Goal: Task Accomplishment & Management: Use online tool/utility

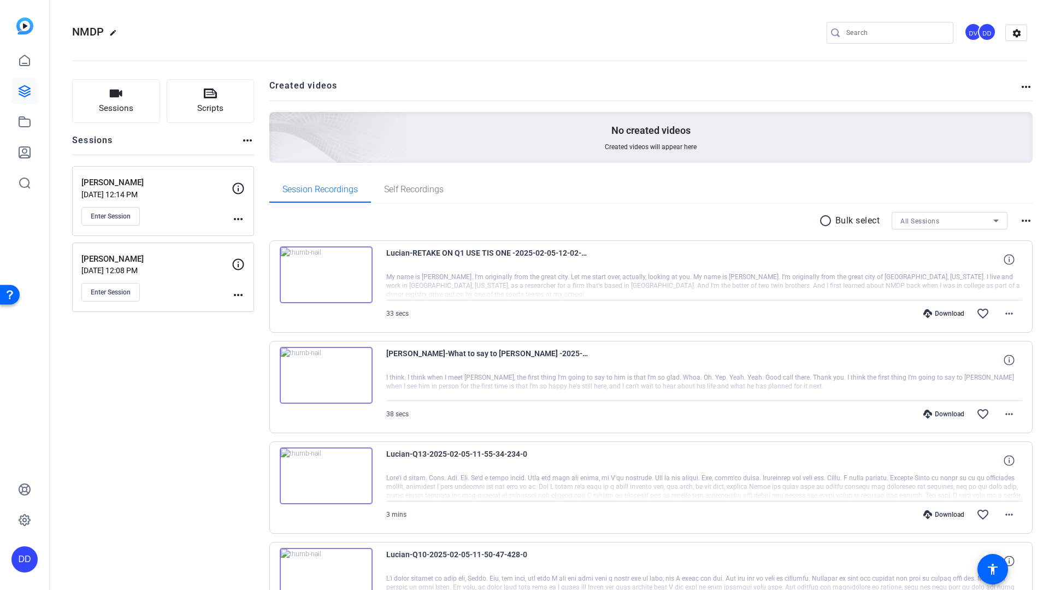
click at [885, 30] on input "Search" at bounding box center [895, 32] width 98 height 13
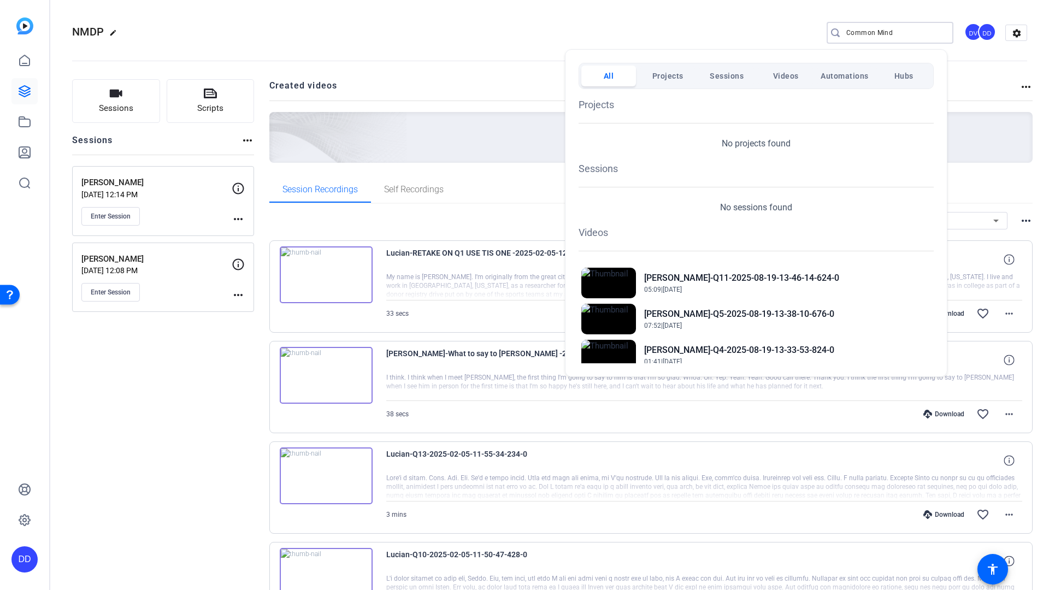
click at [873, 32] on div at bounding box center [524, 295] width 1049 height 590
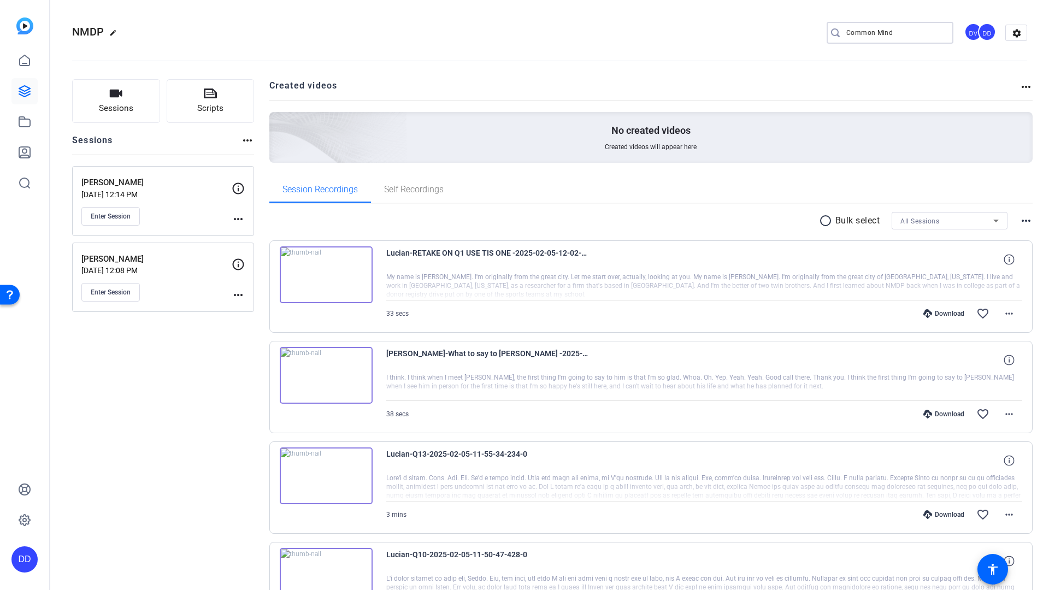
click at [871, 34] on input "Common Mind" at bounding box center [895, 32] width 98 height 13
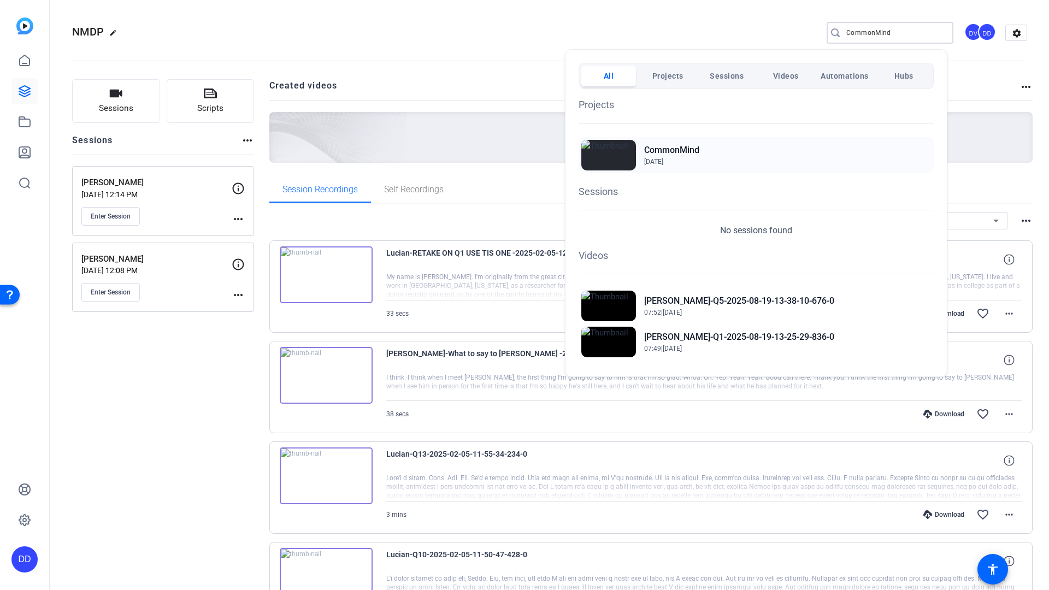
type input "CommonMind"
click at [674, 153] on h2 "CommonMind" at bounding box center [671, 150] width 55 height 13
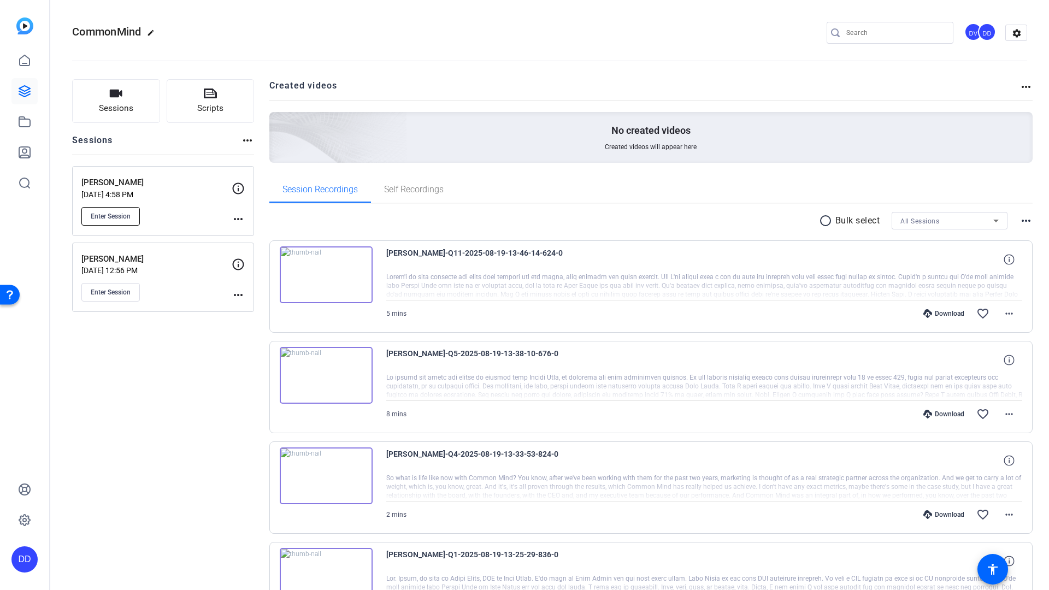
click at [113, 216] on span "Enter Session" at bounding box center [111, 216] width 40 height 9
click at [110, 216] on span "Enter Session" at bounding box center [111, 216] width 40 height 9
click at [111, 217] on span "Enter Session" at bounding box center [111, 216] width 40 height 9
click at [758, 273] on div "derek-Q11-2025-08-19-13-46-14-624-0 5 mins Download favorite_border more_horiz" at bounding box center [651, 286] width 764 height 92
click at [759, 273] on div at bounding box center [704, 286] width 637 height 27
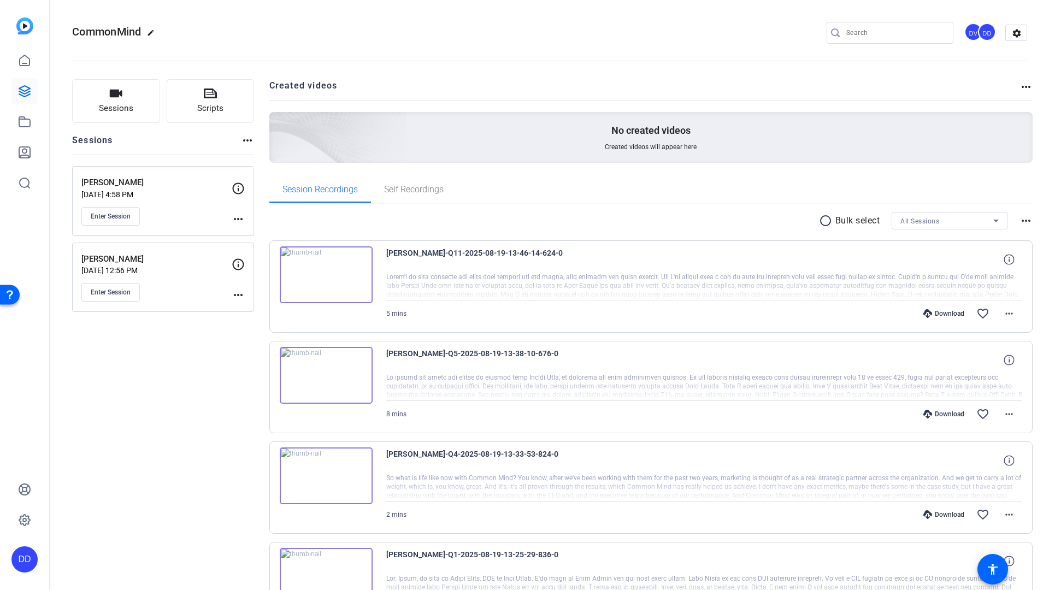
click at [759, 273] on div at bounding box center [704, 286] width 637 height 27
click at [117, 221] on button "Enter Session" at bounding box center [110, 216] width 58 height 19
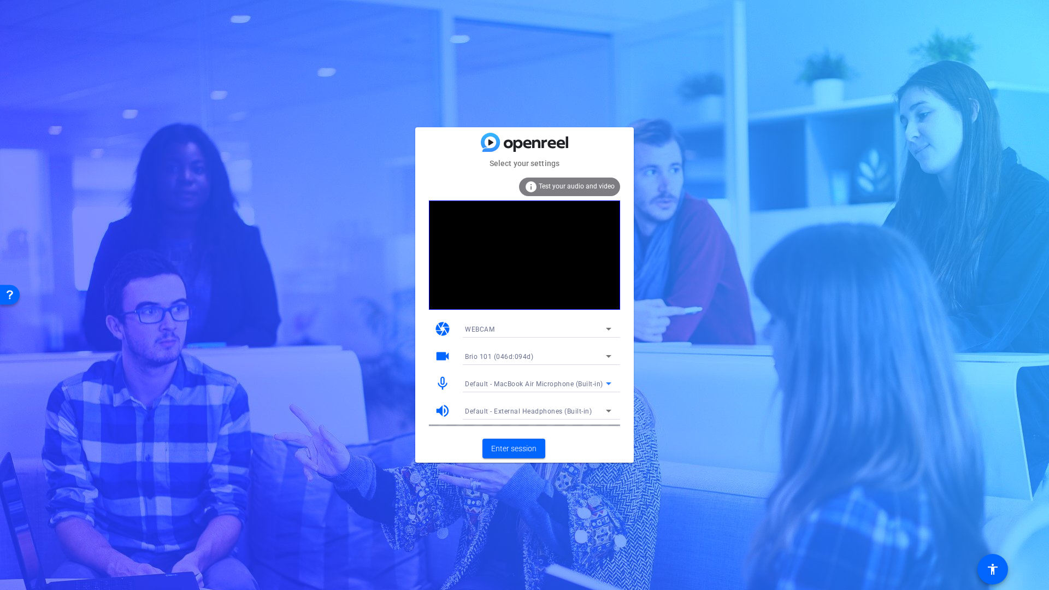
click at [543, 387] on span "Default - MacBook Air Microphone (Built-in)" at bounding box center [534, 384] width 138 height 8
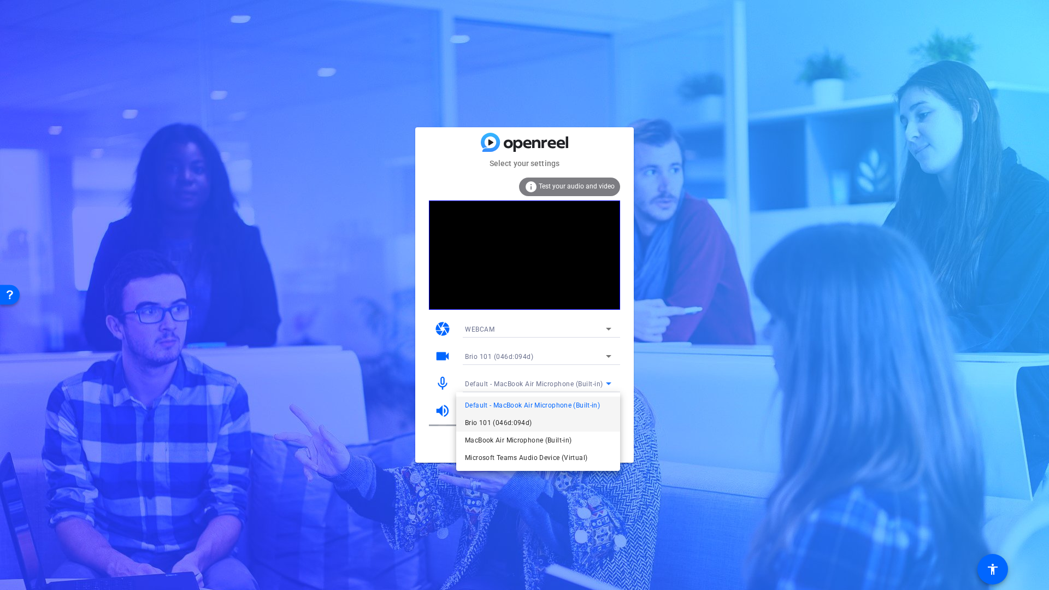
click at [499, 427] on span "Brio 101 (046d:094d)" at bounding box center [498, 422] width 67 height 13
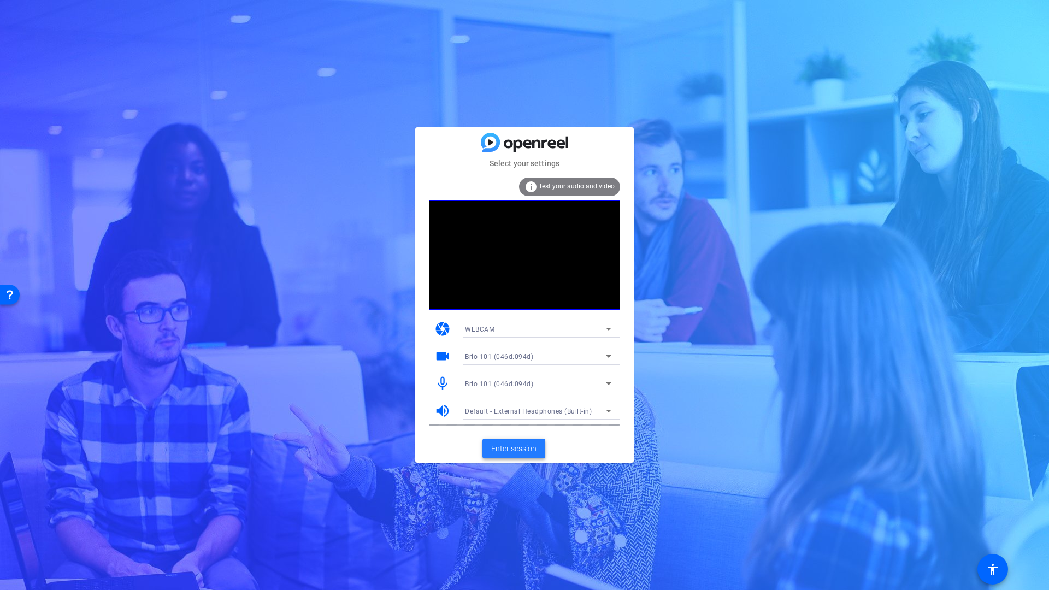
click at [522, 449] on span "Enter session" at bounding box center [513, 448] width 45 height 11
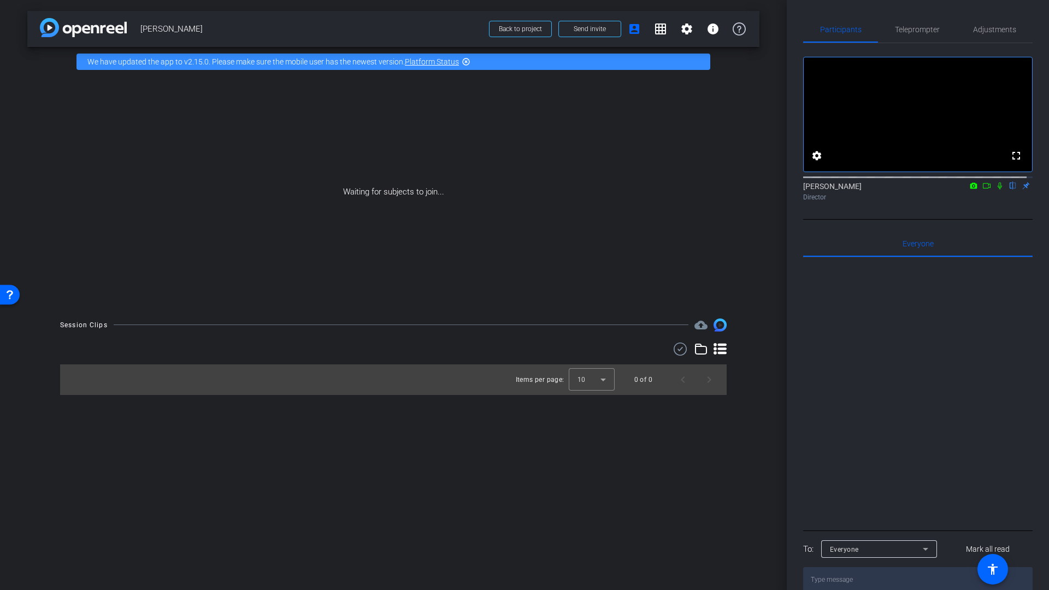
click at [984, 190] on icon at bounding box center [986, 186] width 9 height 8
click at [1011, 190] on icon at bounding box center [1013, 186] width 4 height 7
click at [1009, 190] on icon at bounding box center [1013, 186] width 9 height 8
click at [997, 189] on icon at bounding box center [1000, 186] width 6 height 6
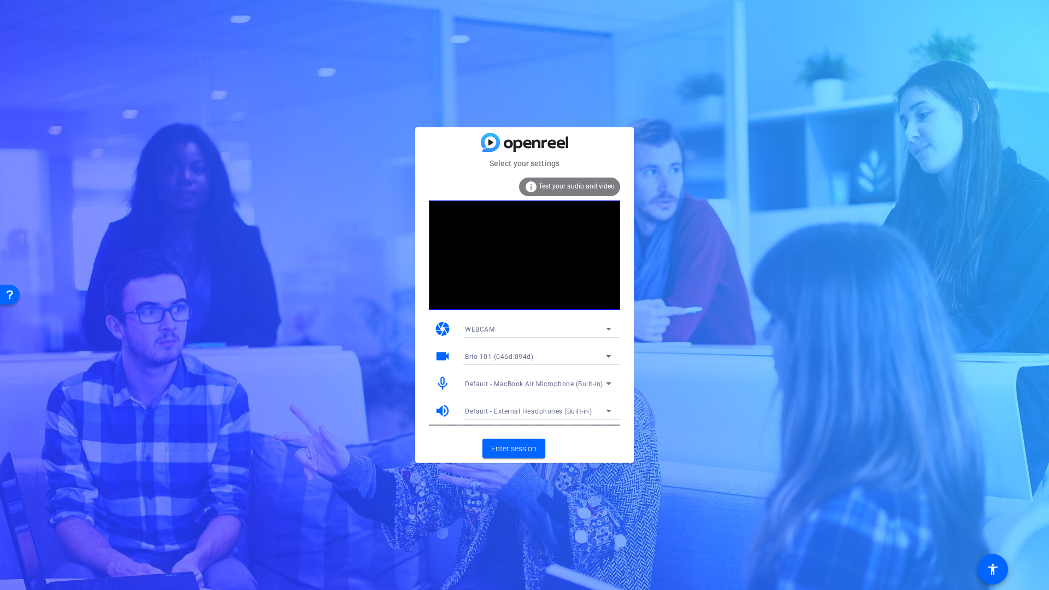
click at [505, 385] on span "Default - MacBook Air Microphone (Built-in)" at bounding box center [534, 384] width 138 height 8
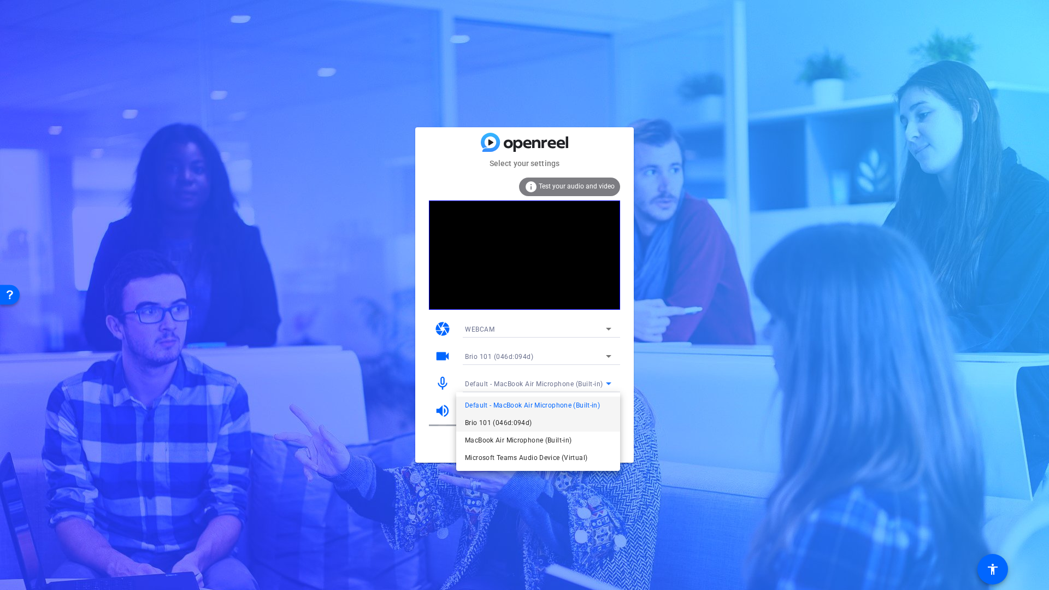
click at [505, 425] on span "Brio 101 (046d:094d)" at bounding box center [498, 422] width 67 height 13
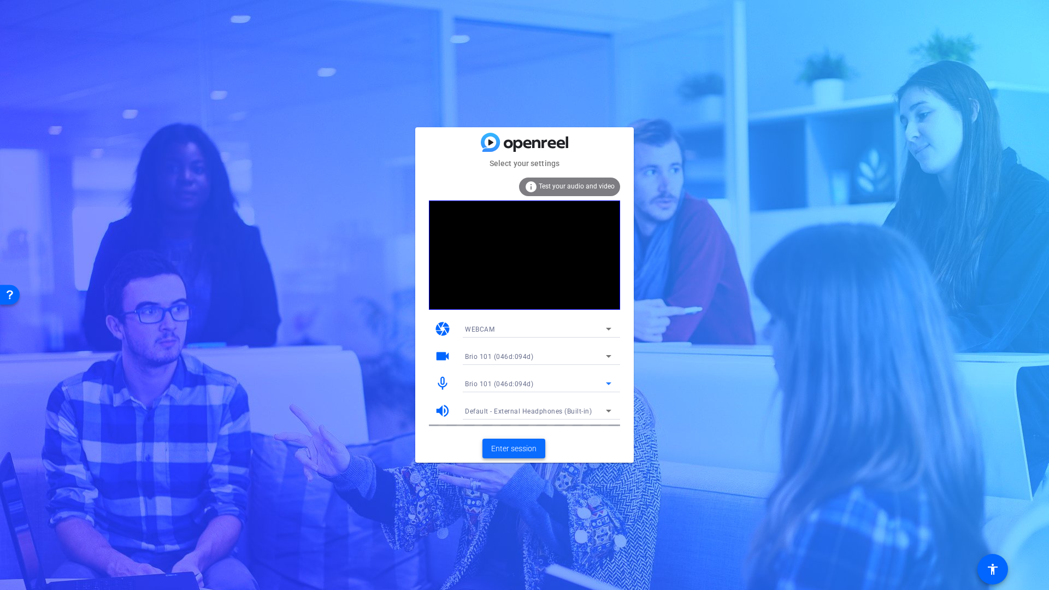
click at [506, 449] on span "Enter session" at bounding box center [513, 448] width 45 height 11
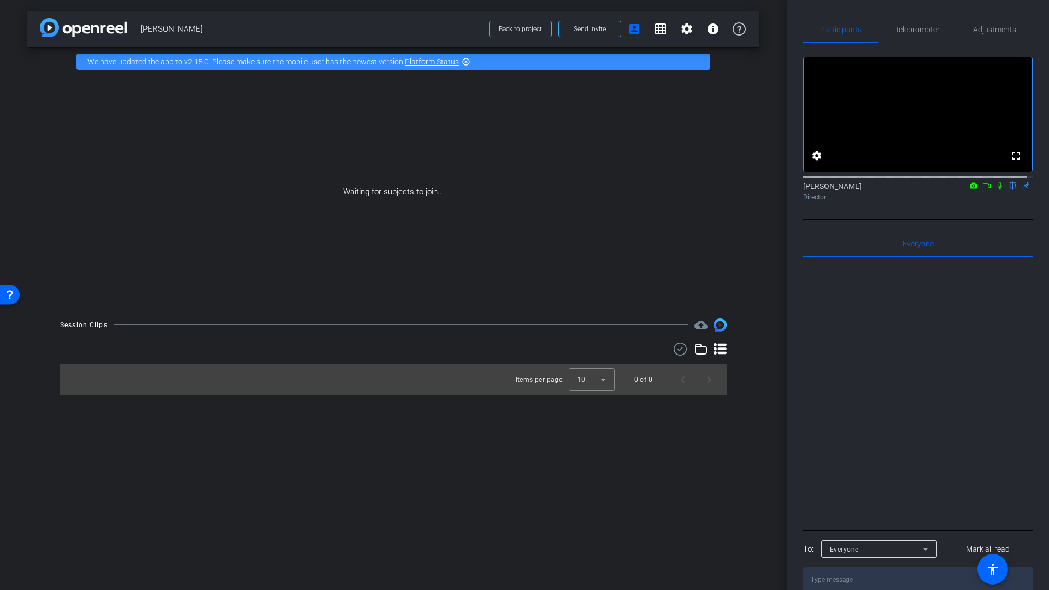
click at [998, 190] on icon at bounding box center [1000, 186] width 4 height 7
click at [982, 190] on icon at bounding box center [986, 186] width 9 height 8
click at [1009, 190] on icon at bounding box center [1013, 186] width 9 height 8
click at [1010, 190] on icon at bounding box center [1013, 186] width 6 height 7
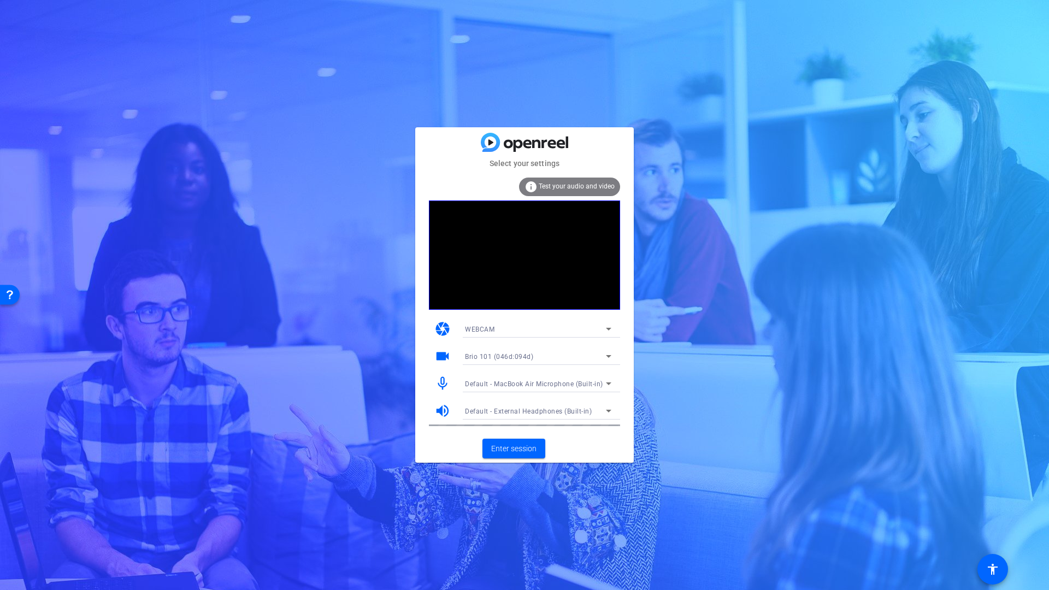
click at [529, 385] on span "Default - MacBook Air Microphone (Built-in)" at bounding box center [534, 384] width 138 height 8
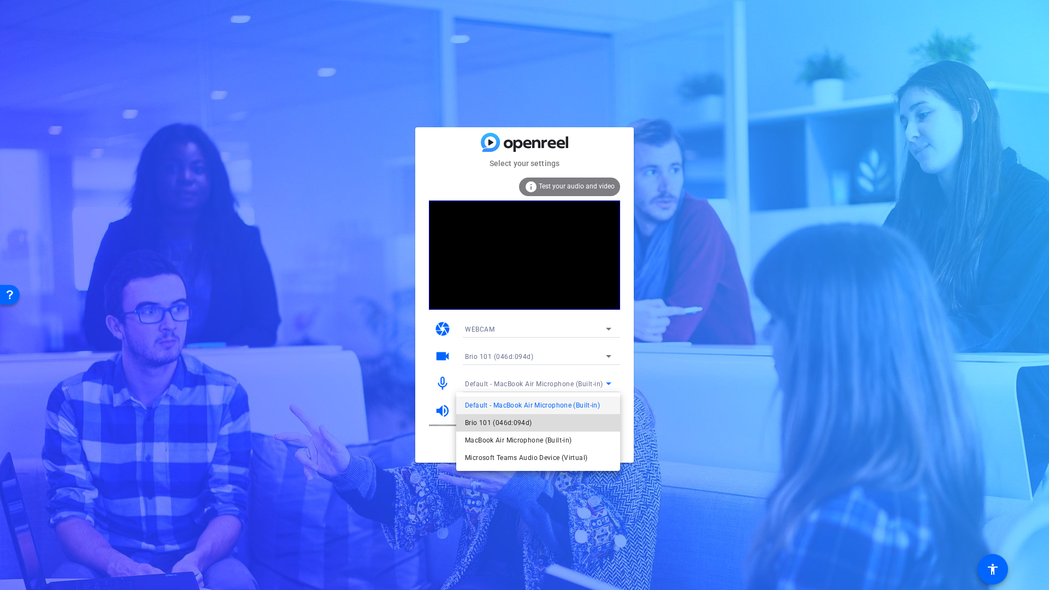
click at [506, 422] on span "Brio 101 (046d:094d)" at bounding box center [498, 422] width 67 height 13
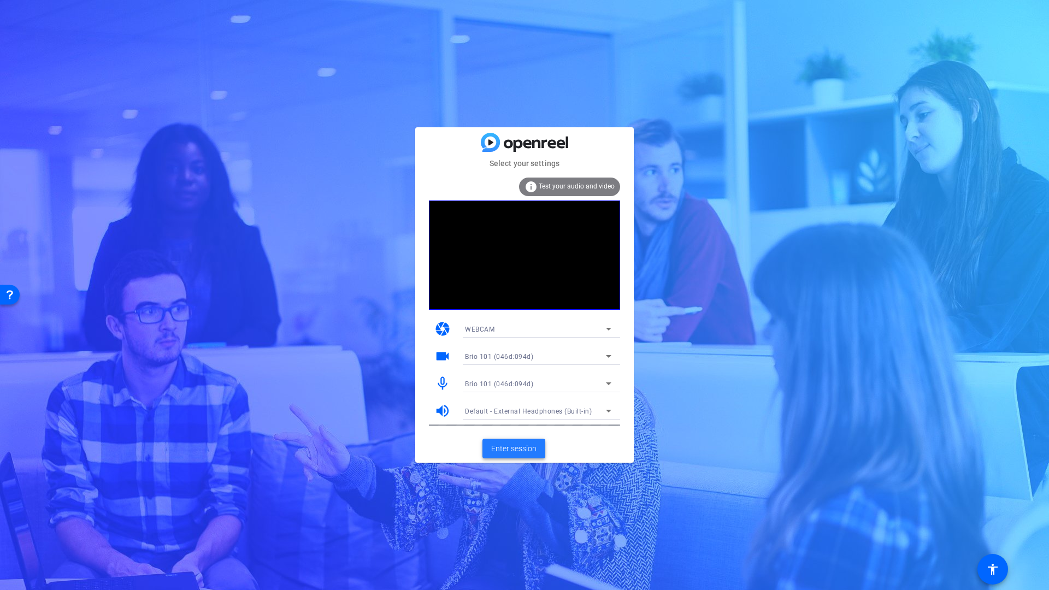
click at [511, 453] on span "Enter session" at bounding box center [513, 448] width 45 height 11
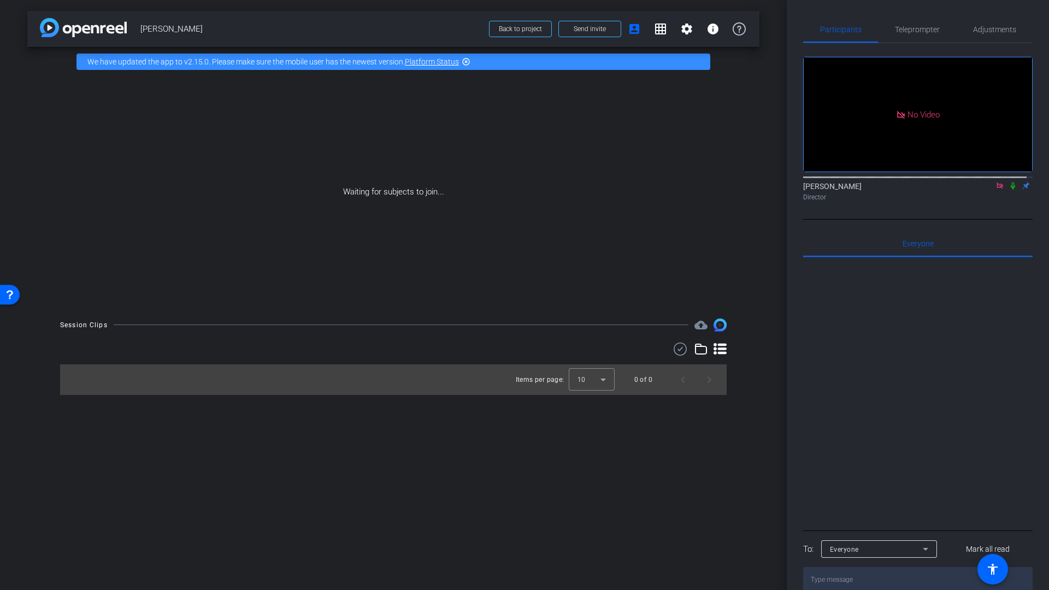
click at [997, 189] on icon at bounding box center [1000, 186] width 6 height 6
click at [816, 162] on mat-icon "settings" at bounding box center [816, 155] width 13 height 13
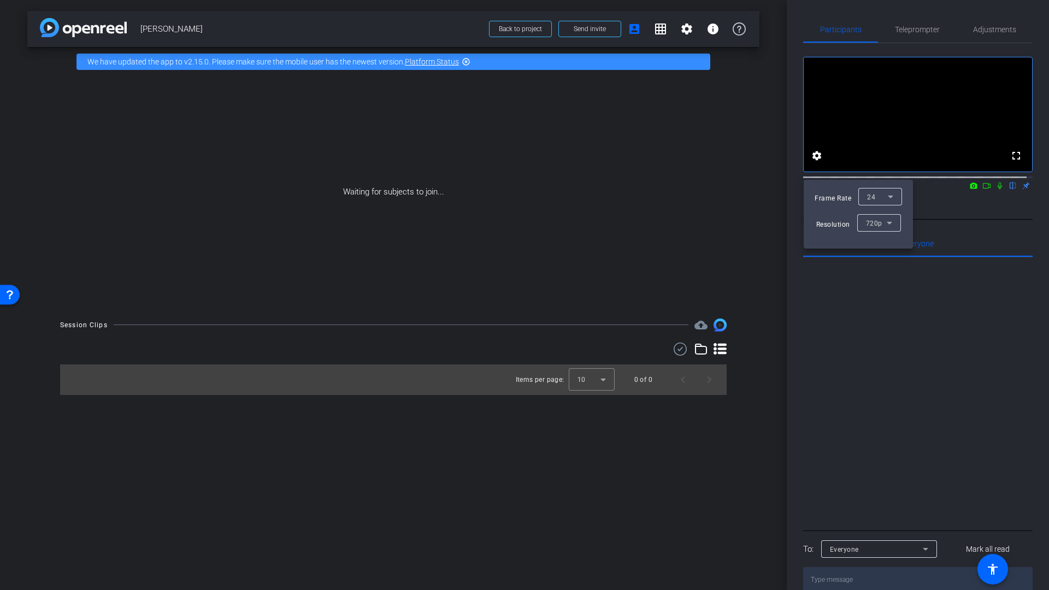
click at [817, 168] on div at bounding box center [524, 295] width 1049 height 590
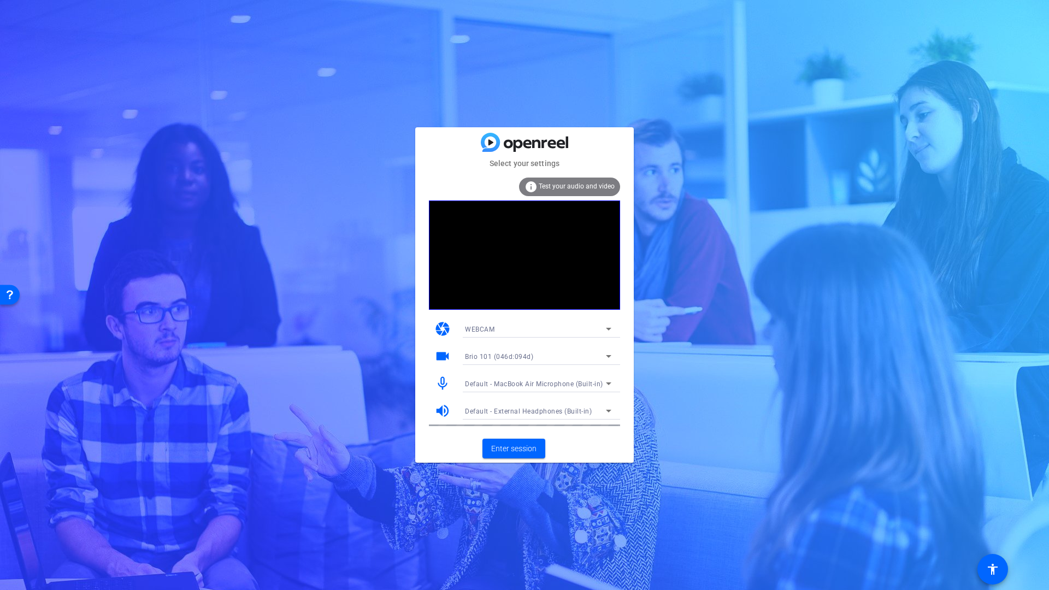
click at [576, 185] on span "Test your audio and video" at bounding box center [577, 187] width 76 height 8
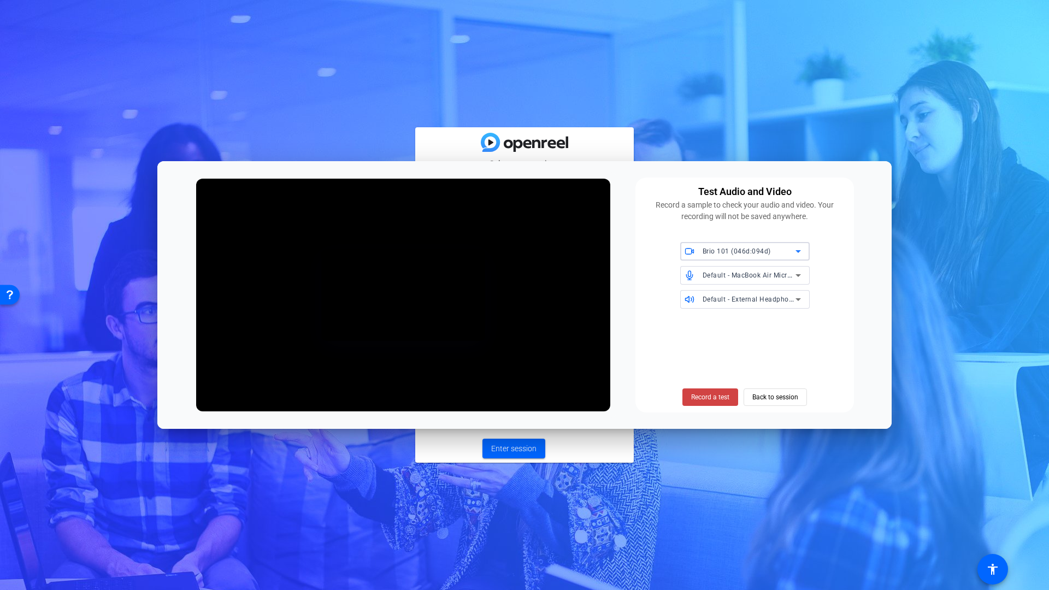
click at [709, 278] on span "Default - MacBook Air Microphone (Built-in)" at bounding box center [772, 274] width 138 height 9
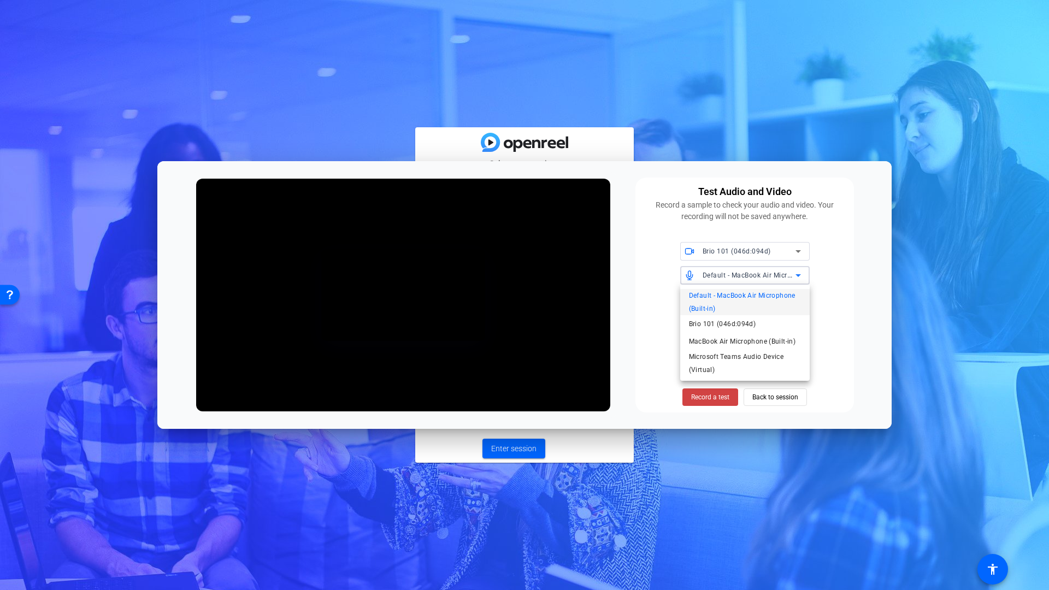
click at [712, 326] on span "Brio 101 (046d:094d)" at bounding box center [722, 323] width 67 height 13
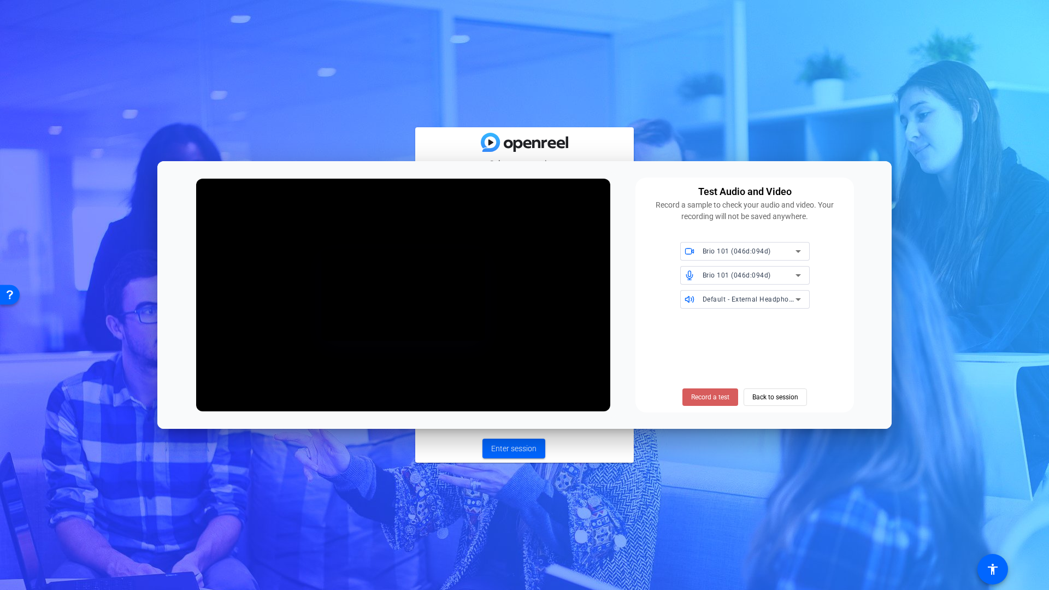
click at [714, 396] on span "Record a test" at bounding box center [710, 397] width 38 height 10
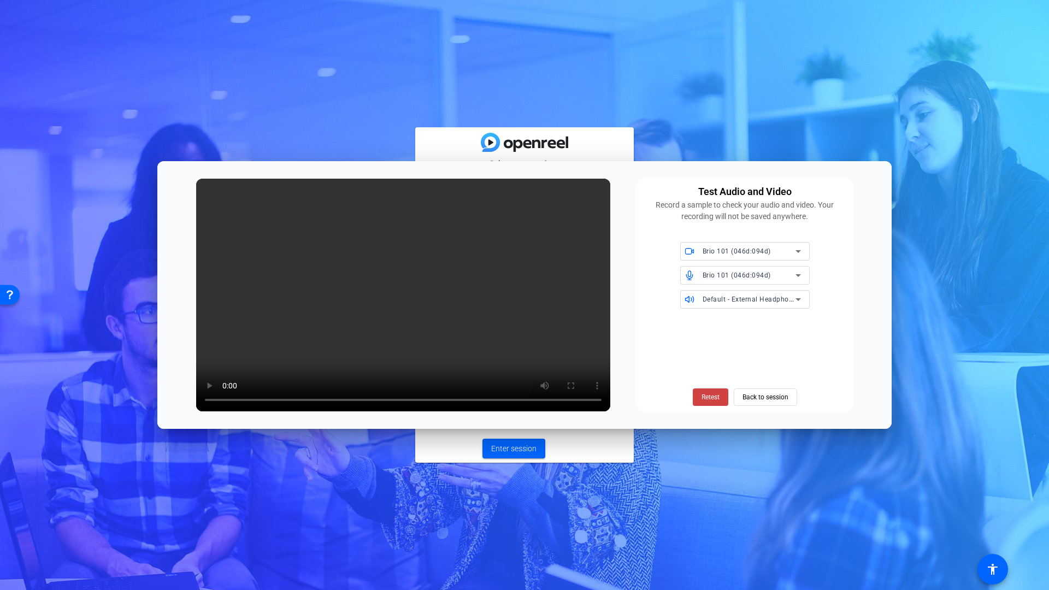
click at [750, 277] on span "Brio 101 (046d:094d)" at bounding box center [737, 276] width 68 height 8
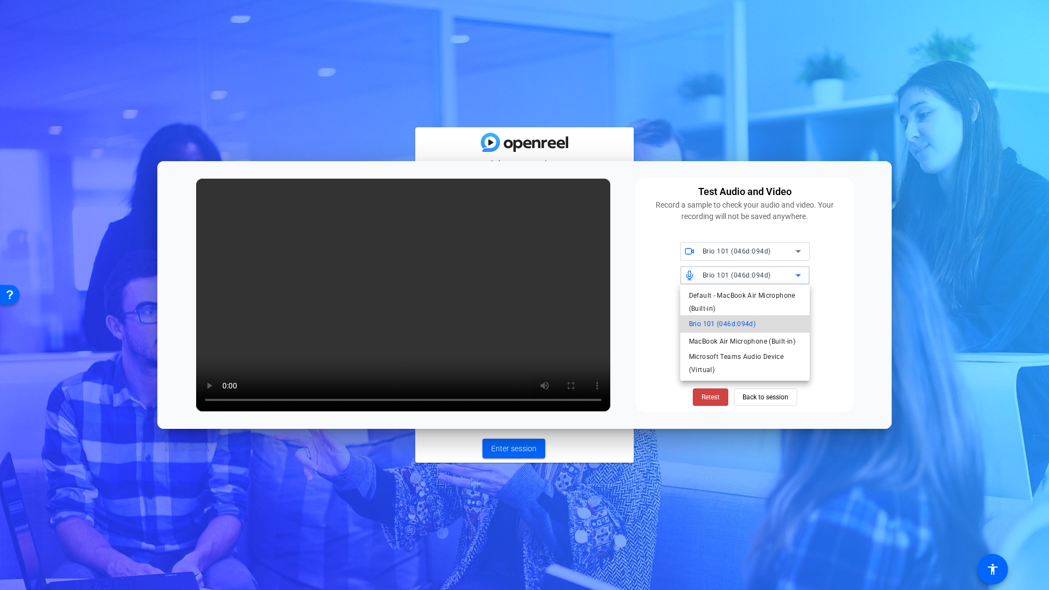
click at [709, 325] on span "Brio 101 (046d:094d)" at bounding box center [722, 323] width 67 height 13
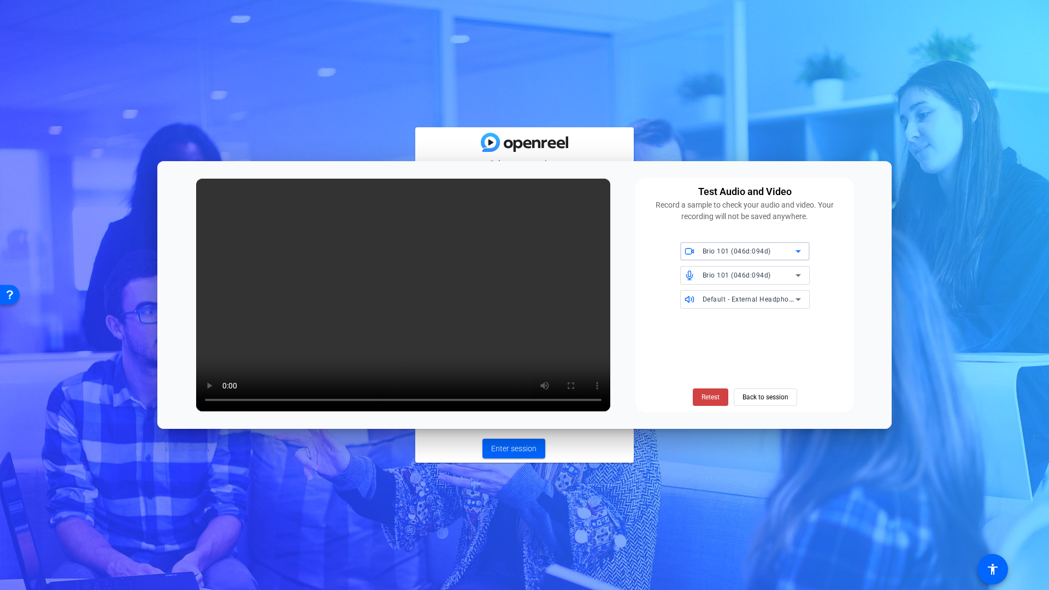
click at [733, 252] on span "Brio 101 (046d:094d)" at bounding box center [737, 252] width 68 height 8
click at [724, 274] on span "Brio 101 (046d:094d)" at bounding box center [722, 273] width 67 height 13
click at [740, 302] on span "Default - External Headphones (Built-in)" at bounding box center [766, 299] width 127 height 9
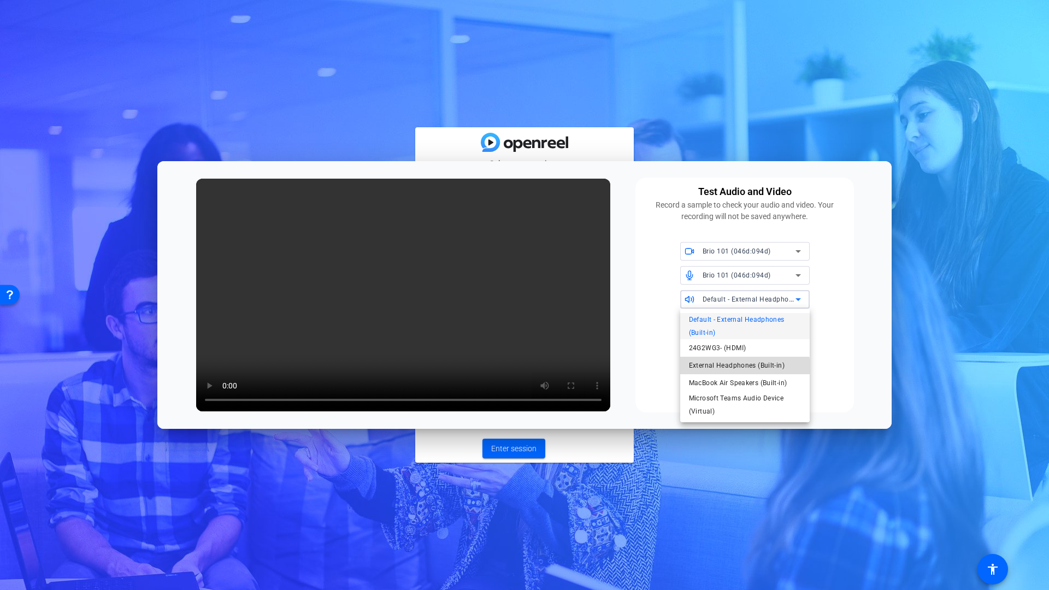
click at [743, 368] on span "External Headphones (Built-in)" at bounding box center [737, 365] width 96 height 13
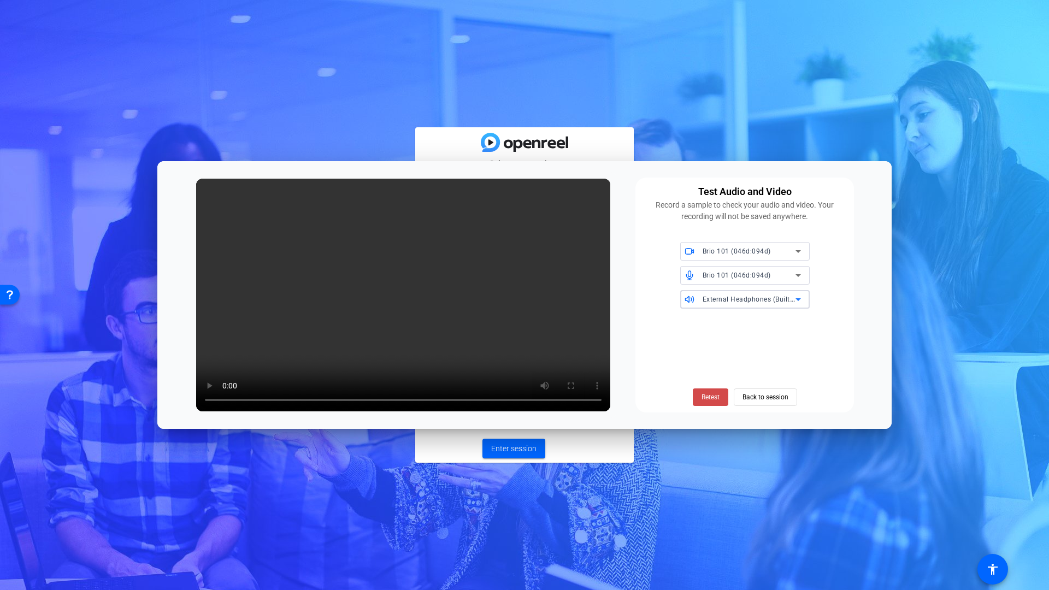
click at [714, 399] on span "Retest" at bounding box center [711, 397] width 18 height 10
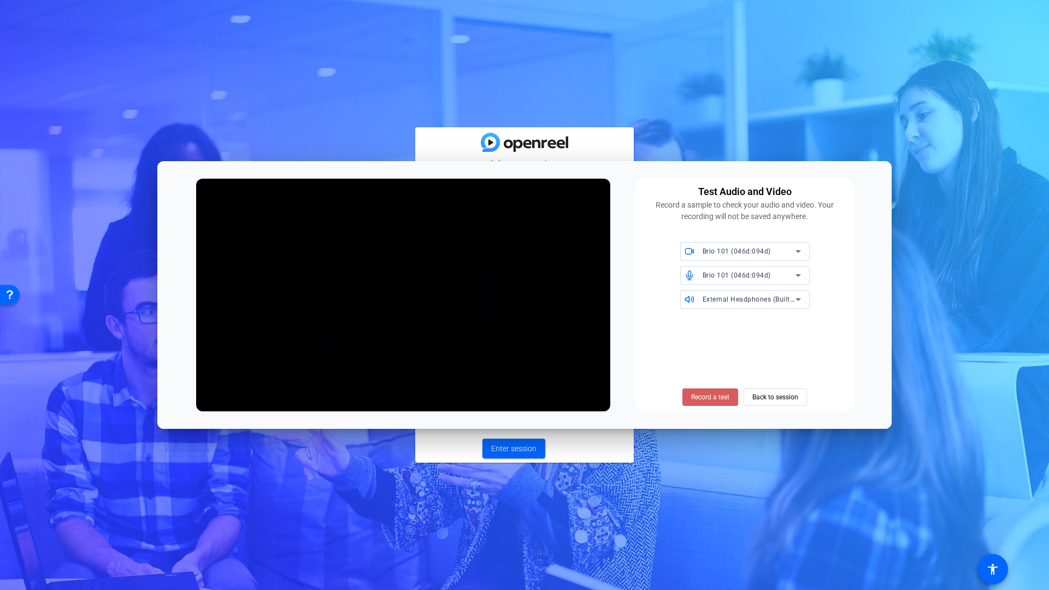
click at [714, 399] on span "Record a test" at bounding box center [710, 397] width 38 height 10
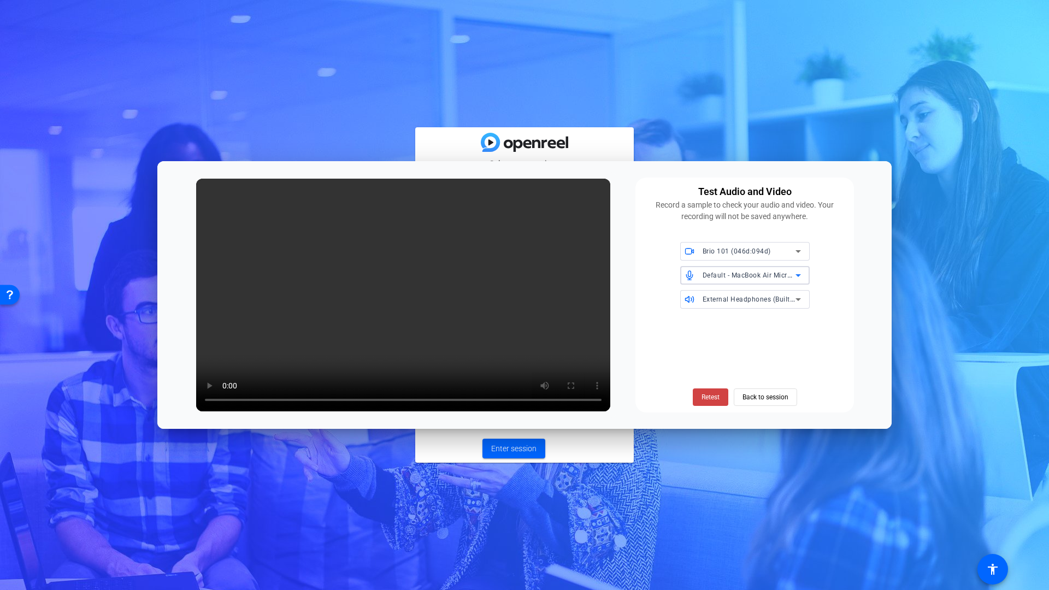
click at [743, 279] on span "Default - MacBook Air Microphone (Built-in)" at bounding box center [772, 274] width 138 height 9
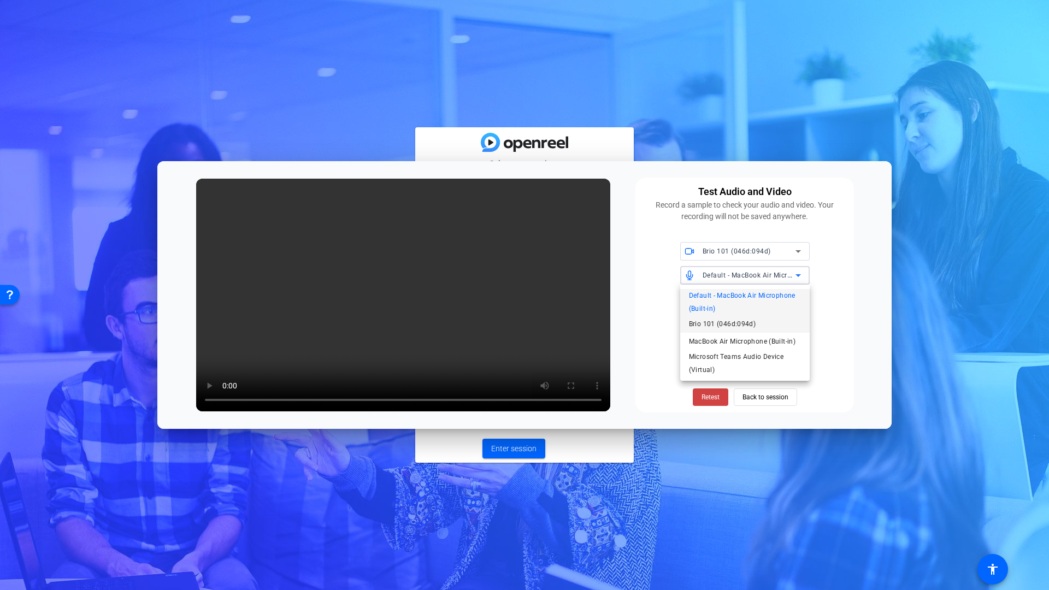
click at [731, 325] on span "Brio 101 (046d:094d)" at bounding box center [722, 323] width 67 height 13
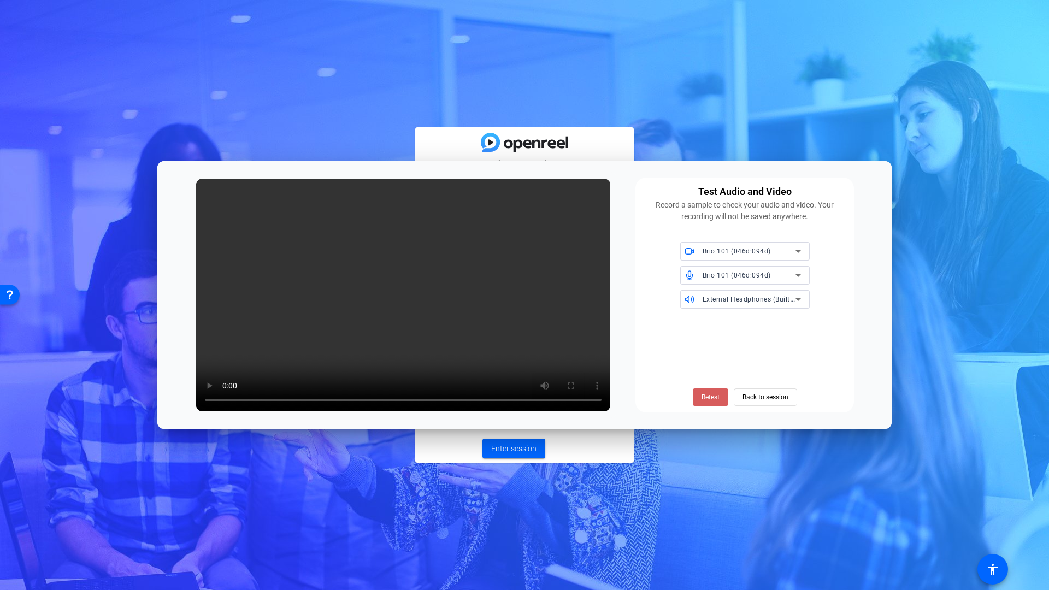
click at [710, 399] on span "Retest" at bounding box center [711, 397] width 18 height 10
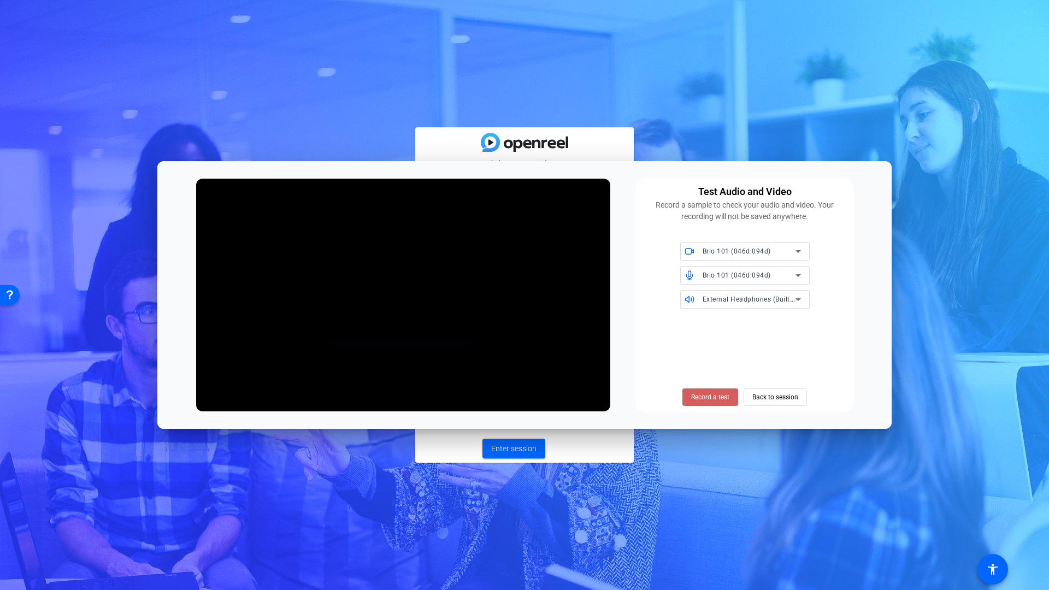
click at [719, 399] on span "Record a test" at bounding box center [710, 397] width 38 height 10
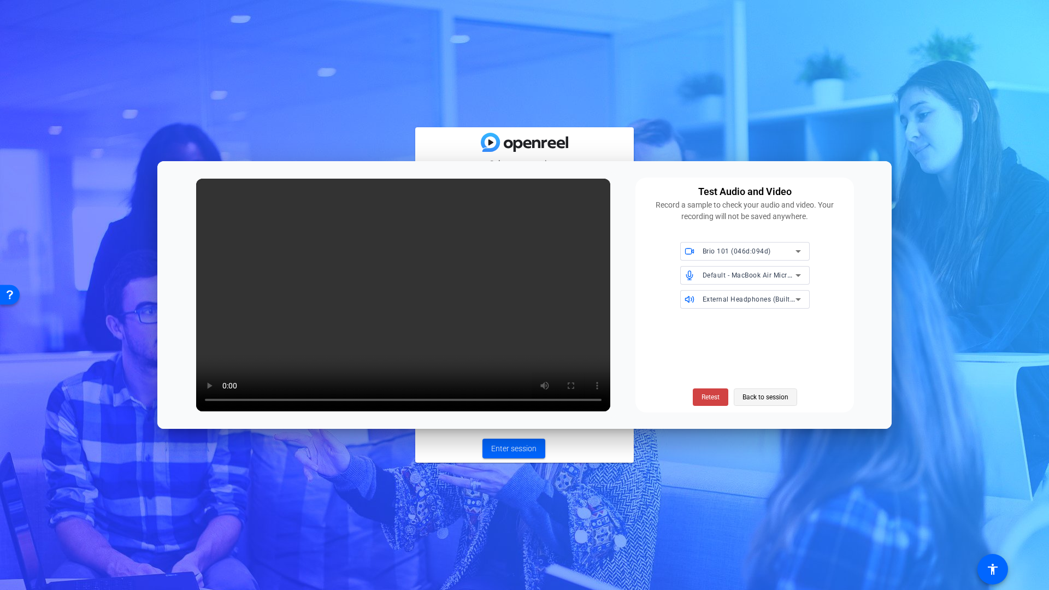
click at [758, 404] on span "Back to session" at bounding box center [766, 397] width 46 height 21
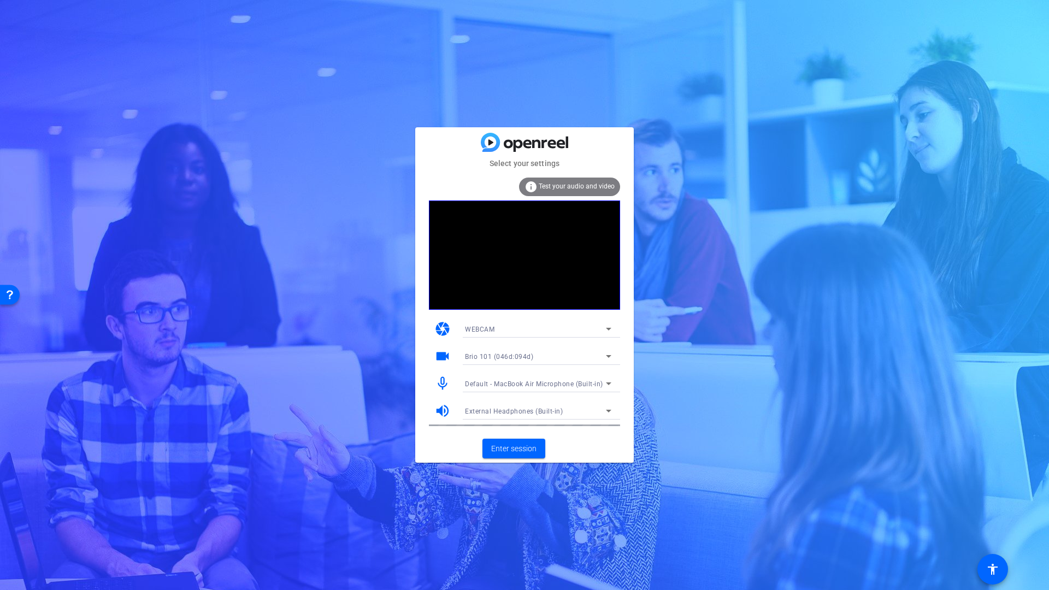
drag, startPoint x: 494, startPoint y: 88, endPoint x: 393, endPoint y: 43, distance: 110.6
click at [494, 88] on div "Select your settings info Test your audio and video camera WEBCAM videocam Brio…" at bounding box center [524, 295] width 1049 height 590
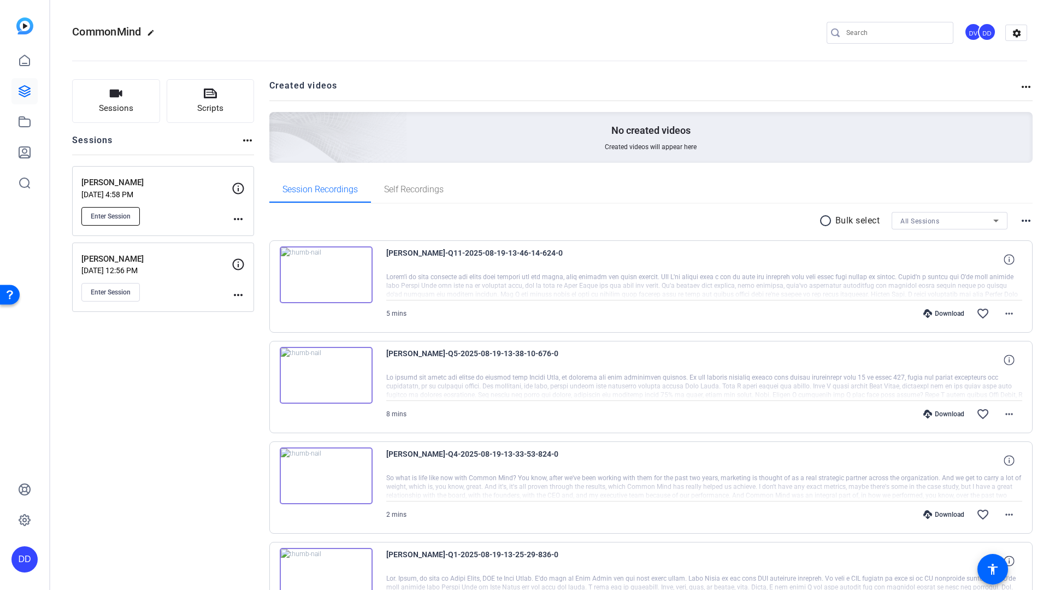
click at [108, 219] on span "Enter Session" at bounding box center [111, 216] width 40 height 9
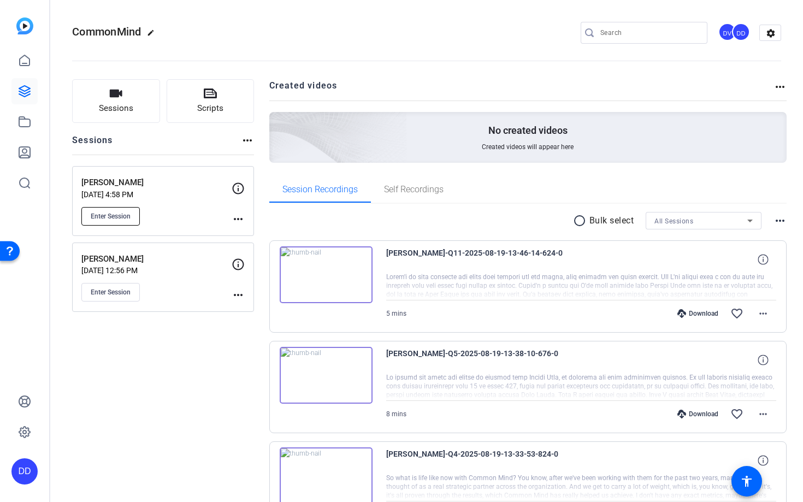
click at [108, 221] on button "Enter Session" at bounding box center [110, 216] width 58 height 19
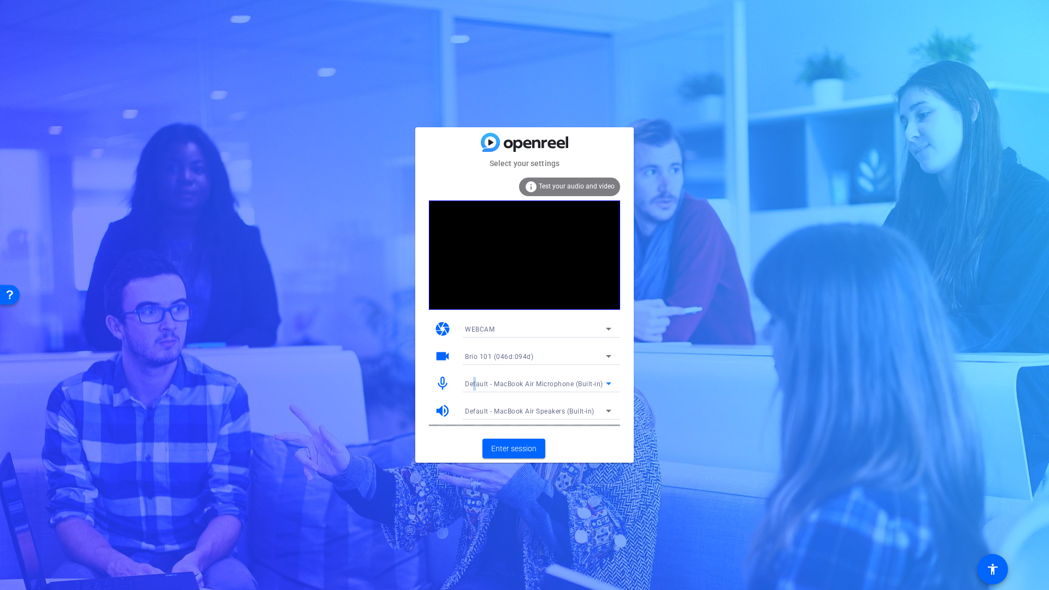
click at [474, 382] on span "Default - MacBook Air Microphone (Built-in)" at bounding box center [534, 384] width 138 height 8
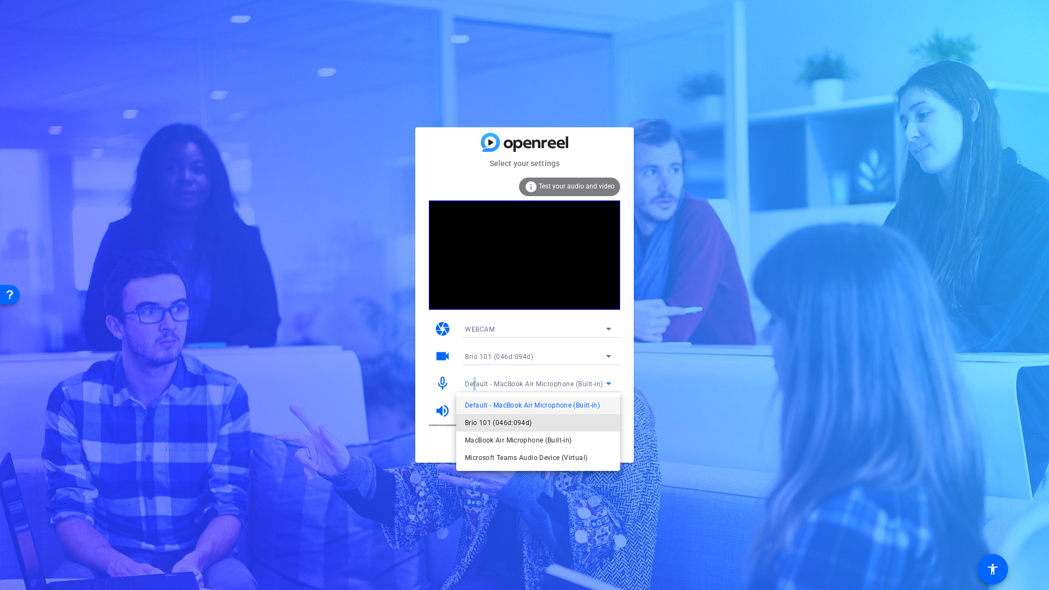
click at [504, 425] on span "Brio 101 (046d:094d)" at bounding box center [498, 422] width 67 height 13
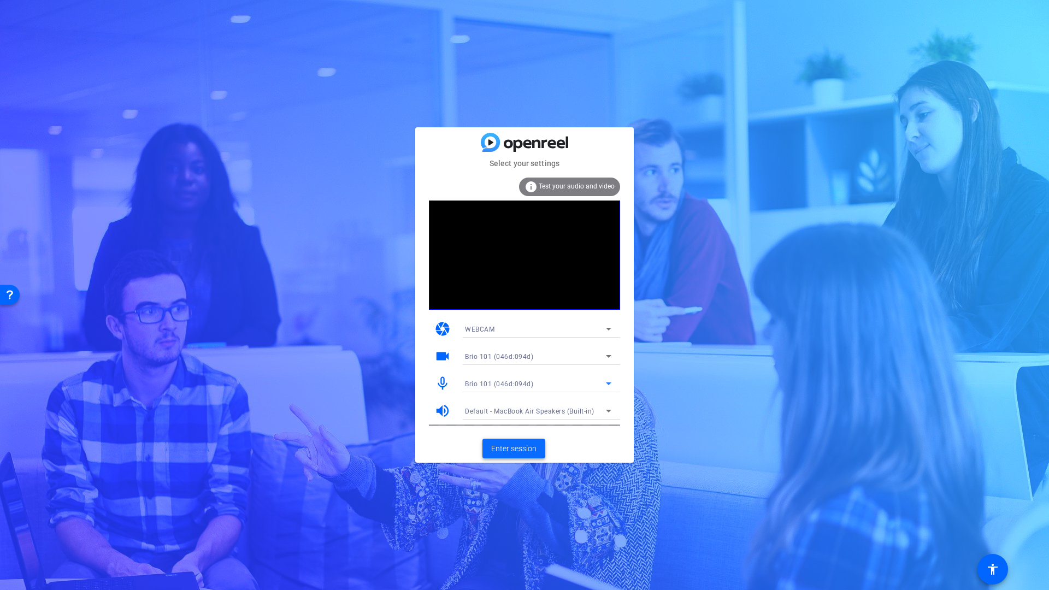
click at [517, 453] on span "Enter session" at bounding box center [513, 448] width 45 height 11
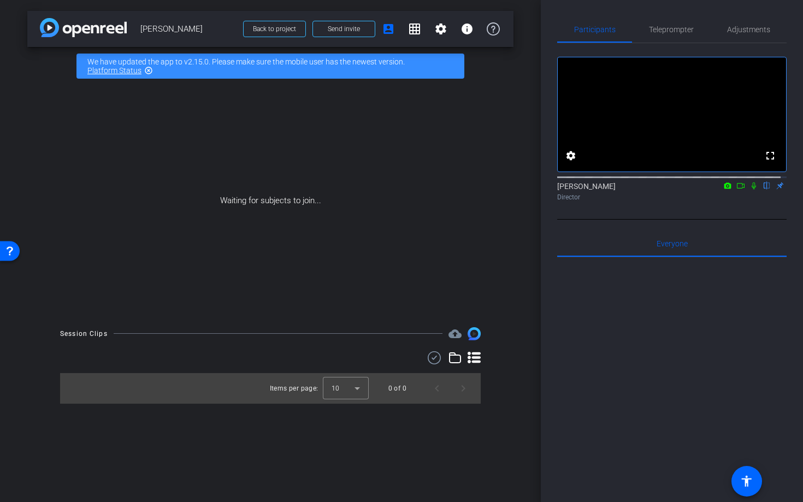
click at [737, 190] on icon at bounding box center [741, 186] width 9 height 8
click at [750, 190] on icon at bounding box center [754, 186] width 9 height 8
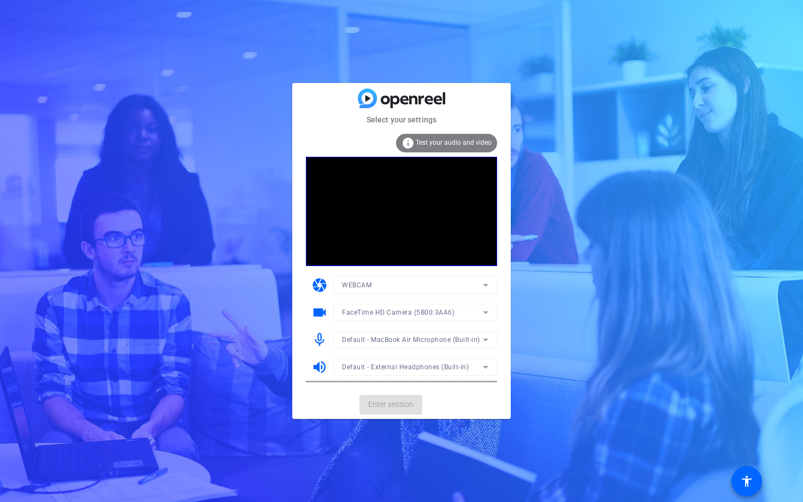
click at [385, 317] on mat-form-field "FaceTime HD Camera (5B00:3AA6)" at bounding box center [415, 312] width 164 height 17
click at [385, 406] on span "Enter session" at bounding box center [390, 404] width 45 height 11
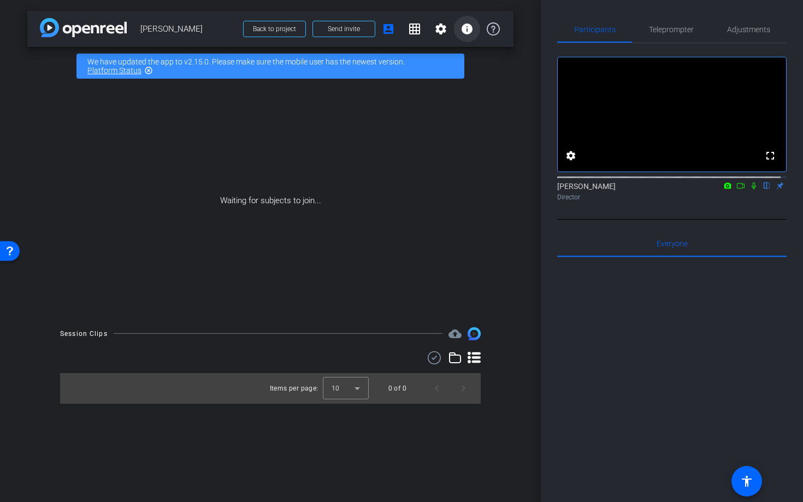
click at [464, 29] on mat-icon "info" at bounding box center [467, 28] width 13 height 13
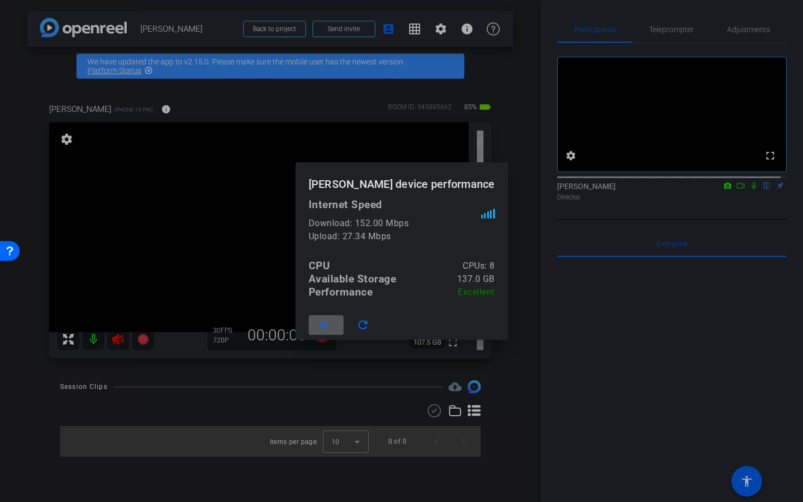
click at [101, 344] on div at bounding box center [401, 251] width 803 height 502
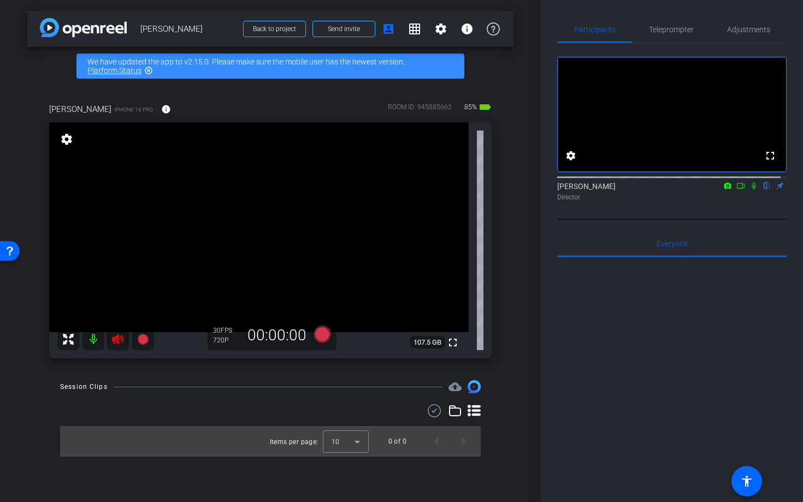
click at [116, 341] on icon at bounding box center [117, 339] width 11 height 11
click at [117, 341] on icon at bounding box center [117, 339] width 11 height 11
click at [117, 341] on icon at bounding box center [117, 339] width 13 height 13
click at [161, 110] on mat-icon "info" at bounding box center [166, 109] width 10 height 10
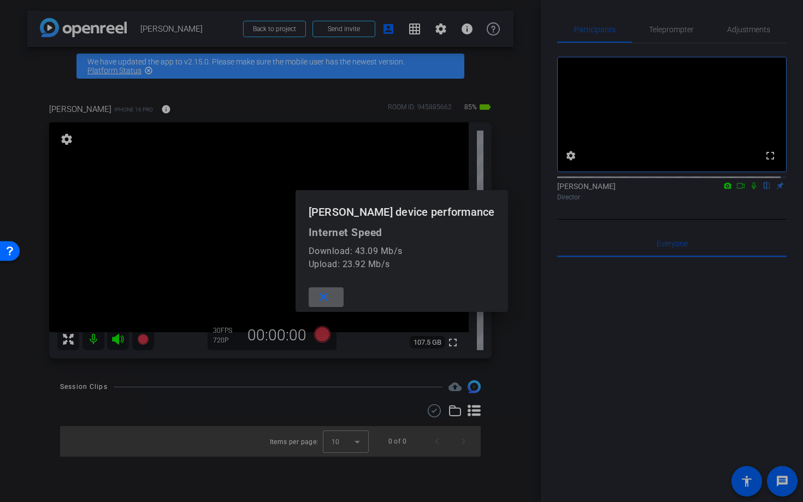
click at [47, 68] on div at bounding box center [401, 251] width 803 height 502
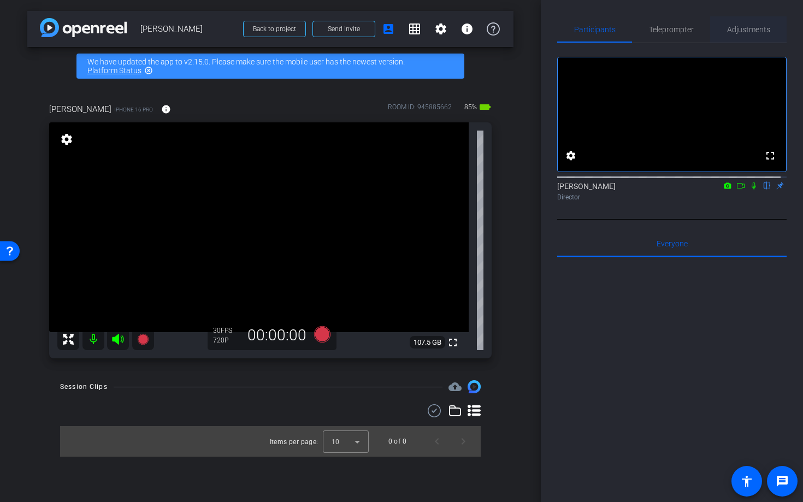
click at [740, 31] on span "Adjustments" at bounding box center [748, 30] width 43 height 8
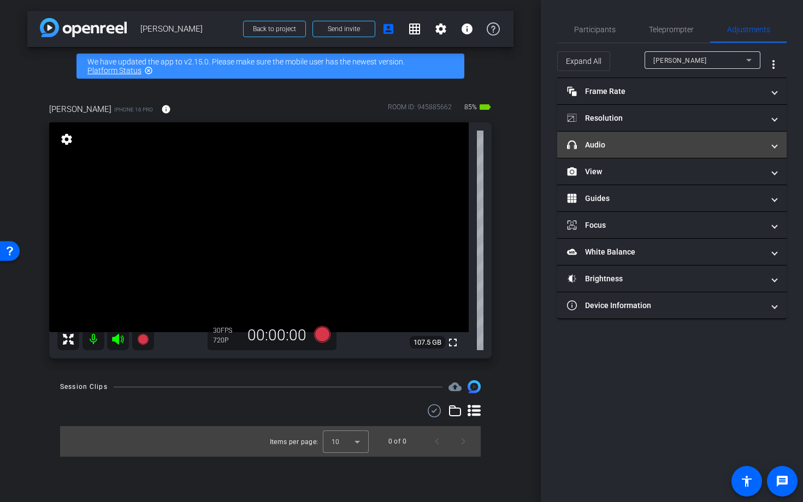
click at [610, 151] on mat-expansion-panel-header "headphone icon Audio" at bounding box center [671, 145] width 229 height 26
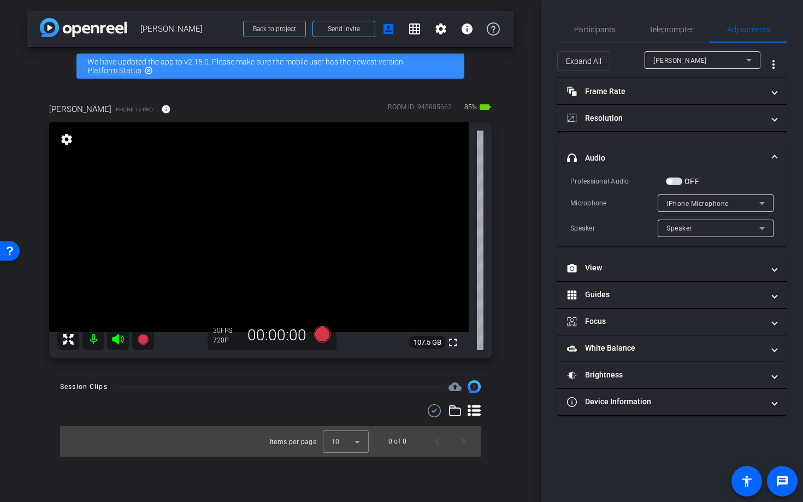
click at [673, 184] on span "button" at bounding box center [674, 182] width 16 height 8
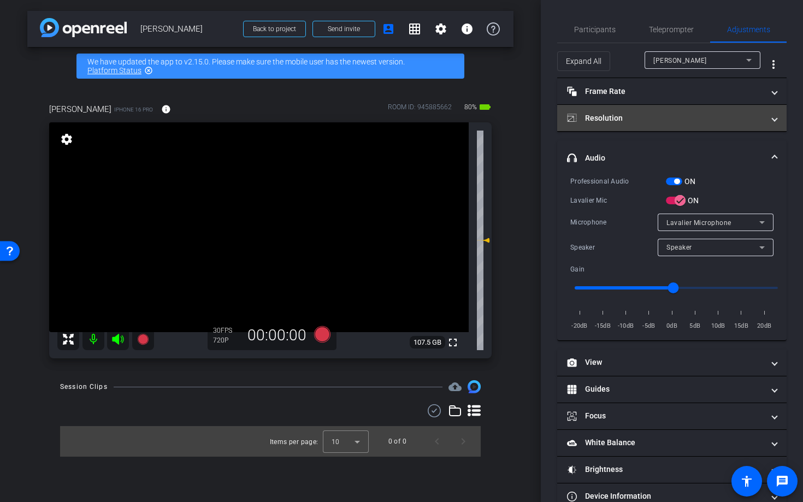
click at [634, 121] on mat-panel-title "Resolution" at bounding box center [665, 118] width 197 height 11
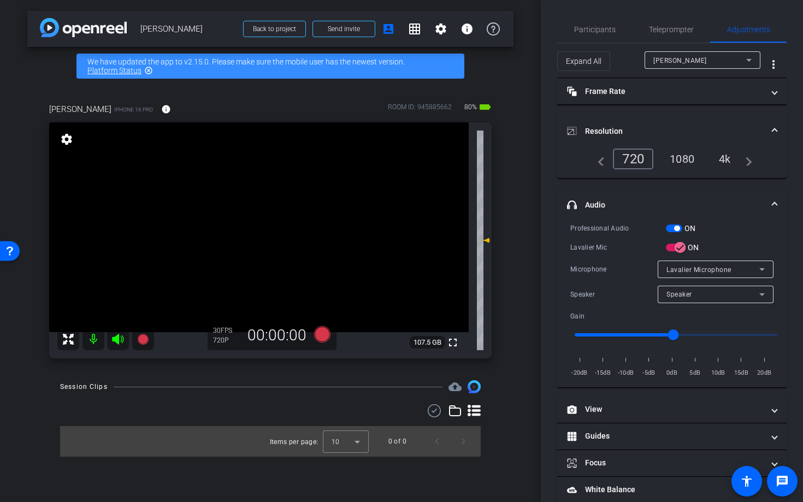
click at [686, 162] on div "1080" at bounding box center [682, 159] width 41 height 19
click at [629, 209] on mat-panel-title "headphone icon Audio" at bounding box center [665, 204] width 197 height 11
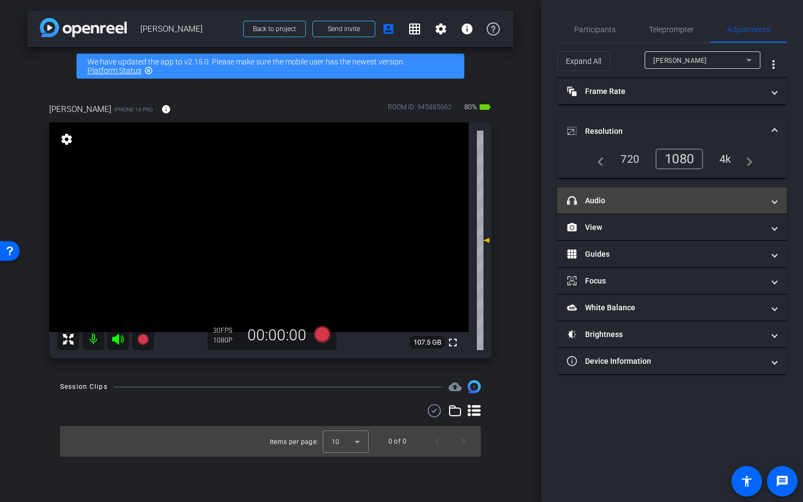
click at [638, 203] on mat-panel-title "headphone icon Audio" at bounding box center [665, 200] width 197 height 11
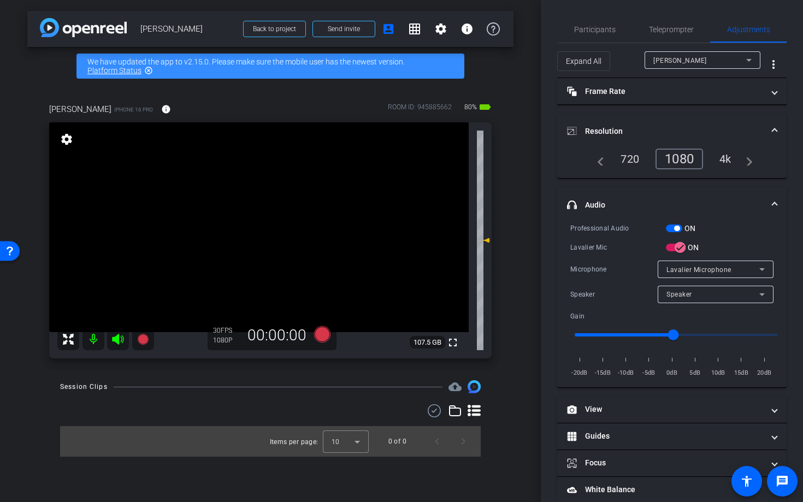
click at [676, 231] on span "button" at bounding box center [676, 228] width 5 height 5
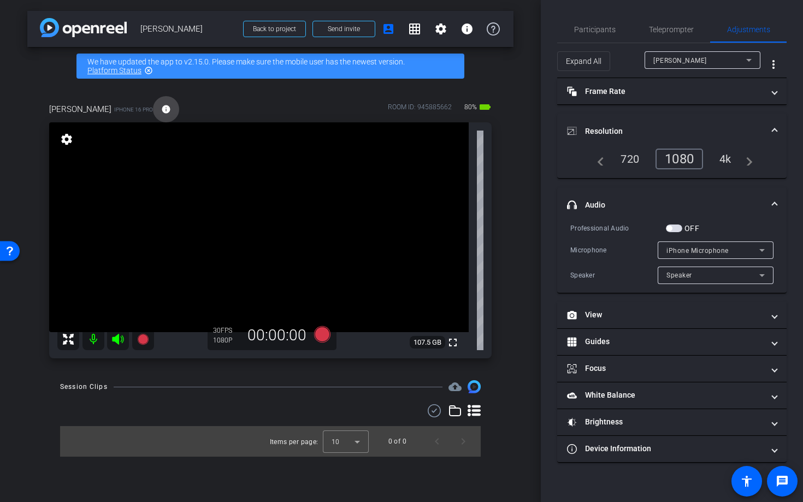
click at [161, 109] on mat-icon "info" at bounding box center [166, 109] width 10 height 10
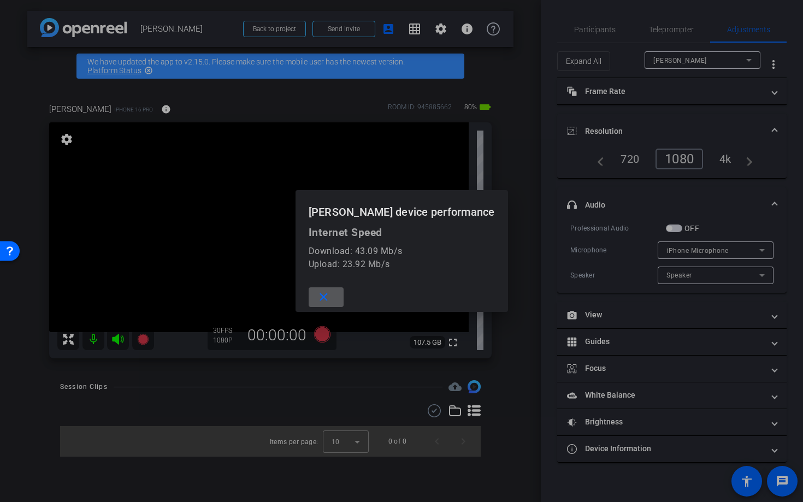
drag, startPoint x: 51, startPoint y: 84, endPoint x: 93, endPoint y: 98, distance: 44.9
click at [51, 84] on div at bounding box center [401, 251] width 803 height 502
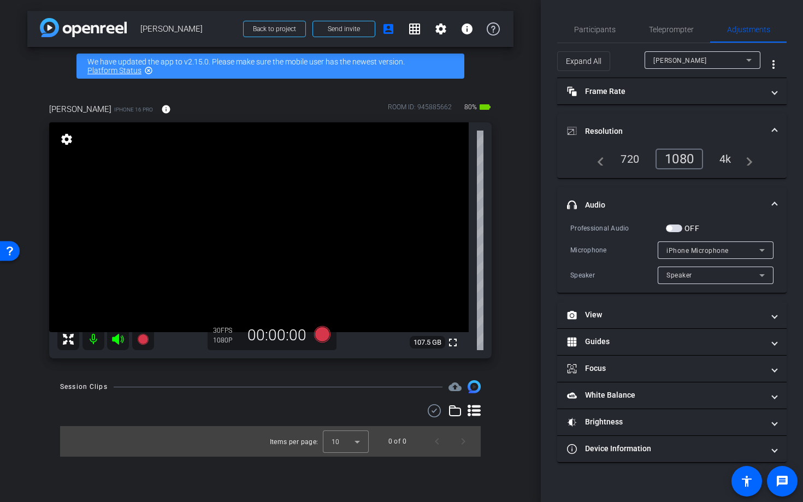
click at [670, 229] on span "button" at bounding box center [669, 228] width 5 height 5
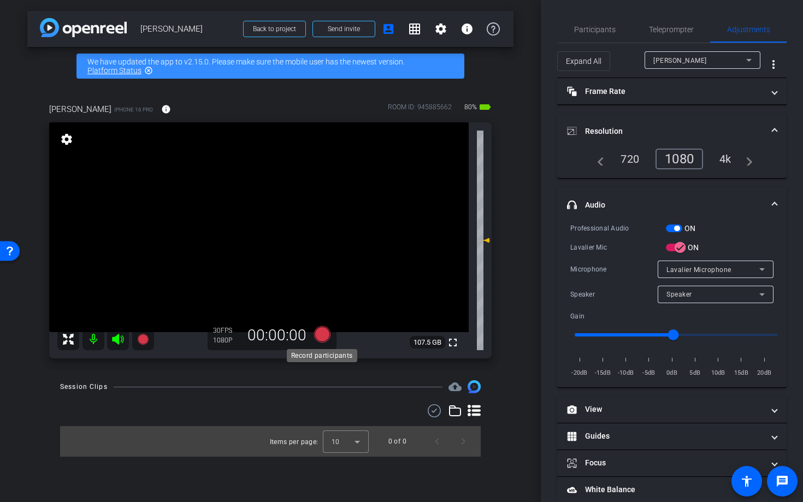
click at [323, 336] on icon at bounding box center [322, 334] width 16 height 16
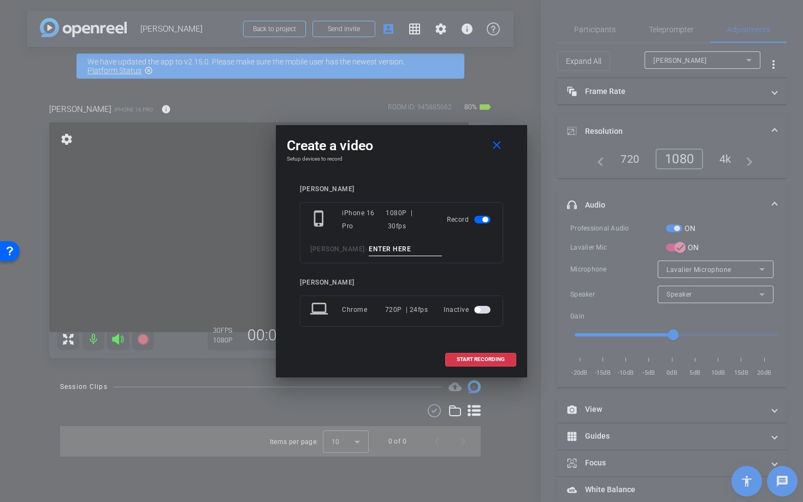
click at [369, 248] on input at bounding box center [405, 250] width 73 height 14
type input "Bluetooth Mic"
click at [481, 360] on span "START RECORDING" at bounding box center [481, 359] width 48 height 5
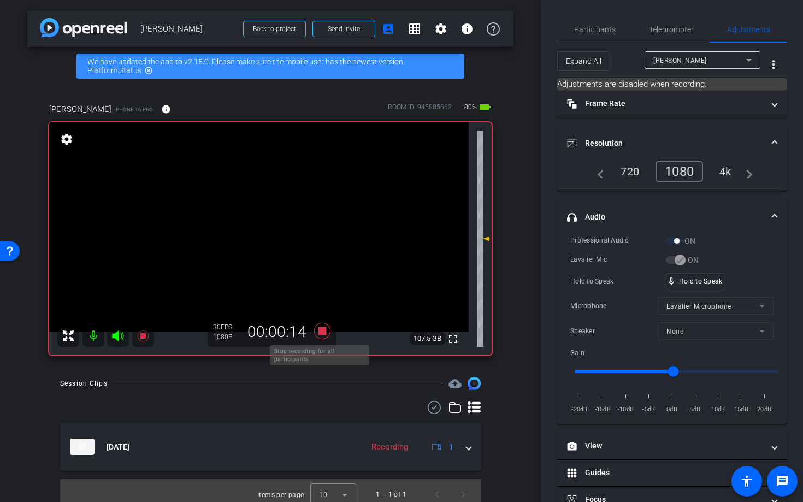
click at [319, 333] on icon at bounding box center [322, 331] width 16 height 16
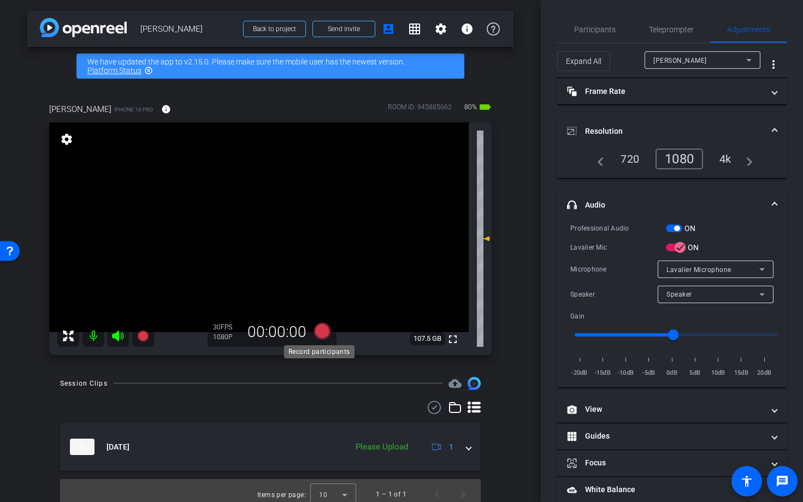
click at [323, 332] on icon at bounding box center [322, 331] width 16 height 16
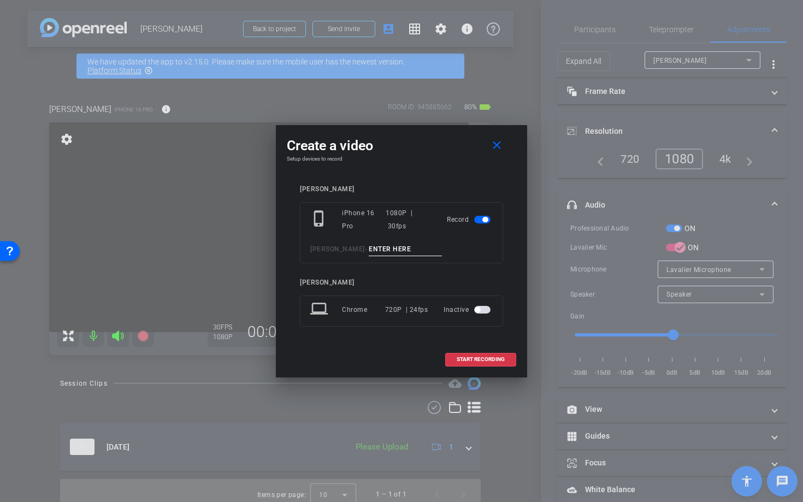
click at [369, 250] on input at bounding box center [405, 250] width 73 height 14
type input "M"
type input "B"
type input "Bluetooth Mic 2"
click at [478, 364] on span at bounding box center [481, 359] width 70 height 26
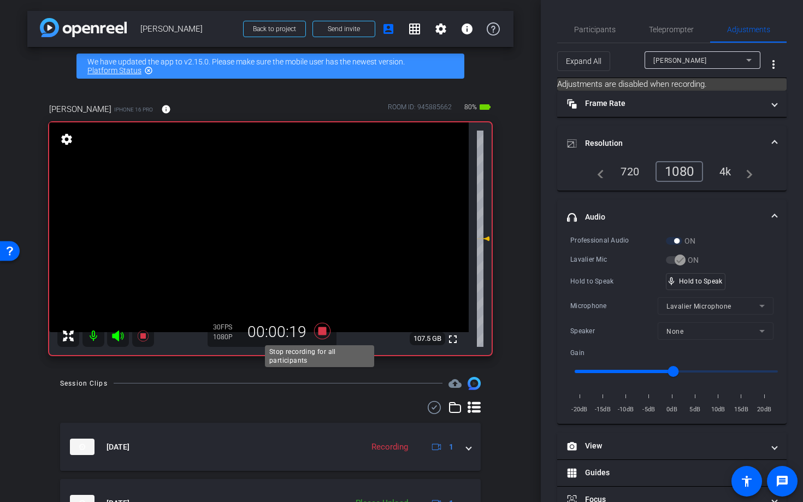
click at [322, 334] on icon at bounding box center [322, 331] width 16 height 16
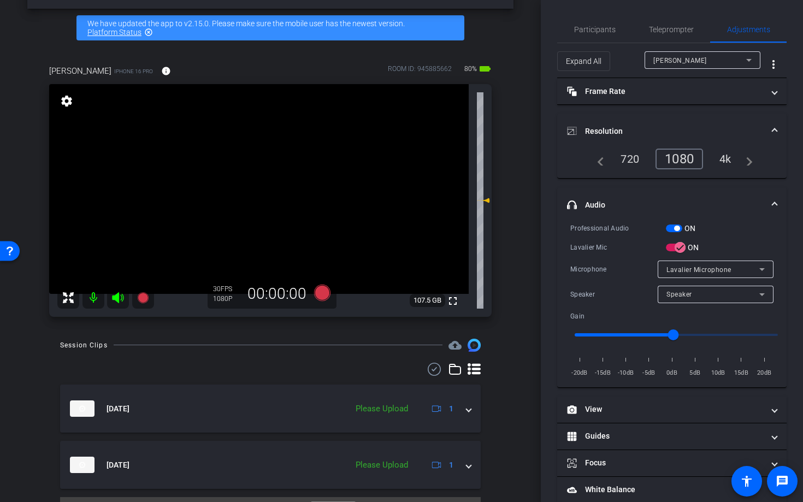
scroll to position [64, 0]
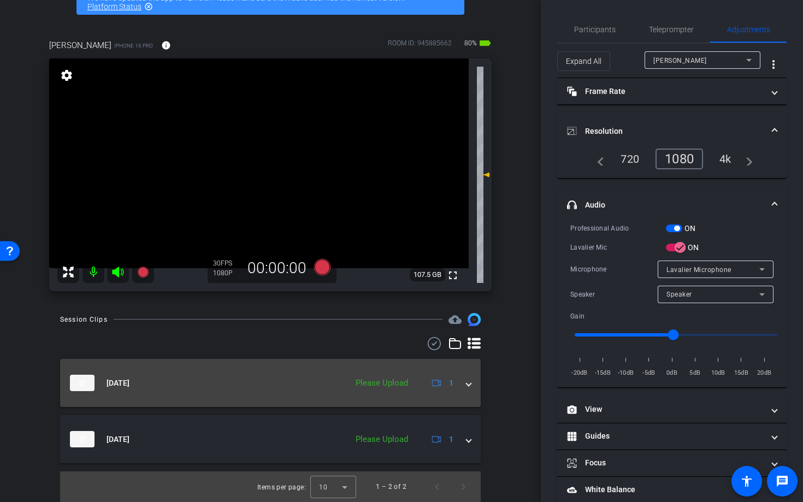
click at [467, 385] on span at bounding box center [469, 383] width 4 height 11
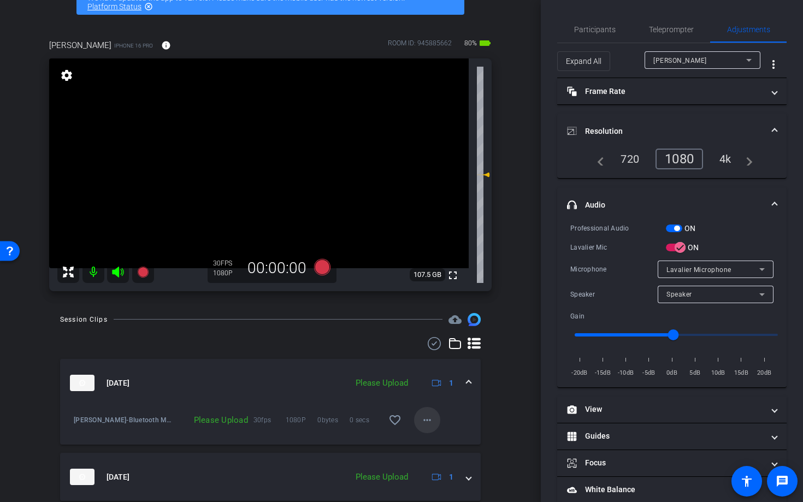
click at [421, 421] on mat-icon "more_horiz" at bounding box center [427, 420] width 13 height 13
drag, startPoint x: 432, startPoint y: 443, endPoint x: 492, endPoint y: 386, distance: 82.7
click at [433, 443] on span "Upload" at bounding box center [439, 442] width 44 height 13
click at [595, 27] on span "Participants" at bounding box center [595, 30] width 42 height 8
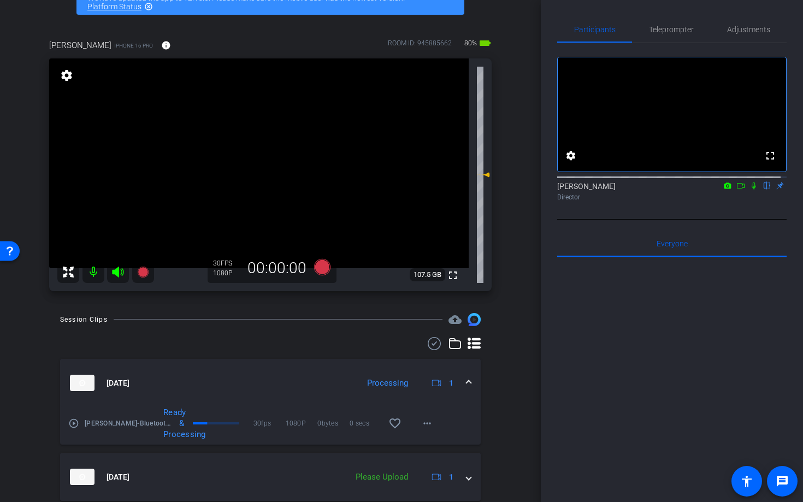
drag, startPoint x: 749, startPoint y: 199, endPoint x: 739, endPoint y: 207, distance: 12.1
click at [750, 190] on icon at bounding box center [754, 186] width 9 height 8
click at [116, 270] on icon at bounding box center [117, 272] width 11 height 11
click at [95, 274] on mat-icon at bounding box center [94, 272] width 22 height 22
click at [73, 422] on mat-icon "play_circle_outline" at bounding box center [73, 423] width 11 height 11
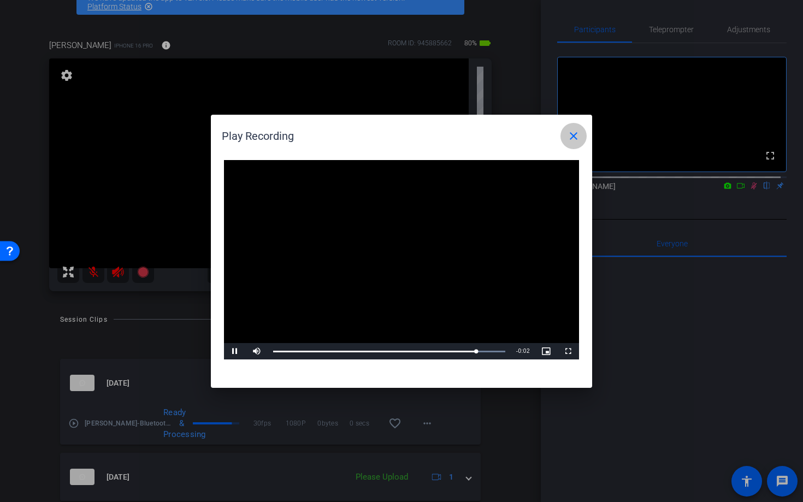
click at [572, 136] on mat-icon "close" at bounding box center [573, 136] width 13 height 13
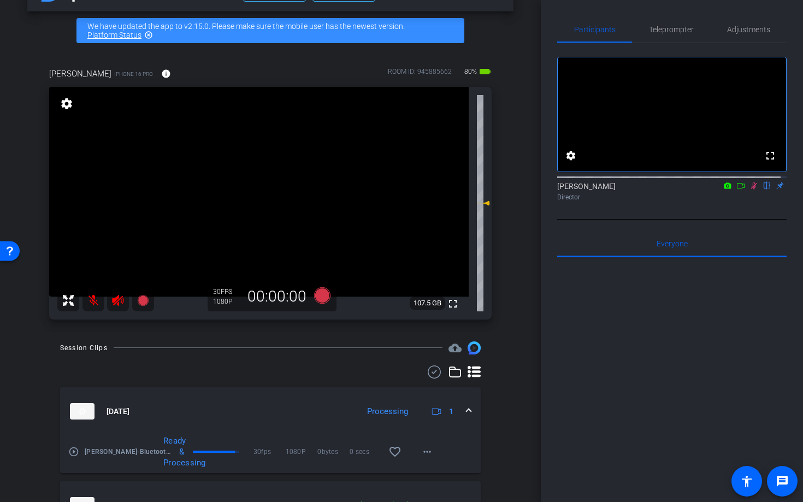
scroll to position [0, 0]
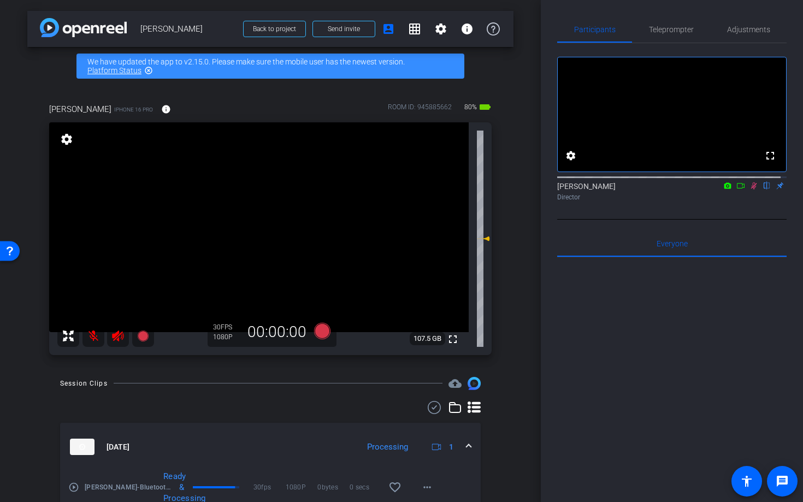
click at [95, 338] on mat-icon at bounding box center [94, 336] width 22 height 22
click at [119, 338] on icon at bounding box center [117, 336] width 11 height 11
click at [744, 32] on span "Adjustments" at bounding box center [748, 30] width 43 height 8
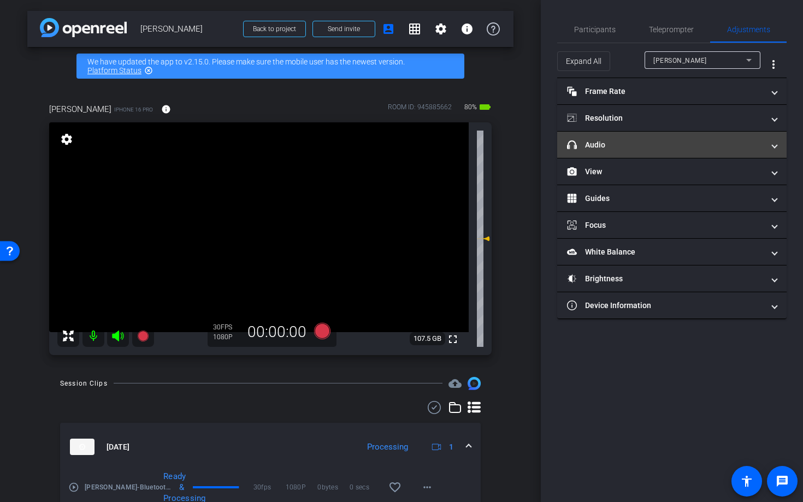
drag, startPoint x: 625, startPoint y: 150, endPoint x: 629, endPoint y: 155, distance: 5.8
click at [625, 150] on mat-expansion-panel-header "headphone icon Audio" at bounding box center [671, 145] width 229 height 26
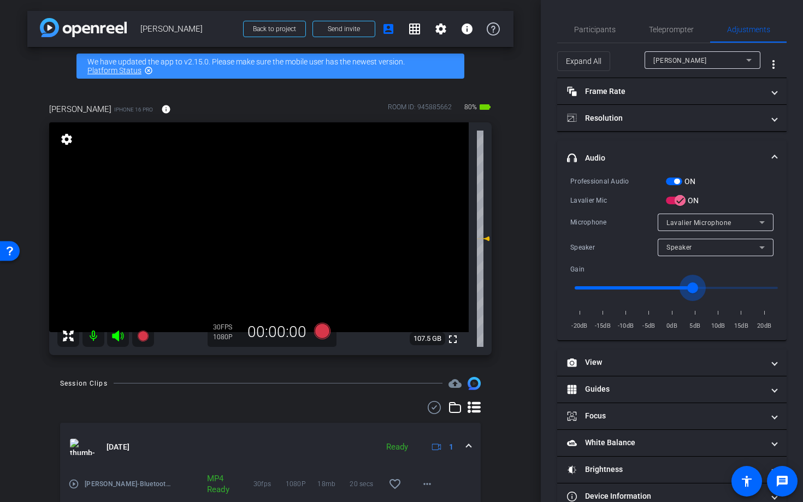
drag, startPoint x: 675, startPoint y: 284, endPoint x: 695, endPoint y: 283, distance: 19.2
type input "4"
click at [695, 283] on input "range" at bounding box center [676, 288] width 226 height 24
click at [595, 32] on span "Participants" at bounding box center [595, 30] width 42 height 8
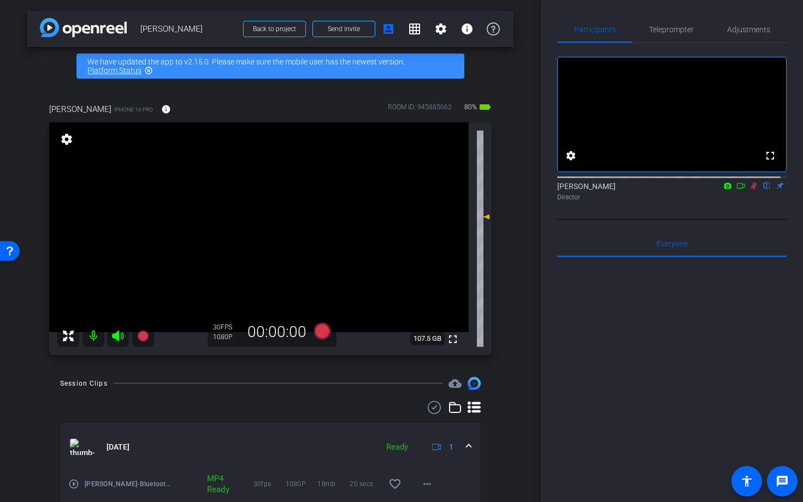
click at [751, 190] on icon at bounding box center [754, 186] width 6 height 7
click at [315, 331] on icon at bounding box center [322, 331] width 16 height 16
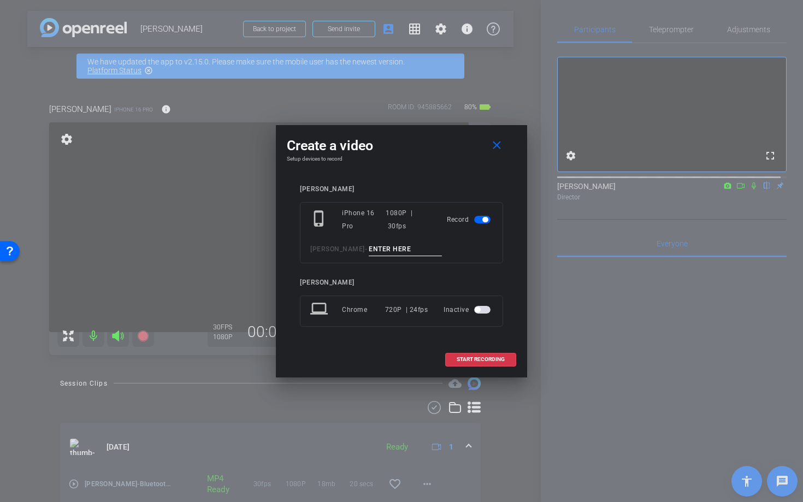
click at [369, 253] on input at bounding box center [405, 250] width 73 height 14
type input "M"
type input "Bluetooth 3"
click at [469, 361] on span "START RECORDING" at bounding box center [481, 359] width 48 height 5
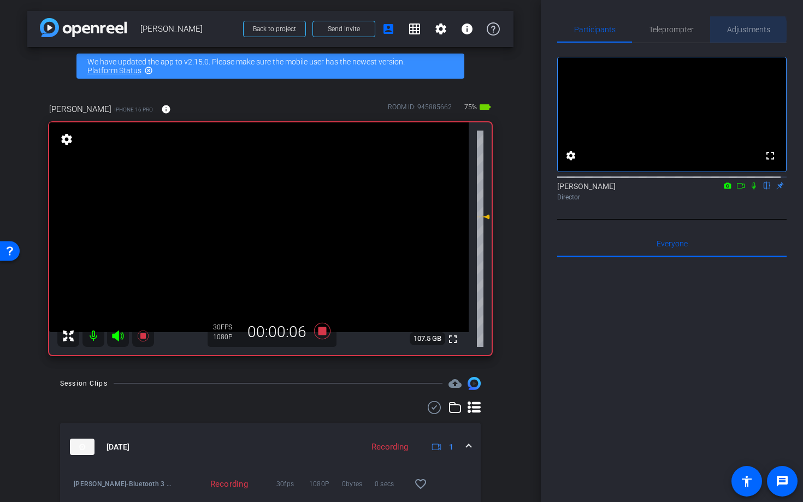
click at [744, 31] on span "Adjustments" at bounding box center [748, 30] width 43 height 8
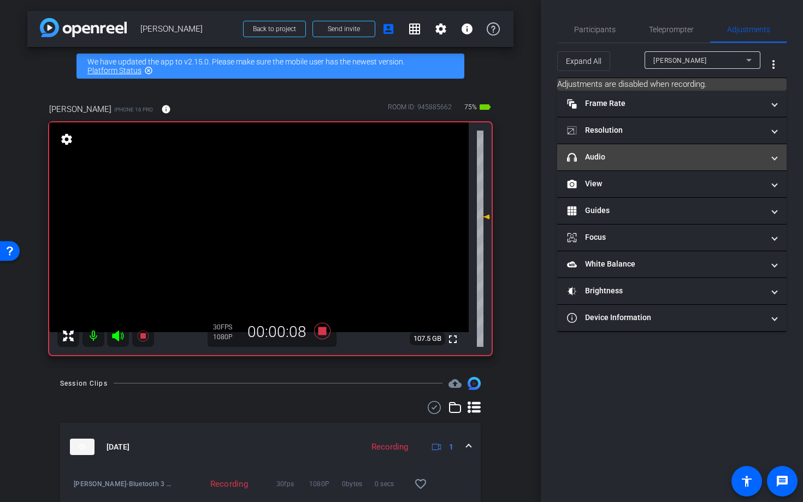
click at [635, 155] on mat-panel-title "headphone icon Audio" at bounding box center [665, 156] width 197 height 11
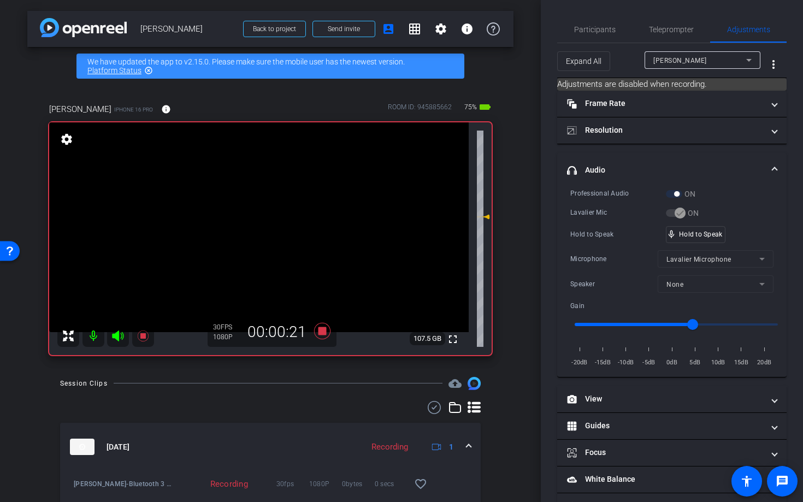
scroll to position [90, 0]
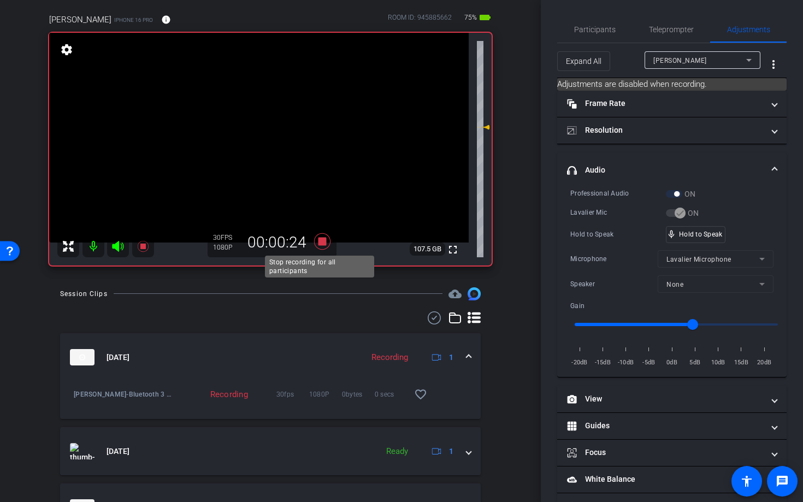
click at [319, 240] on icon at bounding box center [322, 241] width 16 height 16
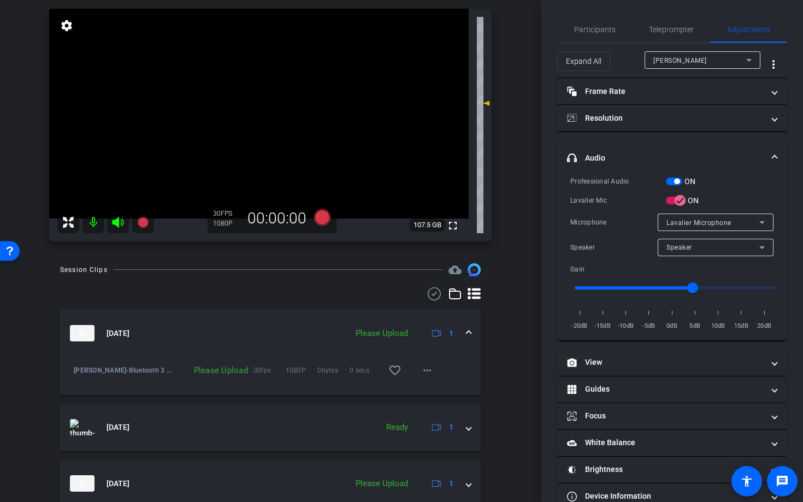
scroll to position [96, 0]
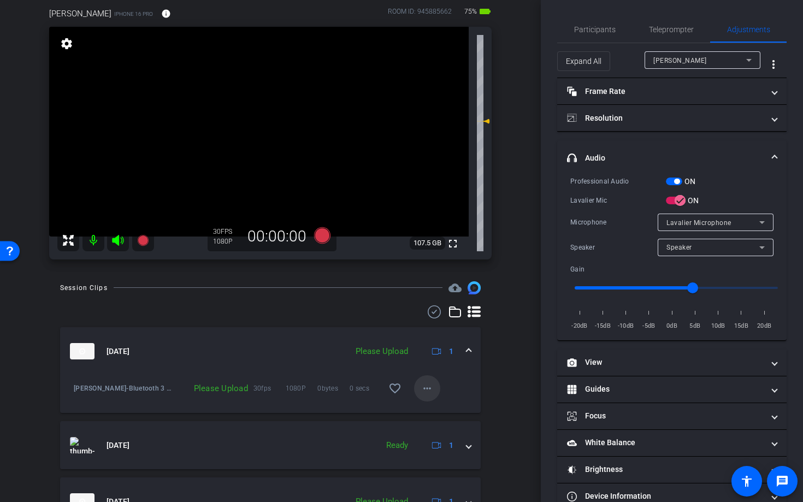
click at [425, 390] on mat-icon "more_horiz" at bounding box center [427, 388] width 13 height 13
click at [432, 411] on span "Upload" at bounding box center [439, 410] width 44 height 13
click at [596, 32] on span "Participants" at bounding box center [595, 30] width 42 height 8
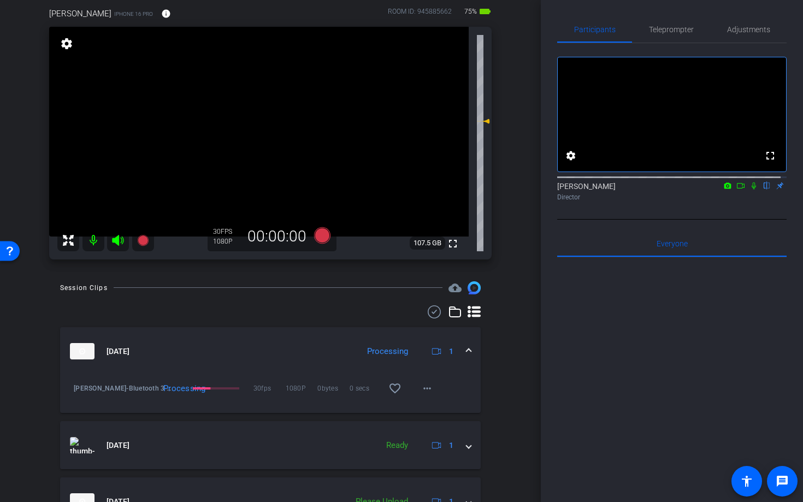
click at [750, 190] on icon at bounding box center [754, 186] width 9 height 8
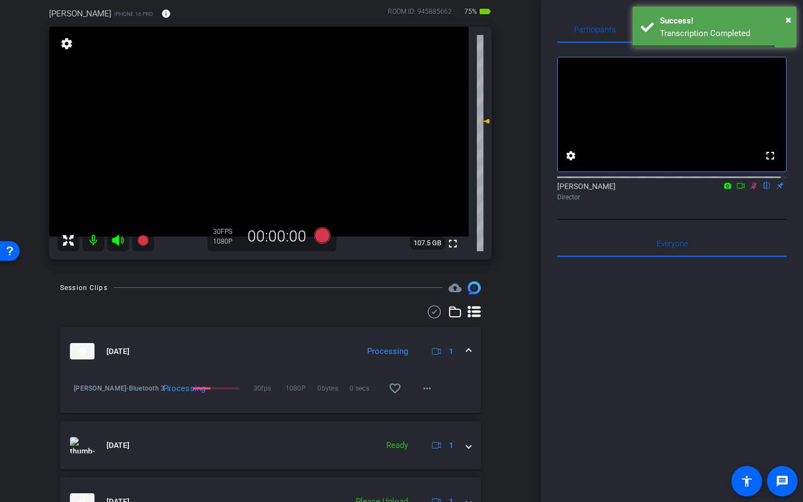
click at [94, 244] on mat-icon at bounding box center [94, 240] width 22 height 22
click at [115, 241] on icon at bounding box center [117, 240] width 11 height 11
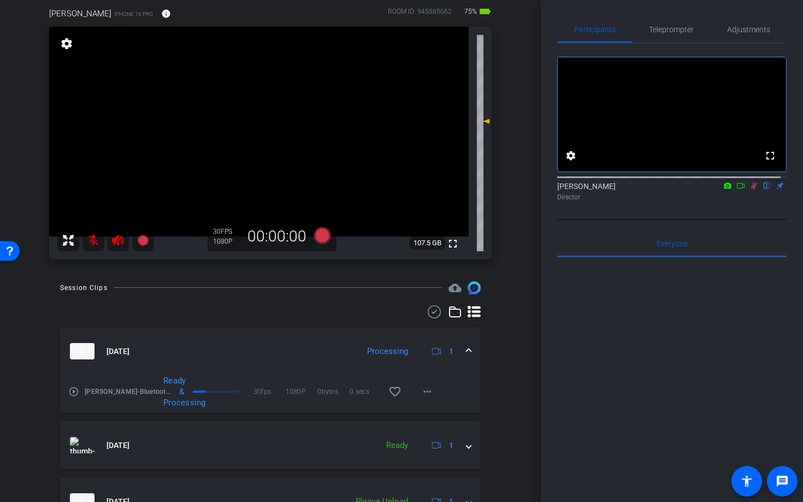
click at [76, 391] on mat-icon "play_circle_outline" at bounding box center [73, 391] width 11 height 11
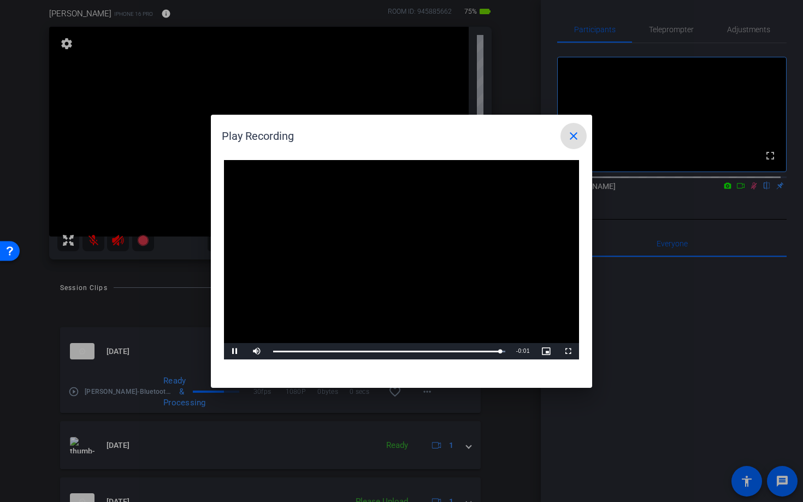
click at [574, 136] on mat-icon "close" at bounding box center [573, 136] width 13 height 13
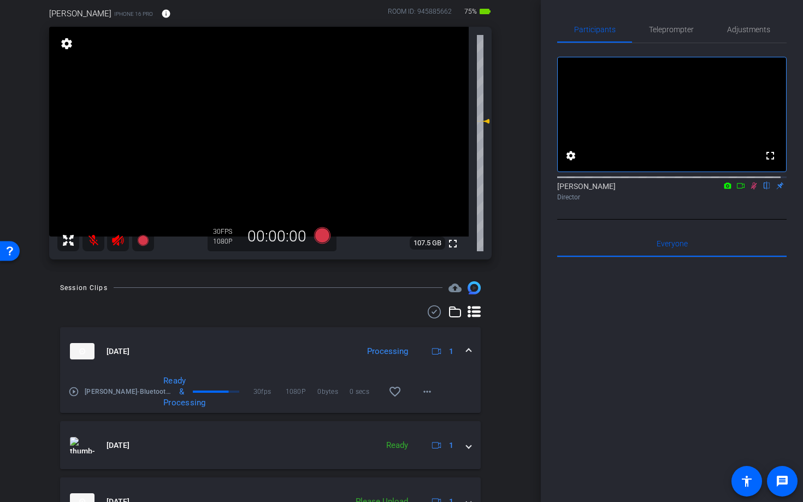
click at [750, 190] on icon at bounding box center [754, 186] width 9 height 8
click at [91, 241] on mat-icon at bounding box center [94, 240] width 22 height 22
click at [120, 245] on icon at bounding box center [117, 240] width 13 height 13
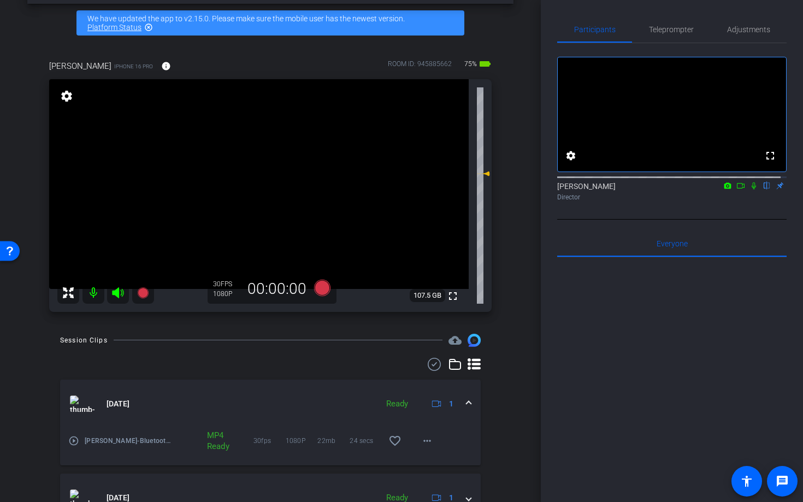
scroll to position [0, 0]
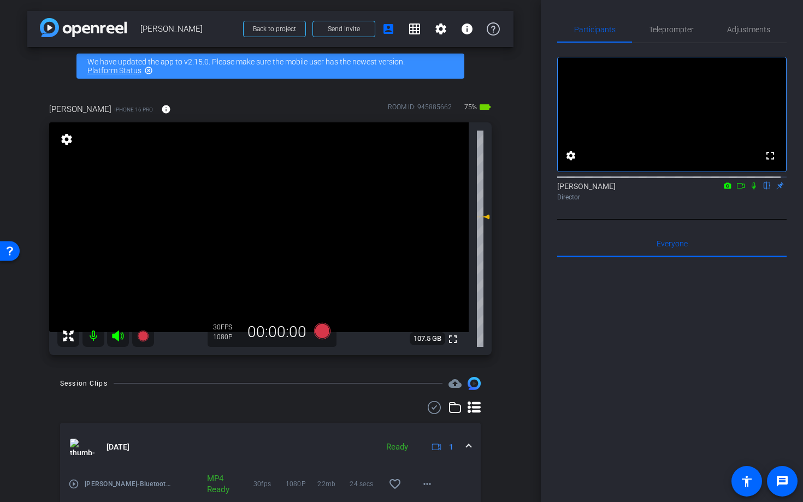
click at [737, 190] on icon at bounding box center [741, 186] width 9 height 8
click at [326, 333] on icon at bounding box center [322, 331] width 16 height 16
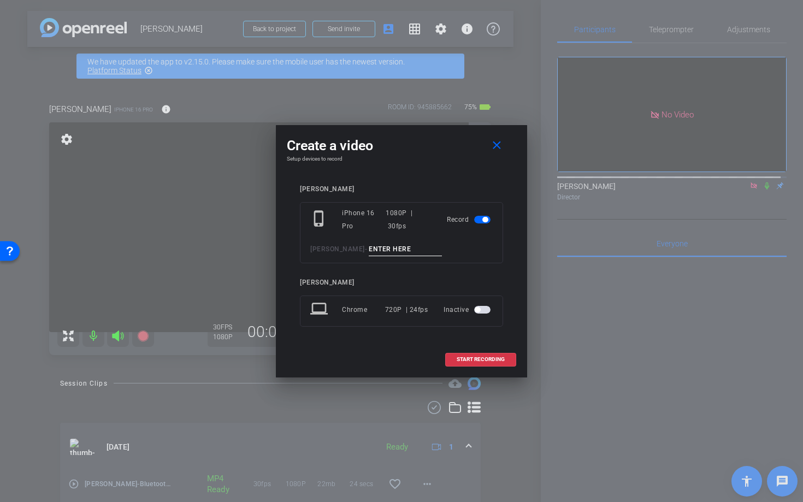
click at [369, 243] on input at bounding box center [405, 250] width 73 height 14
type input "Smile"
click at [478, 363] on span at bounding box center [481, 359] width 70 height 26
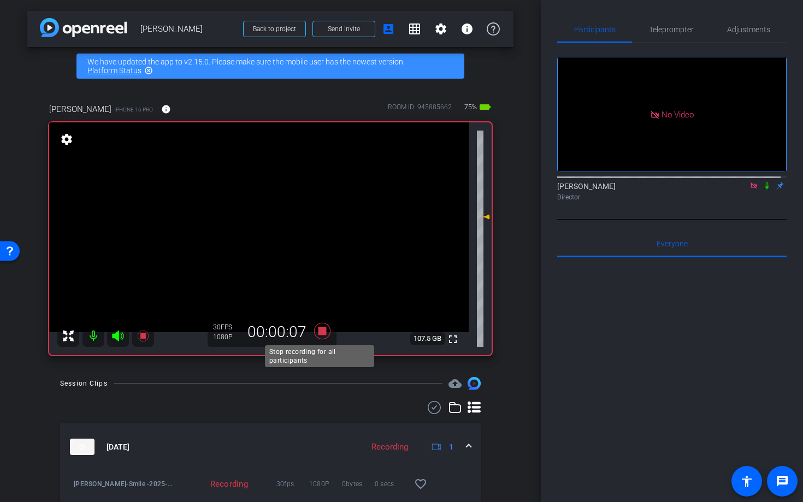
click at [321, 332] on icon at bounding box center [322, 331] width 16 height 16
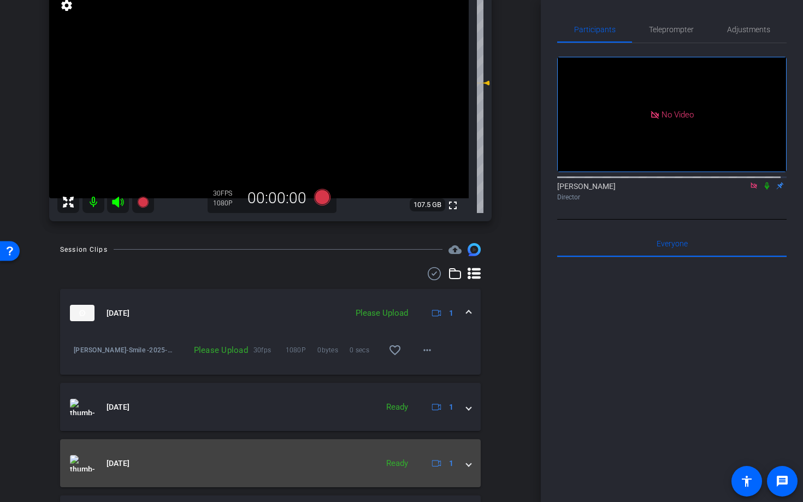
scroll to position [214, 0]
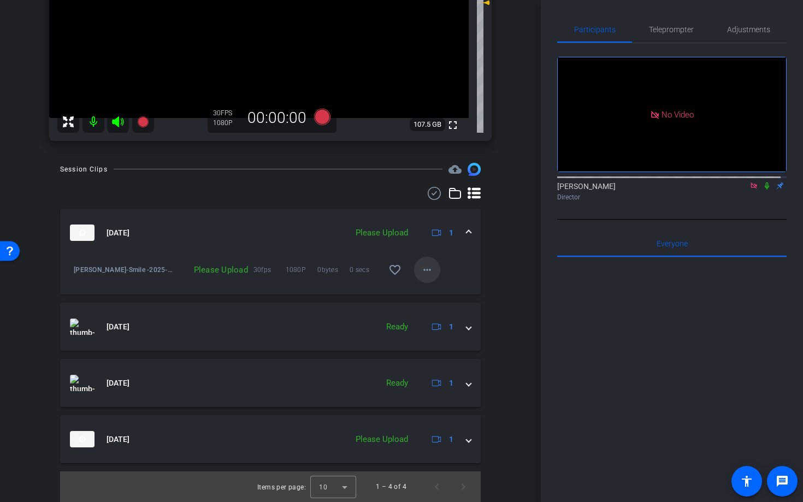
click at [423, 268] on mat-icon "more_horiz" at bounding box center [427, 269] width 13 height 13
click at [434, 295] on span "Upload" at bounding box center [439, 292] width 44 height 13
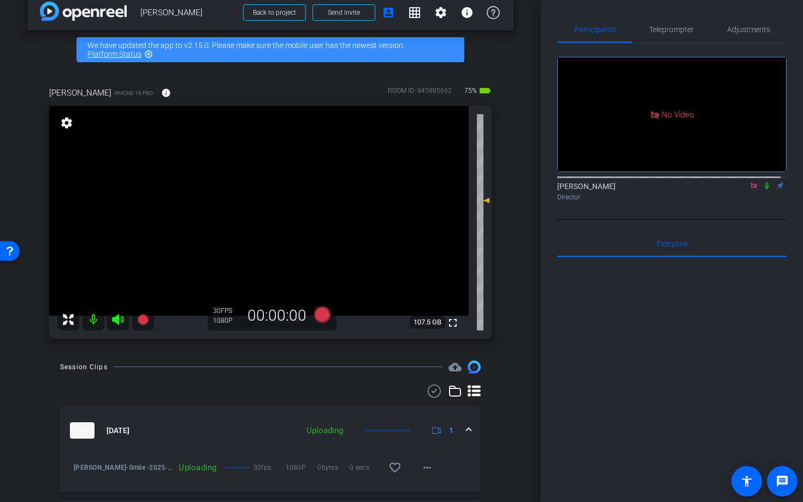
scroll to position [0, 0]
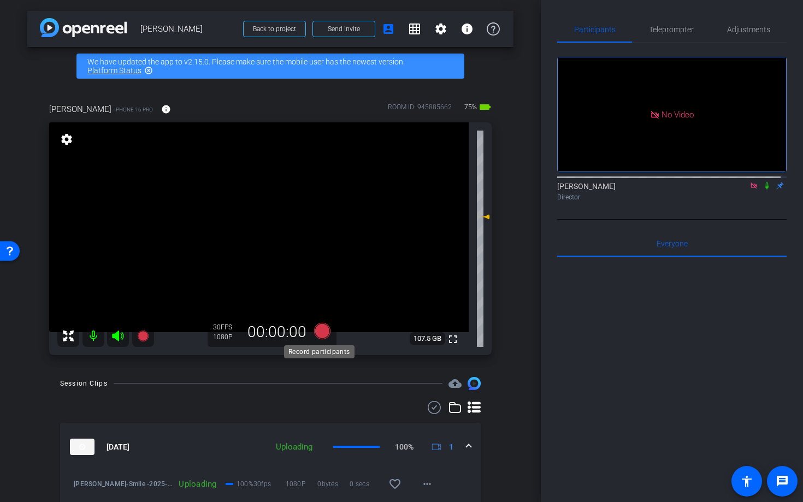
click at [317, 335] on icon at bounding box center [322, 331] width 16 height 16
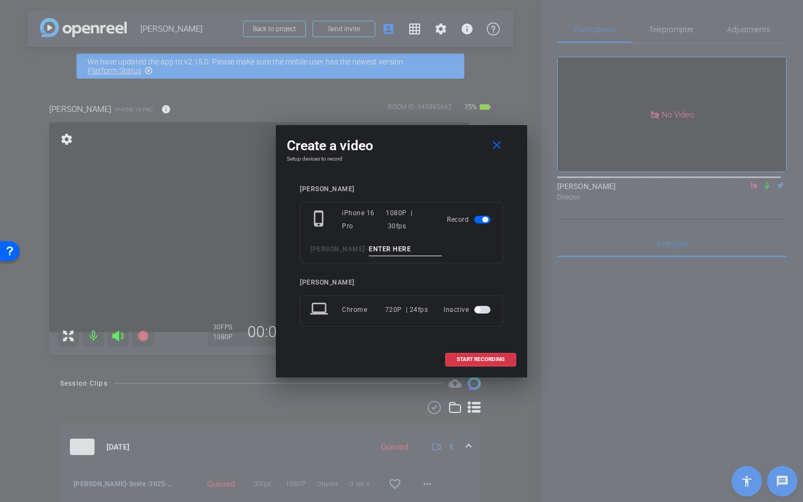
click at [369, 244] on input at bounding box center [405, 250] width 73 height 14
type input "Q1"
click at [479, 363] on span at bounding box center [481, 359] width 70 height 26
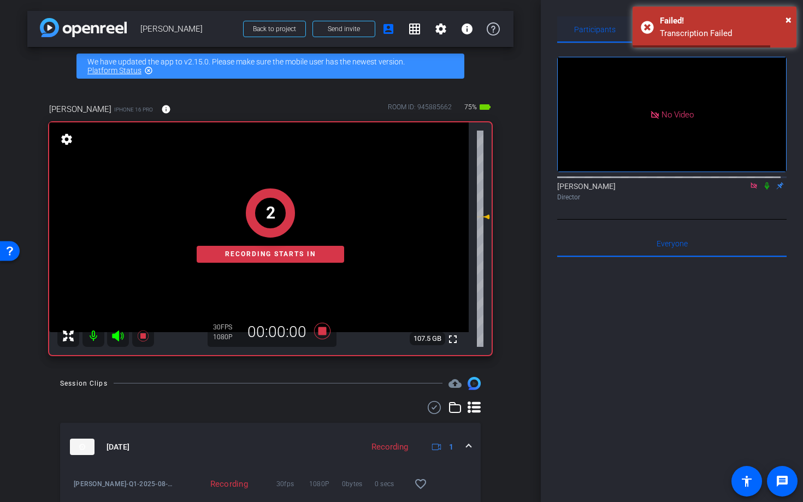
click at [610, 17] on span "Participants" at bounding box center [595, 29] width 42 height 26
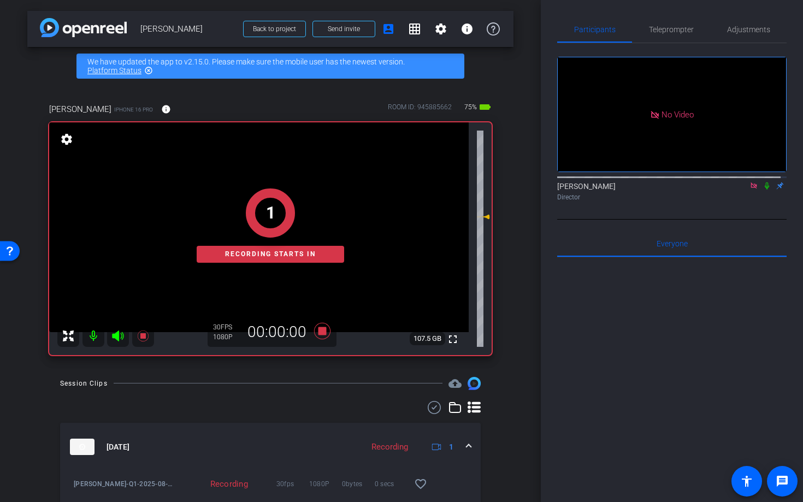
drag, startPoint x: 661, startPoint y: 376, endPoint x: 664, endPoint y: 361, distance: 15.5
click at [662, 376] on div at bounding box center [671, 392] width 229 height 270
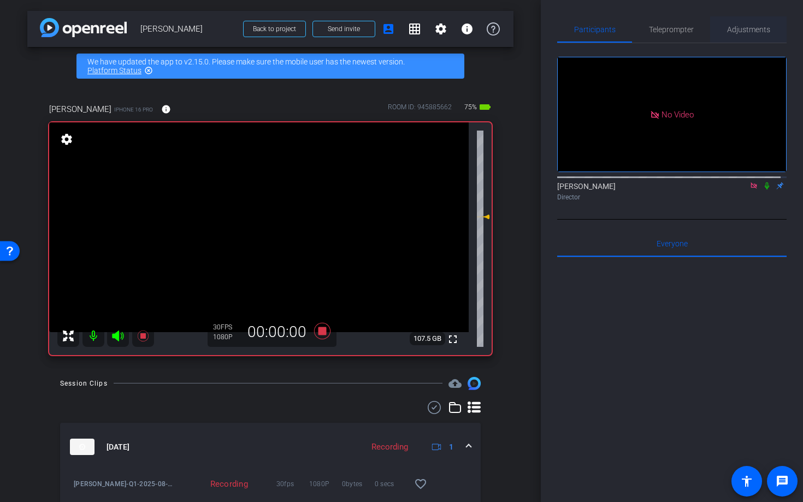
click at [736, 33] on span "Adjustments" at bounding box center [748, 30] width 43 height 8
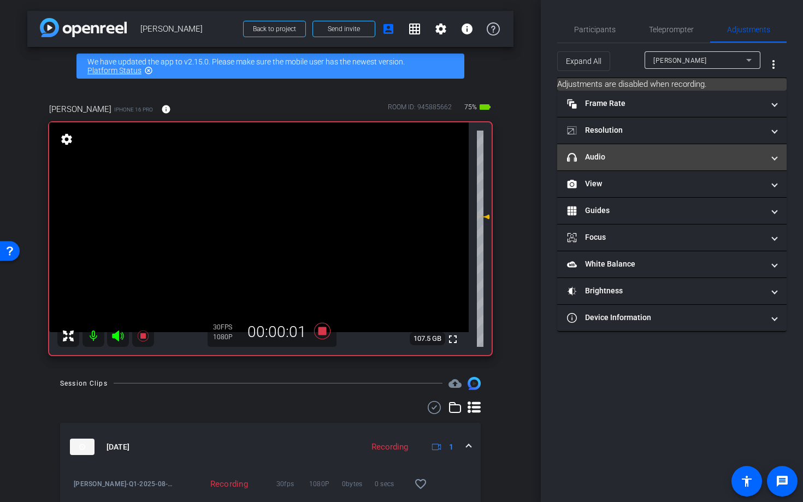
click at [615, 157] on mat-panel-title "headphone icon Audio" at bounding box center [665, 156] width 197 height 11
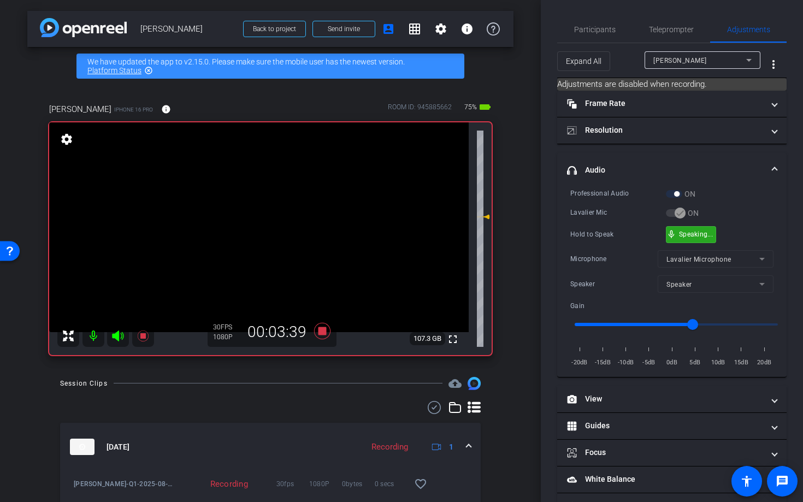
click at [695, 238] on div "mic_none Speaking..." at bounding box center [691, 235] width 49 height 16
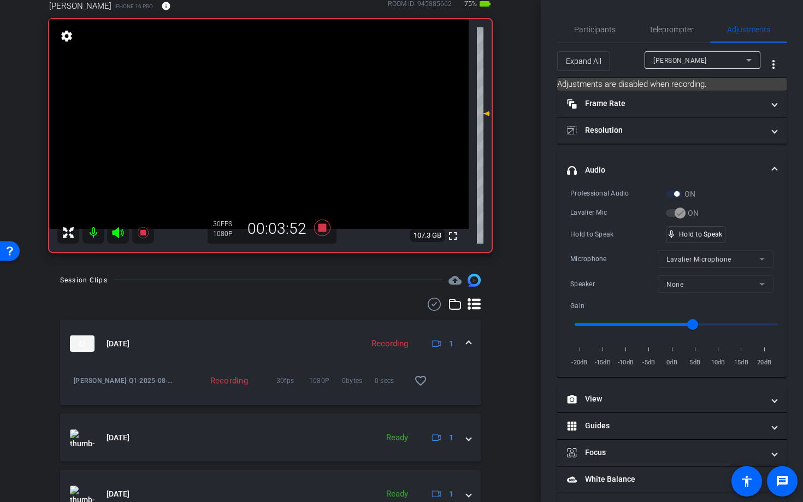
scroll to position [148, 0]
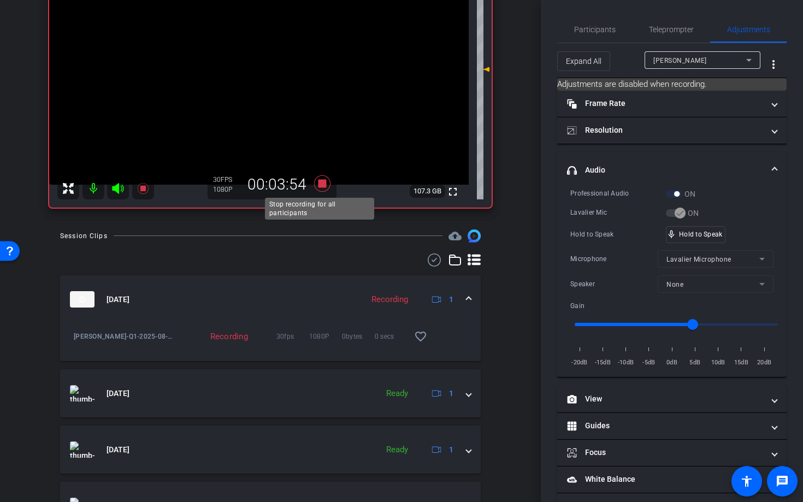
click at [321, 183] on icon at bounding box center [322, 183] width 16 height 16
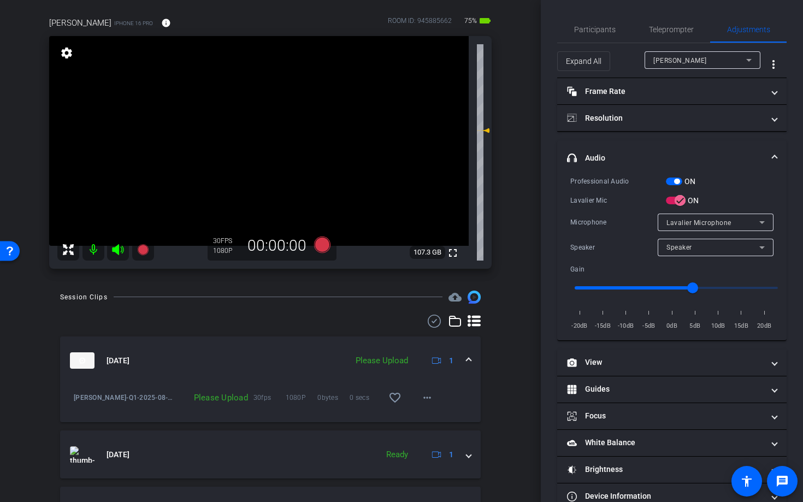
scroll to position [71, 0]
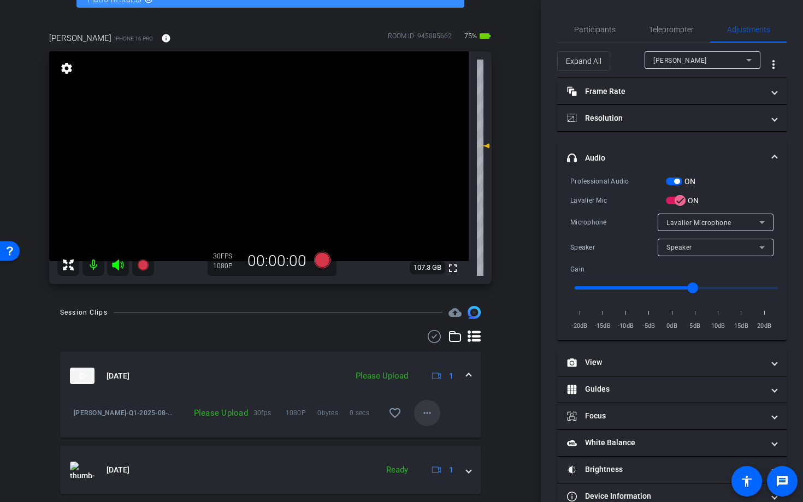
click at [426, 415] on mat-icon "more_horiz" at bounding box center [427, 413] width 13 height 13
drag, startPoint x: 429, startPoint y: 438, endPoint x: 443, endPoint y: 421, distance: 21.8
click at [429, 438] on span "Upload" at bounding box center [439, 435] width 44 height 13
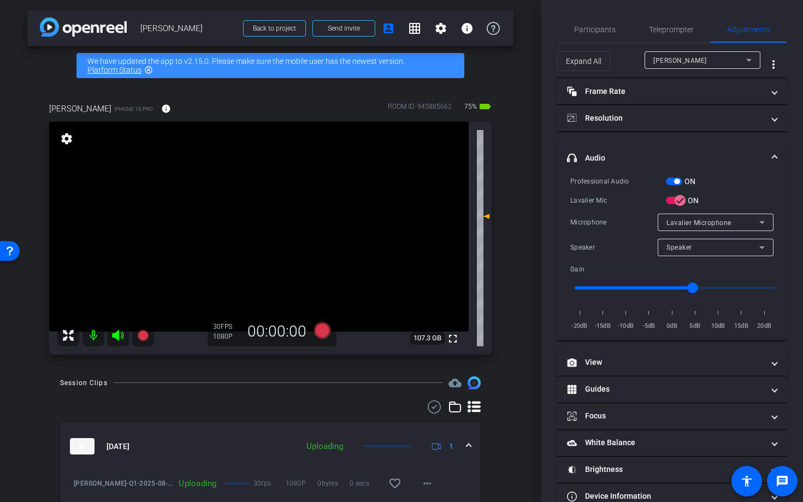
scroll to position [0, 0]
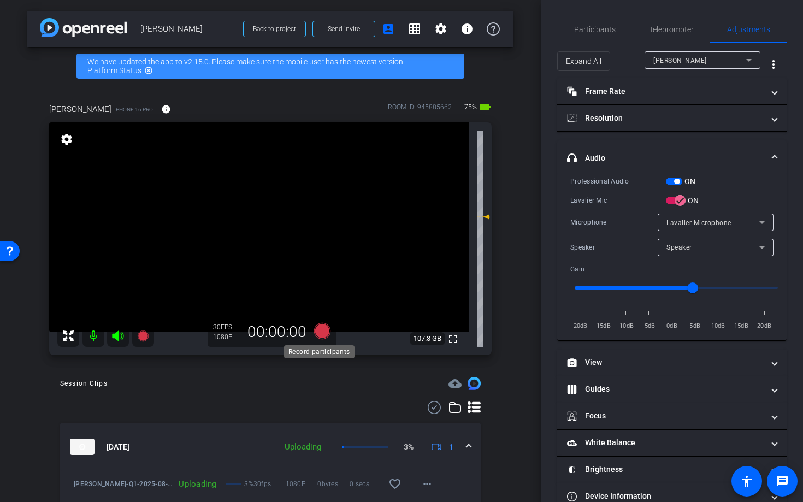
click at [323, 335] on icon at bounding box center [322, 331] width 16 height 16
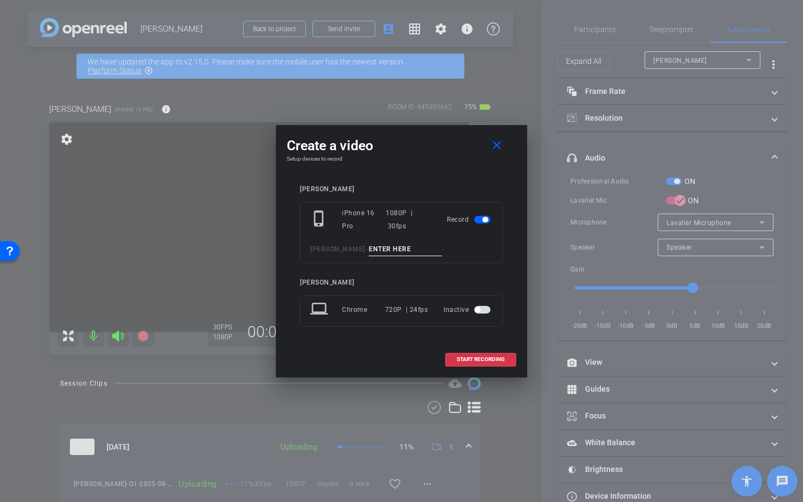
click at [370, 245] on input at bounding box center [405, 250] width 73 height 14
type input "Q2"
click at [469, 358] on span "START RECORDING" at bounding box center [481, 359] width 48 height 5
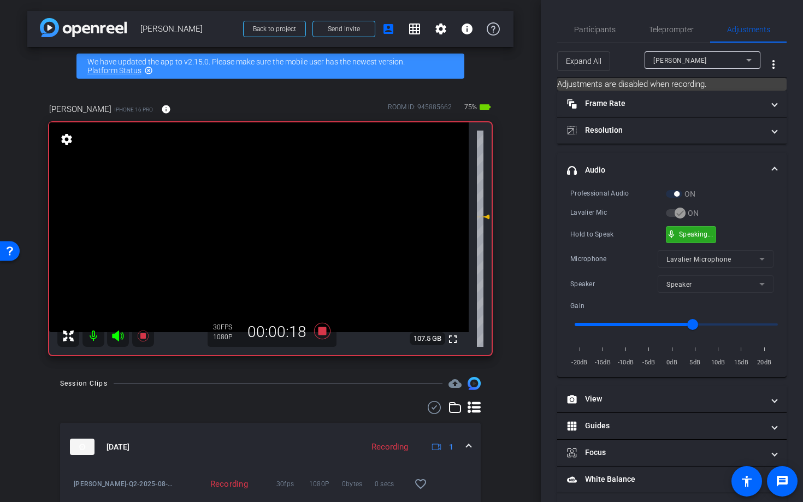
drag, startPoint x: 692, startPoint y: 234, endPoint x: 696, endPoint y: 227, distance: 8.1
click at [321, 330] on icon at bounding box center [322, 331] width 16 height 16
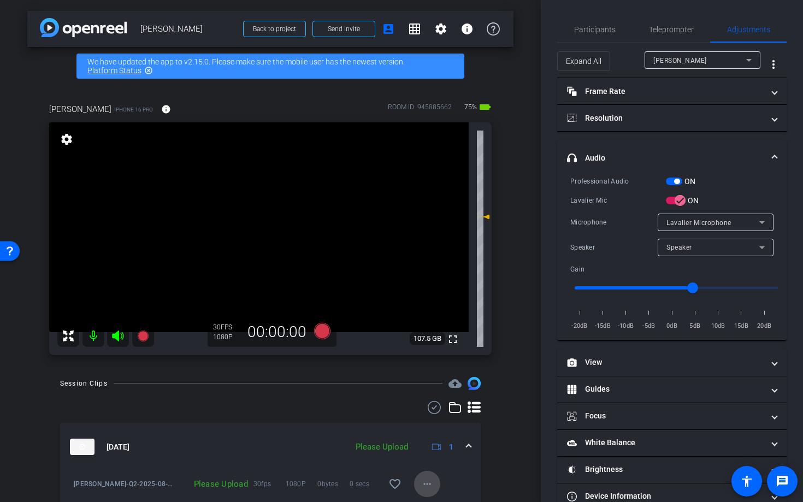
click at [423, 486] on mat-icon "more_horiz" at bounding box center [427, 484] width 13 height 13
click at [433, 438] on span "Upload" at bounding box center [439, 434] width 44 height 13
click at [320, 330] on icon at bounding box center [322, 331] width 16 height 16
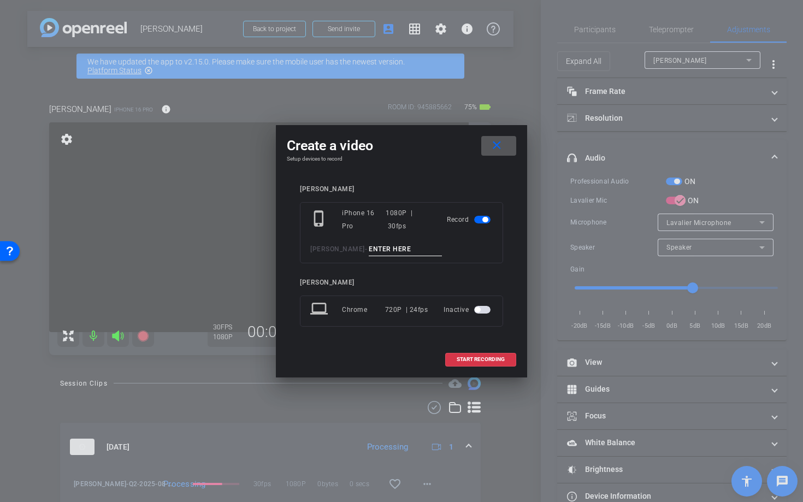
click at [369, 249] on input at bounding box center [405, 250] width 73 height 14
type input "Q3"
click at [469, 361] on span "START RECORDING" at bounding box center [481, 359] width 48 height 5
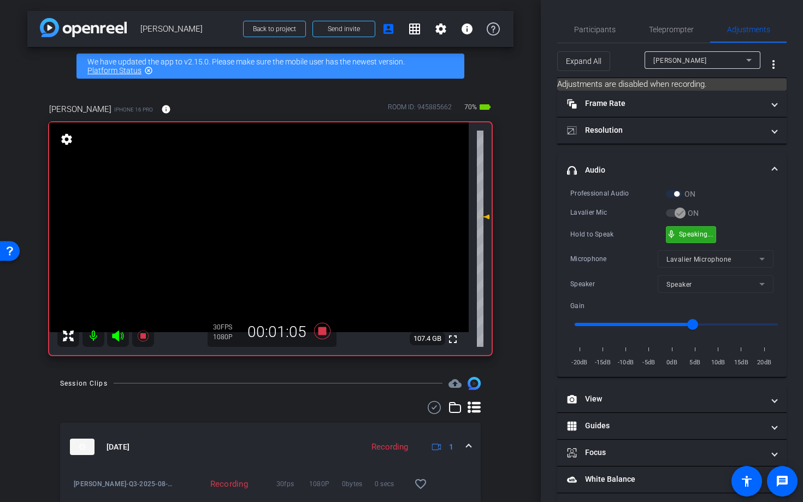
click at [701, 238] on div "mic_none Speaking..." at bounding box center [691, 235] width 49 height 16
click at [320, 333] on icon at bounding box center [322, 331] width 16 height 16
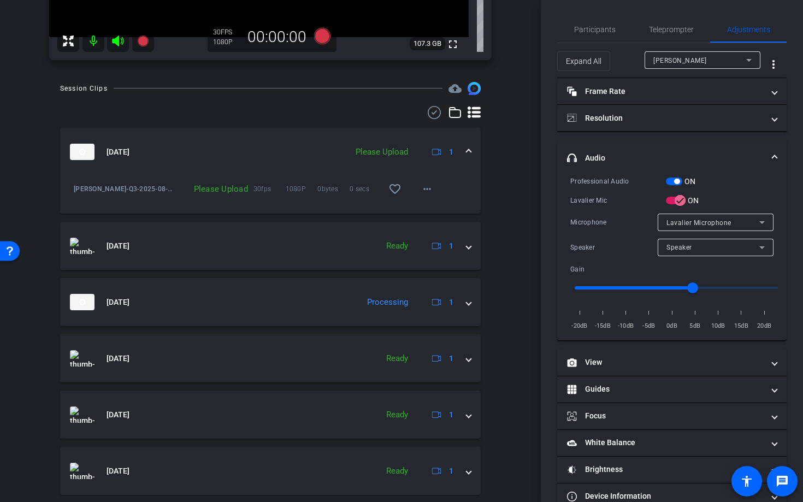
scroll to position [308, 0]
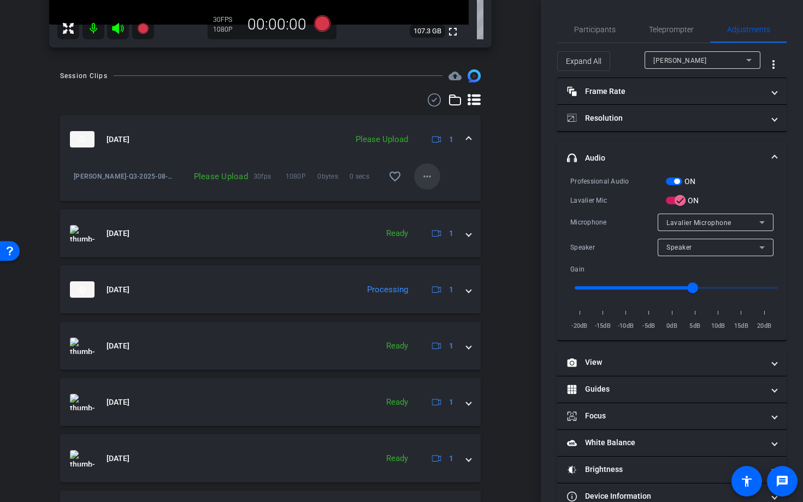
click at [422, 178] on mat-icon "more_horiz" at bounding box center [427, 176] width 13 height 13
click at [428, 201] on span "Upload" at bounding box center [439, 199] width 44 height 13
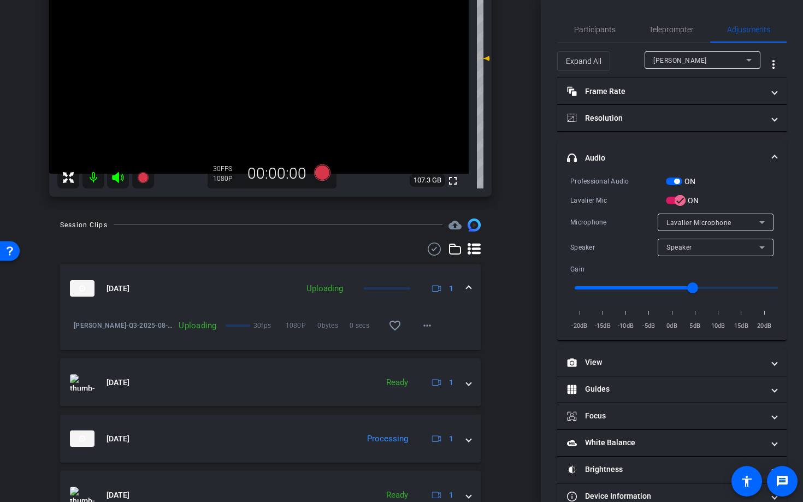
scroll to position [0, 0]
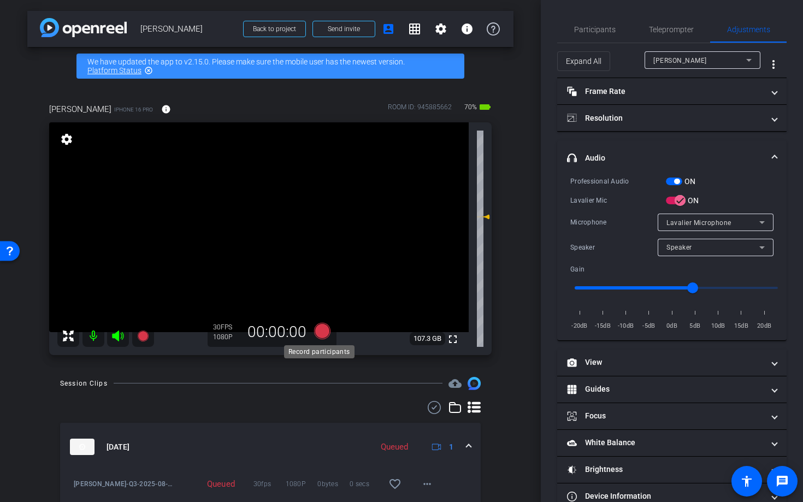
click at [320, 334] on icon at bounding box center [322, 331] width 16 height 16
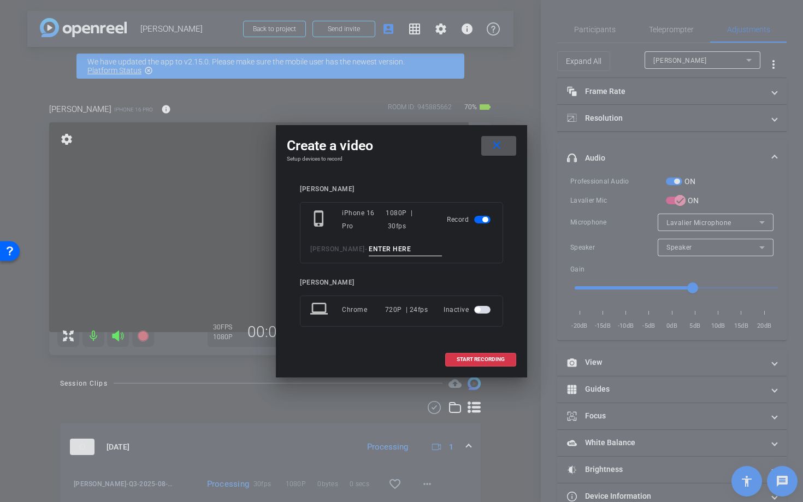
click at [369, 251] on input at bounding box center [405, 250] width 73 height 14
type input "Q6"
click at [489, 357] on span "START RECORDING" at bounding box center [481, 359] width 48 height 5
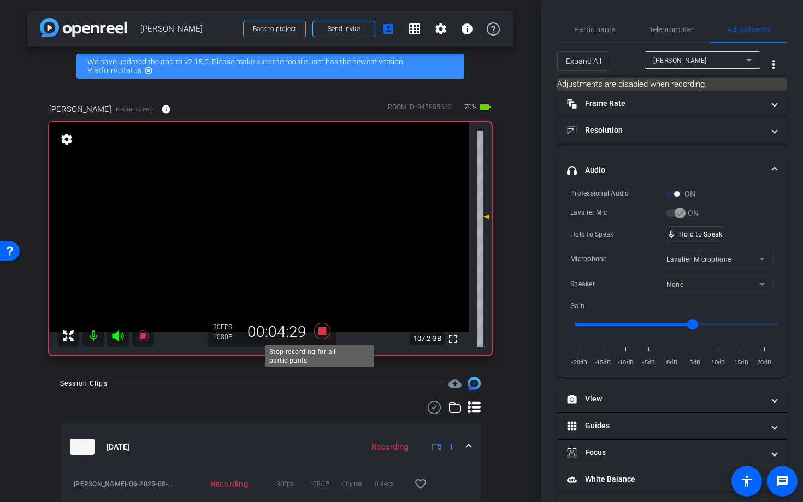
click at [320, 333] on icon at bounding box center [322, 331] width 16 height 16
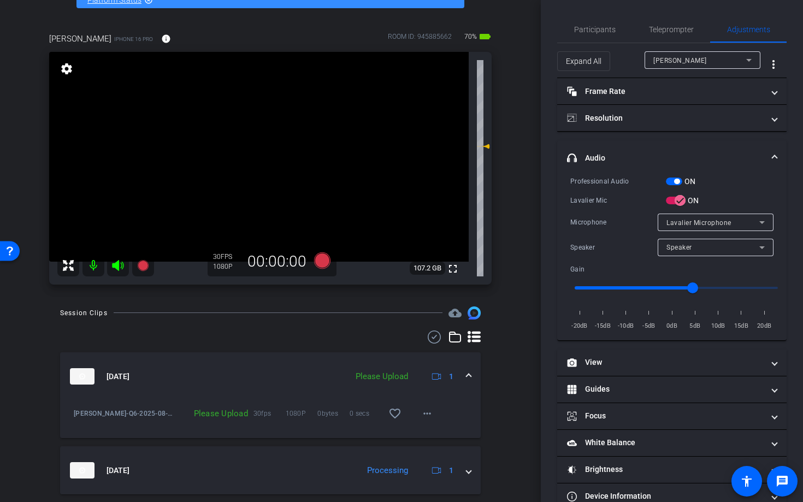
scroll to position [98, 0]
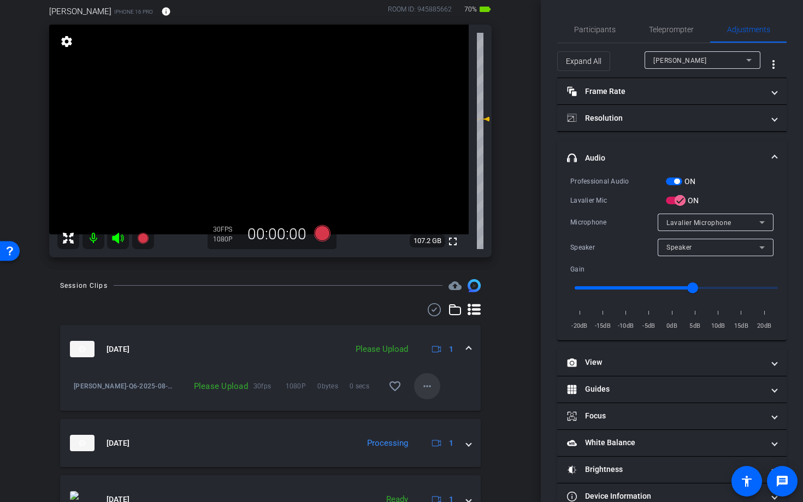
click at [421, 388] on mat-icon "more_horiz" at bounding box center [427, 386] width 13 height 13
click at [435, 409] on span "Upload" at bounding box center [439, 409] width 44 height 13
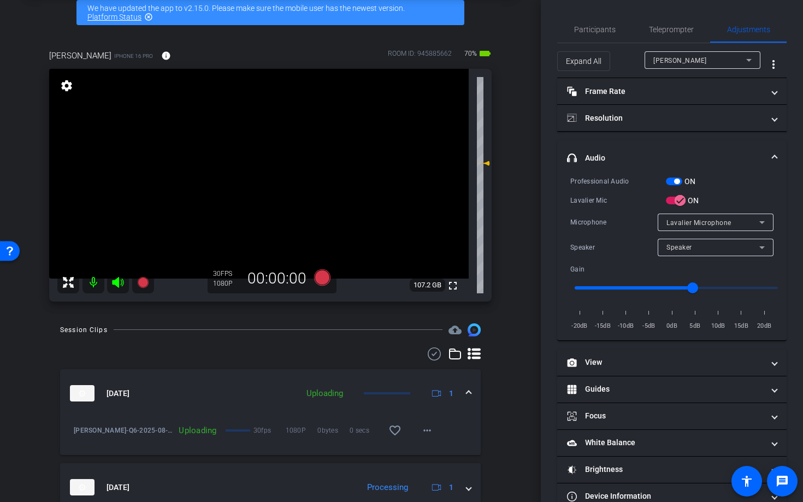
scroll to position [0, 0]
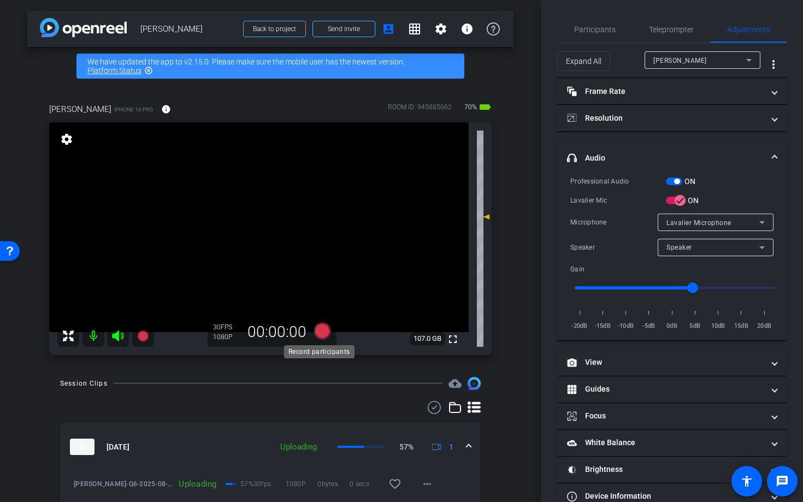
click at [320, 332] on icon at bounding box center [322, 331] width 16 height 16
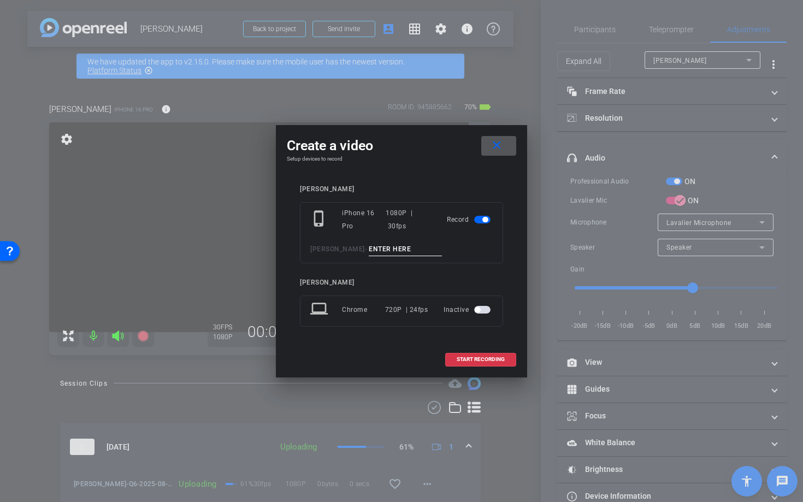
click at [369, 248] on input at bounding box center [405, 250] width 73 height 14
type input "Q7"
click at [492, 357] on span "START RECORDING" at bounding box center [481, 359] width 48 height 5
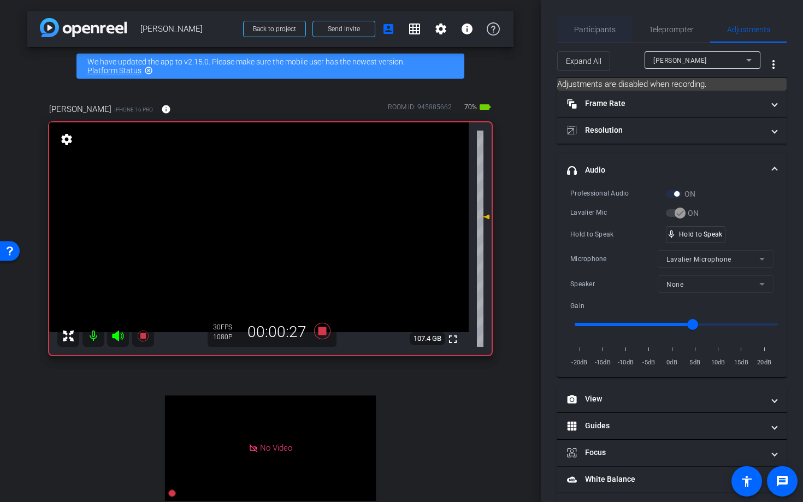
click at [599, 32] on span "Participants" at bounding box center [595, 30] width 42 height 8
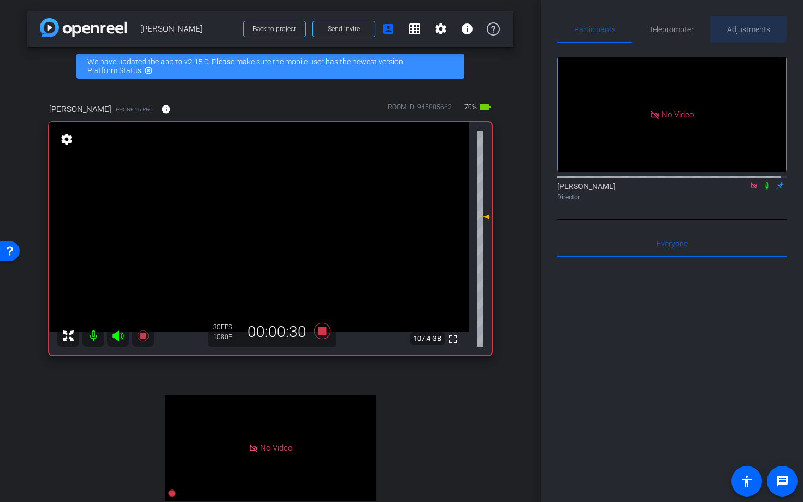
click at [744, 28] on span "Adjustments" at bounding box center [748, 30] width 43 height 8
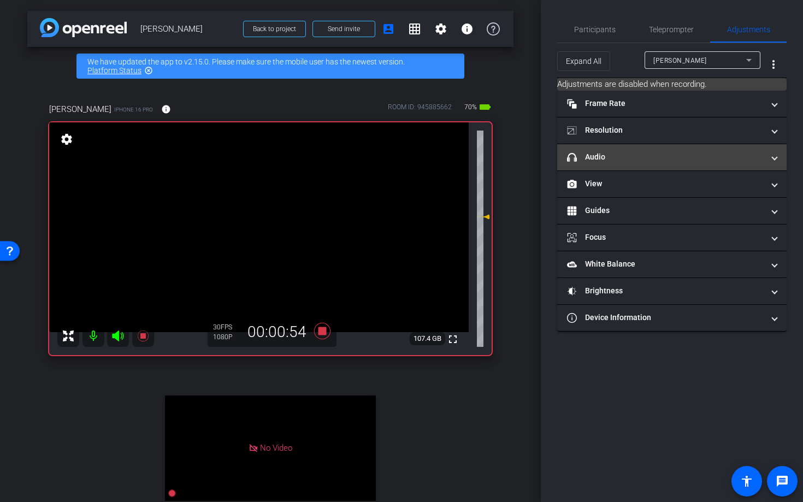
drag, startPoint x: 616, startPoint y: 157, endPoint x: 622, endPoint y: 162, distance: 7.8
click at [616, 158] on mat-panel-title "headphone icon Audio" at bounding box center [665, 156] width 197 height 11
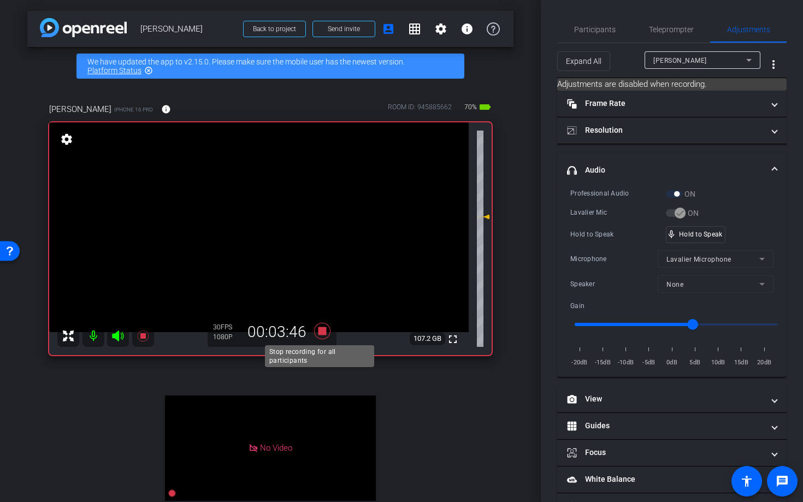
click at [320, 330] on icon at bounding box center [322, 331] width 16 height 16
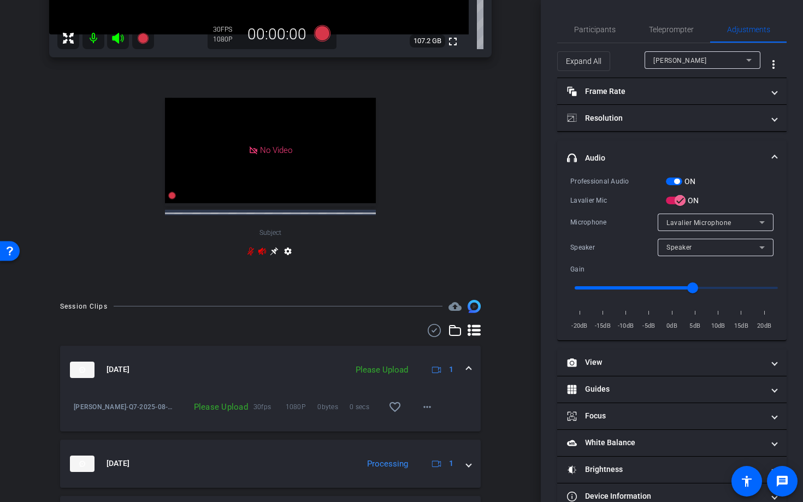
scroll to position [303, 0]
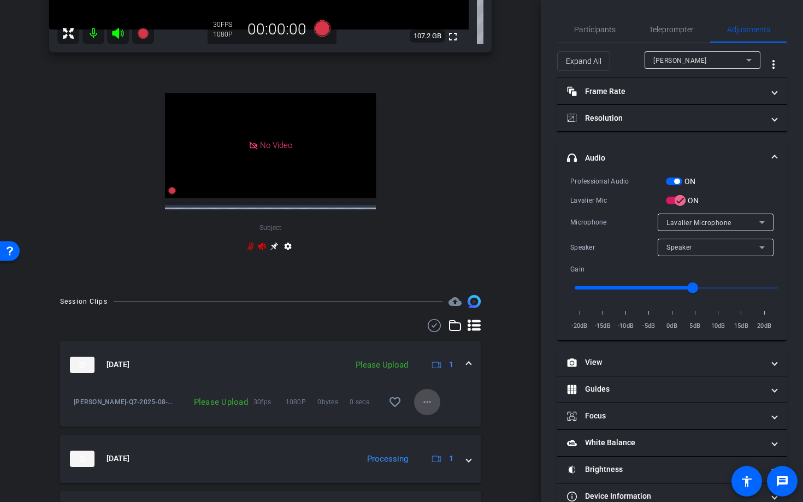
click at [421, 409] on mat-icon "more_horiz" at bounding box center [427, 402] width 13 height 13
click at [431, 439] on span "Upload" at bounding box center [439, 434] width 44 height 13
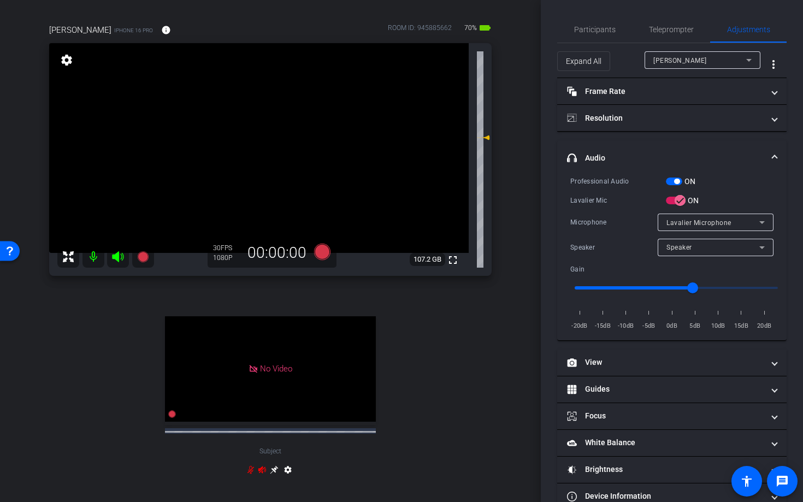
scroll to position [14, 0]
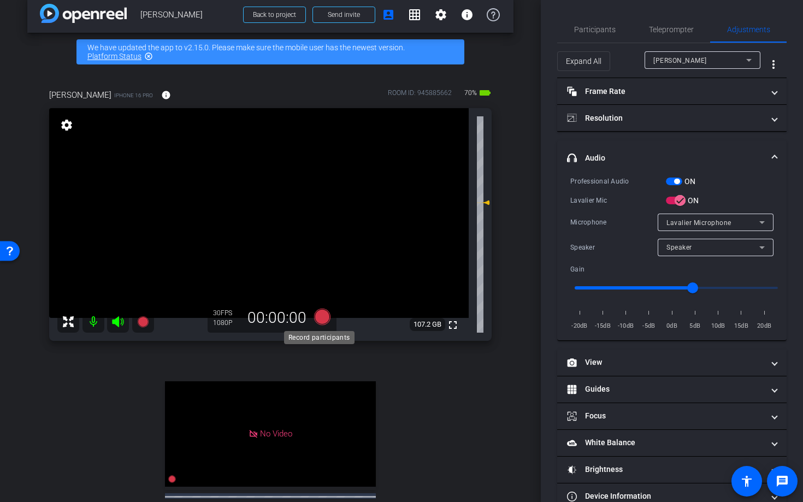
click at [320, 316] on icon at bounding box center [322, 317] width 16 height 16
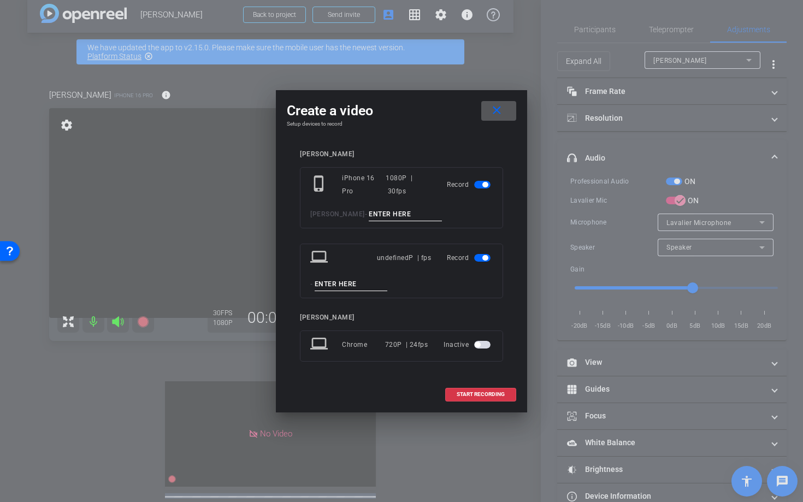
click at [485, 260] on span "button" at bounding box center [484, 257] width 5 height 5
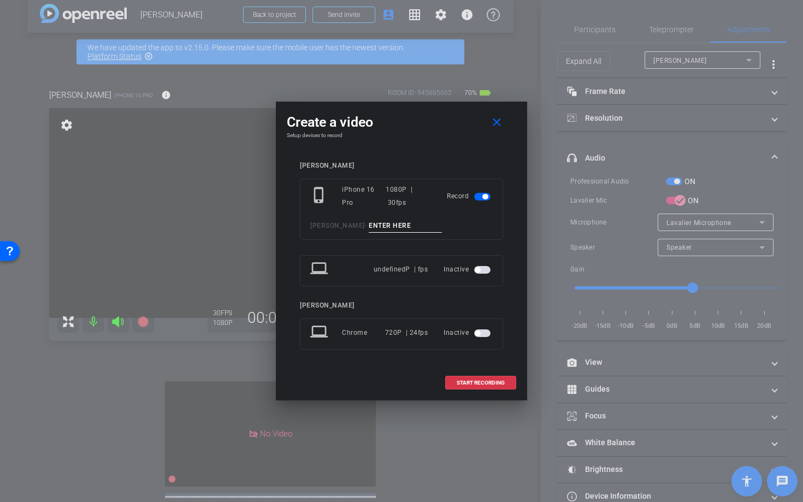
click at [369, 226] on input at bounding box center [405, 226] width 73 height 14
type input "Q8"
click at [477, 382] on span "START RECORDING" at bounding box center [481, 382] width 48 height 5
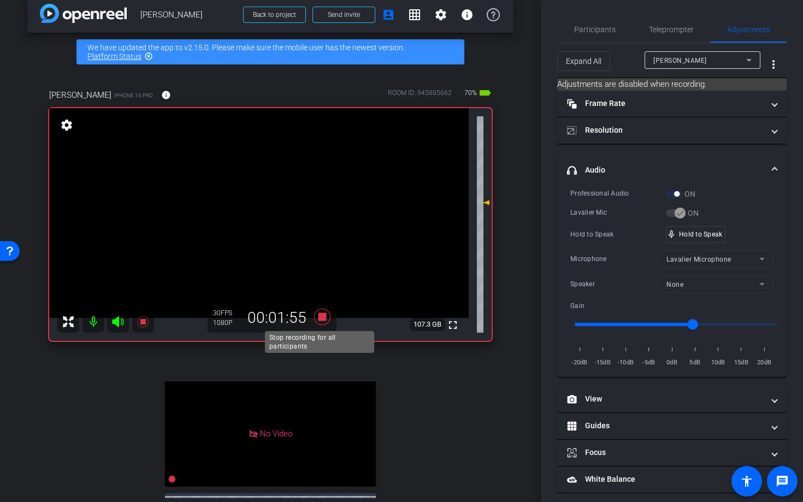
drag, startPoint x: 318, startPoint y: 319, endPoint x: 349, endPoint y: 331, distance: 32.9
click at [339, 330] on body "Accessibility Screen-Reader Guide, Feedback, and Issue Reporting | New window m…" at bounding box center [401, 251] width 803 height 502
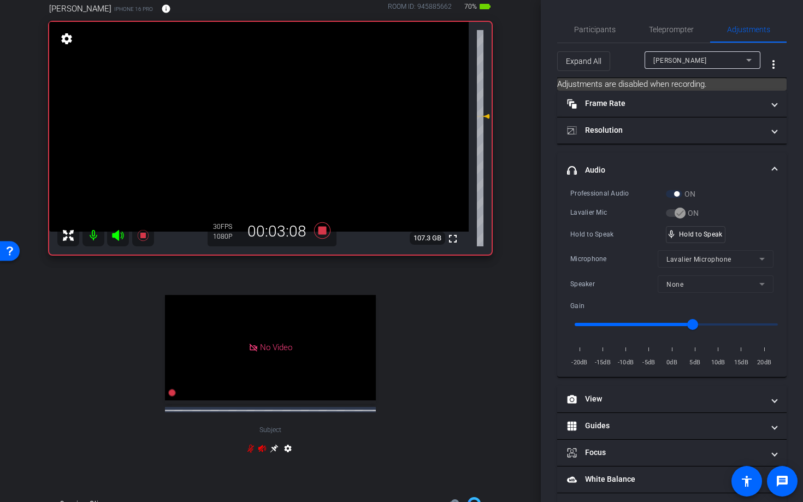
scroll to position [49, 0]
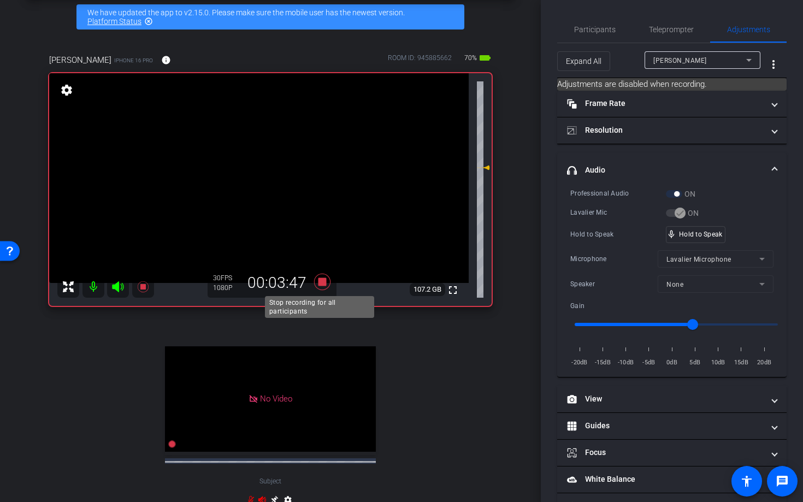
click at [321, 285] on icon at bounding box center [322, 282] width 16 height 16
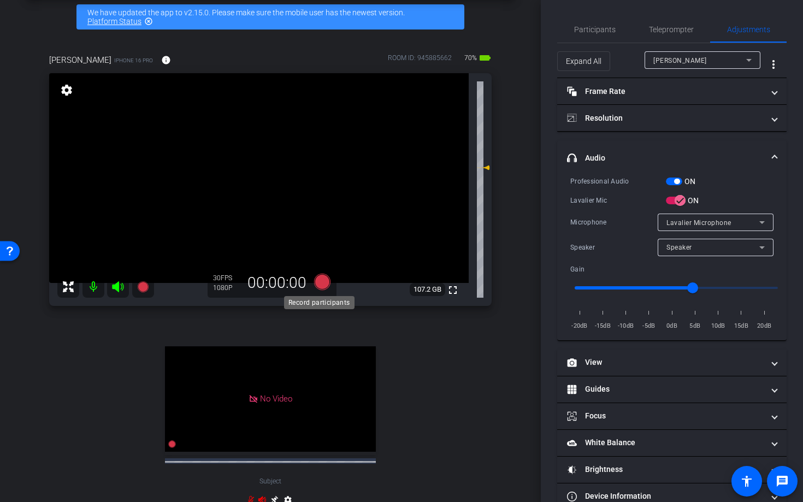
click at [320, 284] on icon at bounding box center [322, 282] width 16 height 16
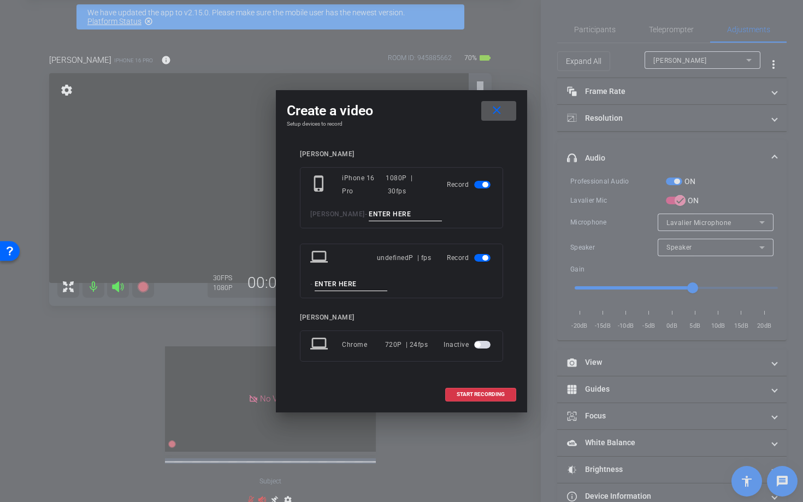
click at [369, 212] on input at bounding box center [405, 215] width 73 height 14
click at [487, 258] on span "button" at bounding box center [484, 257] width 5 height 5
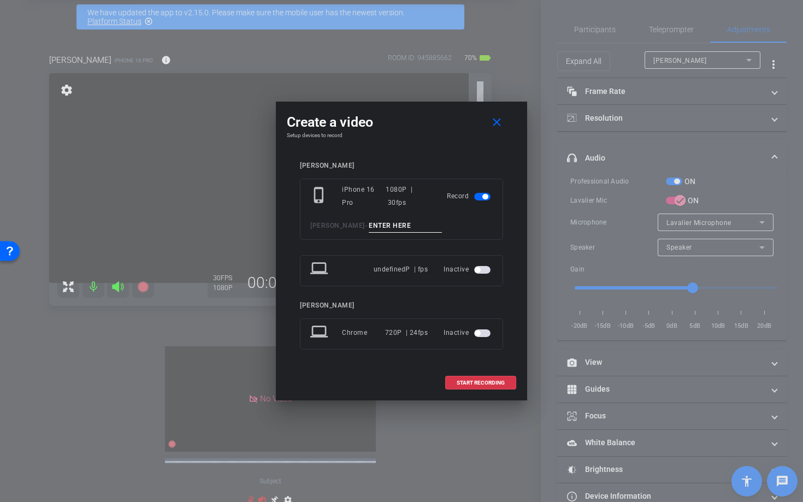
click at [378, 229] on input at bounding box center [405, 226] width 73 height 14
type input "Q10"
click at [476, 383] on span "START RECORDING" at bounding box center [481, 382] width 48 height 5
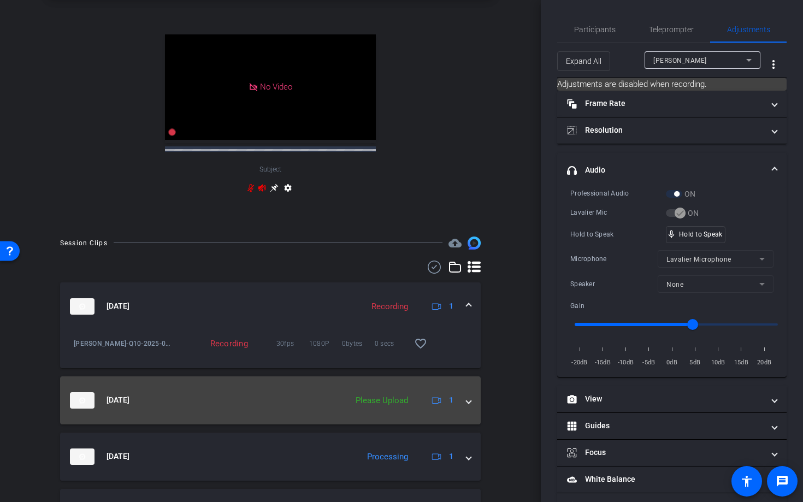
scroll to position [423, 0]
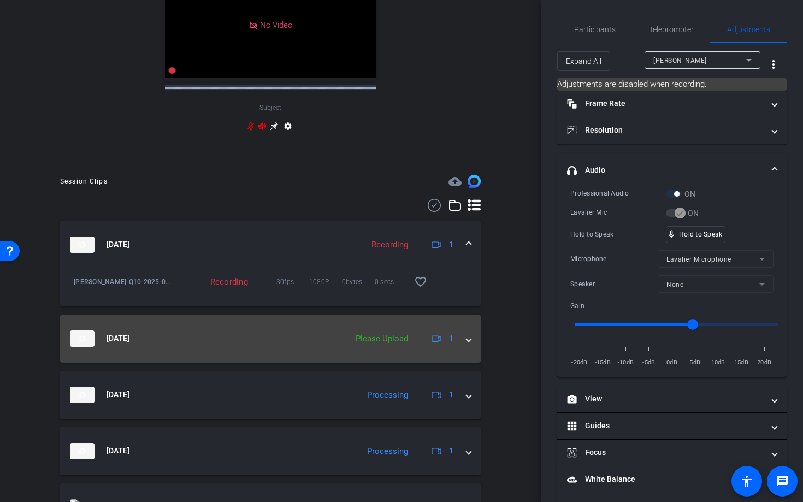
click at [467, 344] on span at bounding box center [469, 338] width 4 height 11
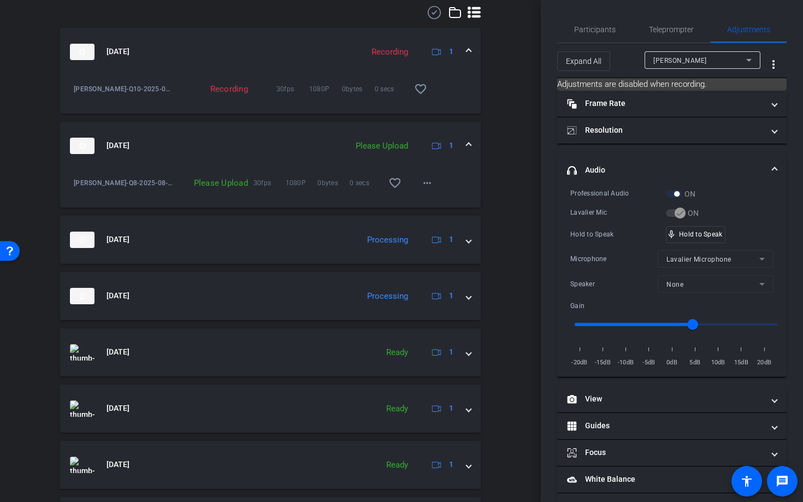
scroll to position [618, 0]
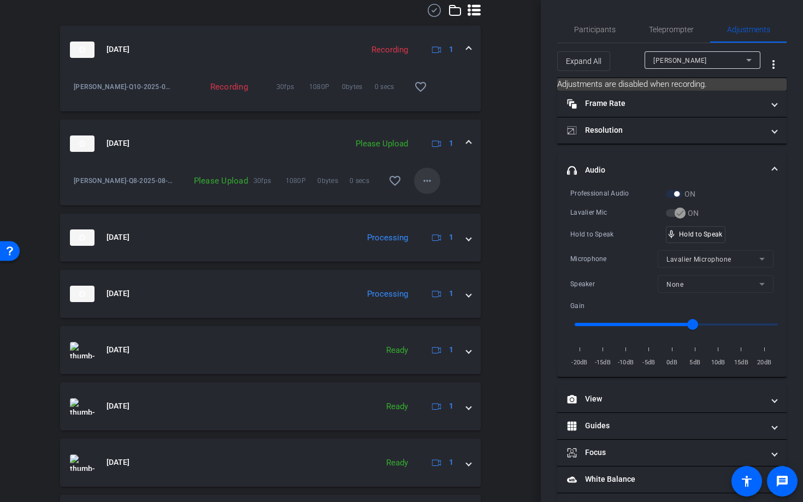
click at [421, 187] on mat-icon "more_horiz" at bounding box center [427, 180] width 13 height 13
click at [432, 215] on span "Upload" at bounding box center [439, 213] width 44 height 13
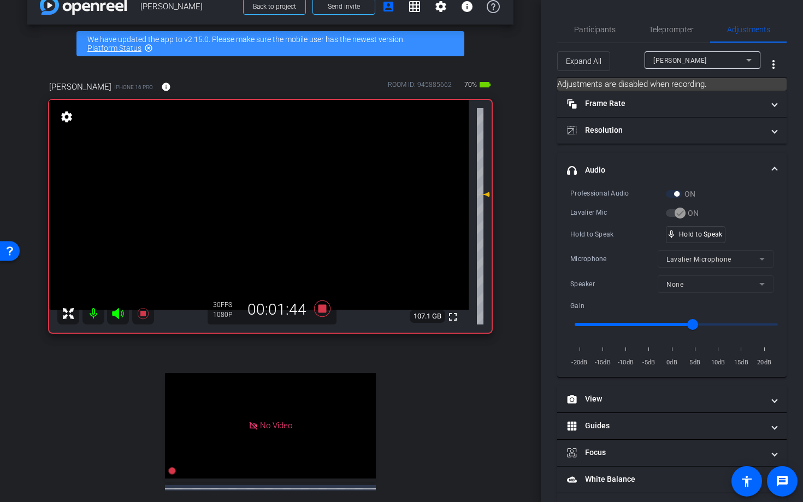
scroll to position [14, 0]
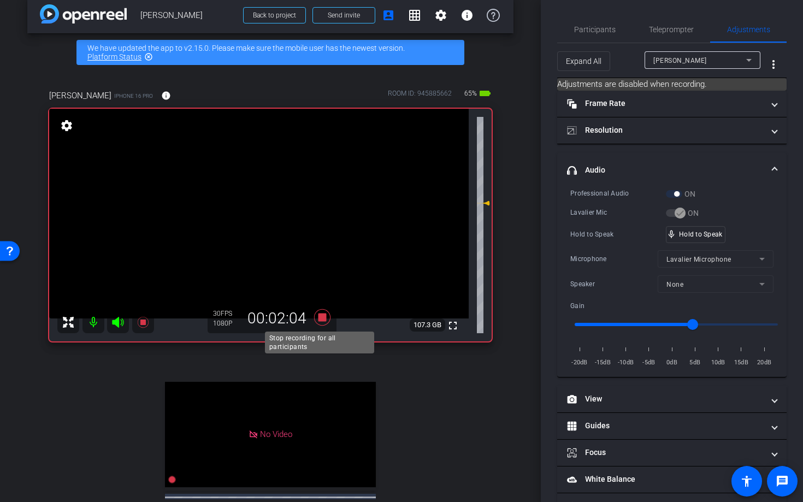
click at [322, 318] on icon at bounding box center [322, 317] width 16 height 16
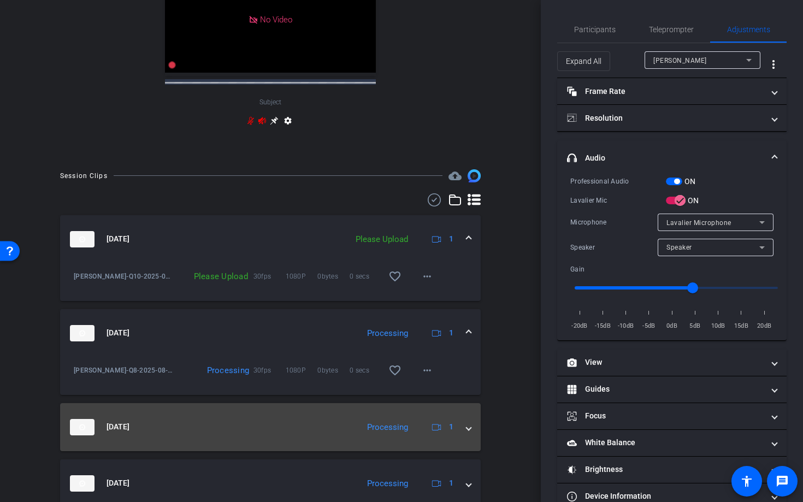
scroll to position [480, 0]
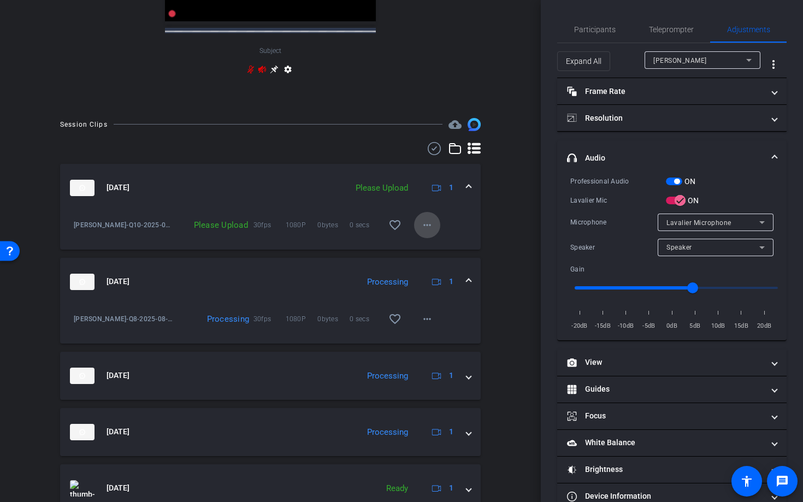
click at [424, 232] on mat-icon "more_horiz" at bounding box center [427, 225] width 13 height 13
click at [432, 260] on span "Upload" at bounding box center [439, 257] width 44 height 13
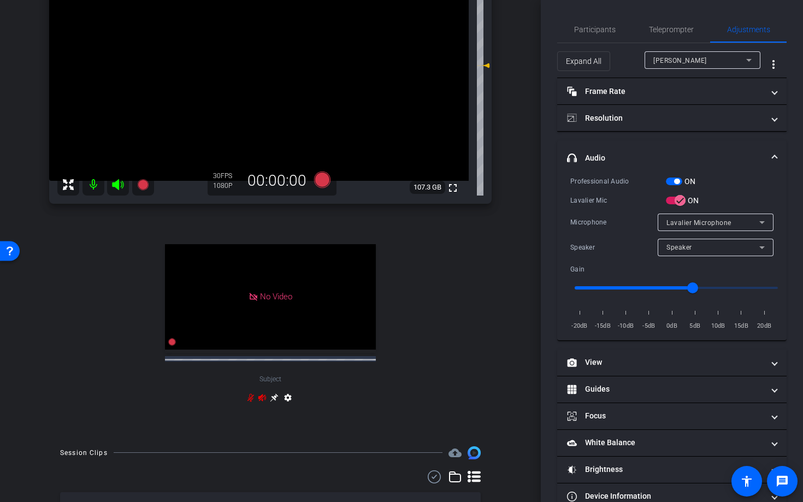
scroll to position [93, 0]
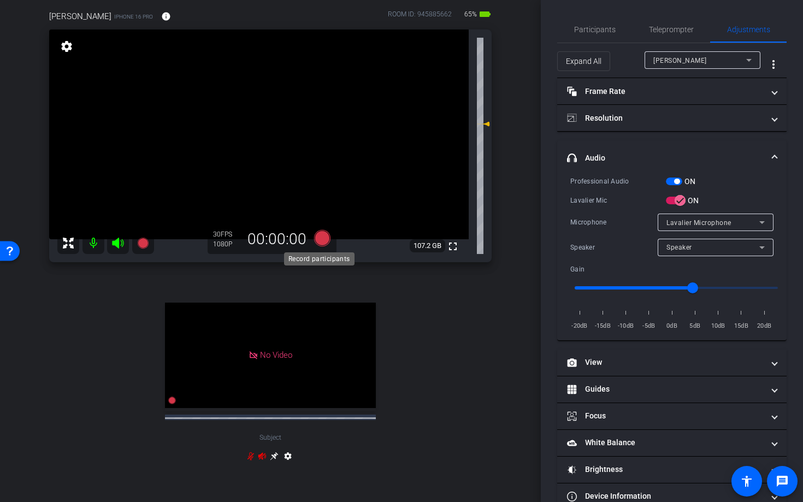
click at [319, 237] on icon at bounding box center [322, 238] width 16 height 16
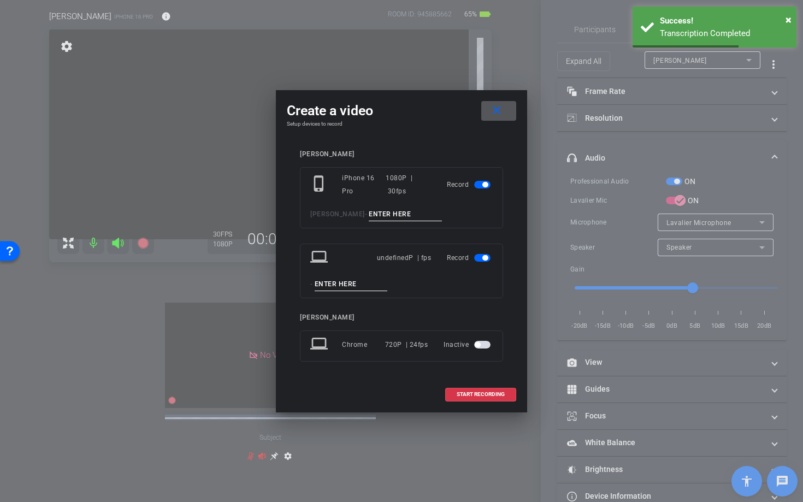
click at [488, 260] on span "button" at bounding box center [482, 258] width 16 height 8
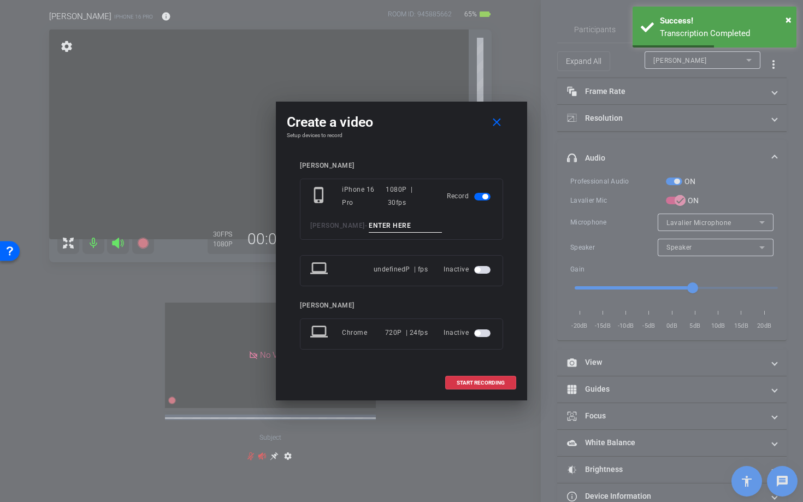
click at [369, 220] on input at bounding box center [405, 226] width 73 height 14
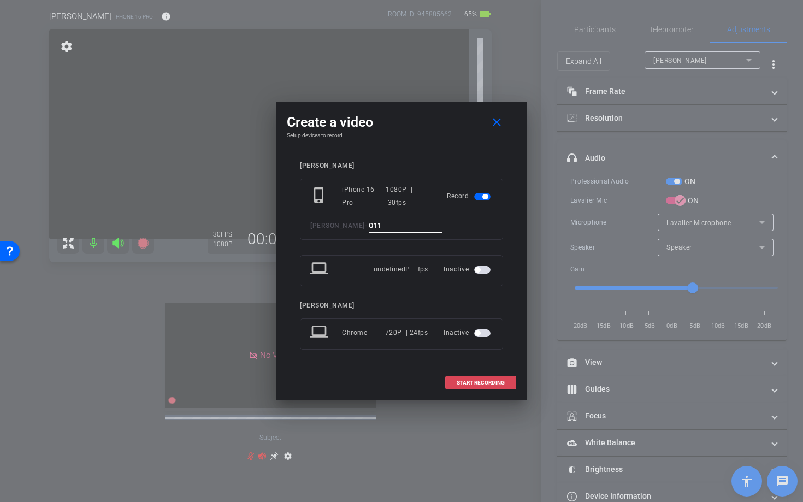
type input "Q11"
click at [458, 381] on span "START RECORDING" at bounding box center [481, 382] width 48 height 5
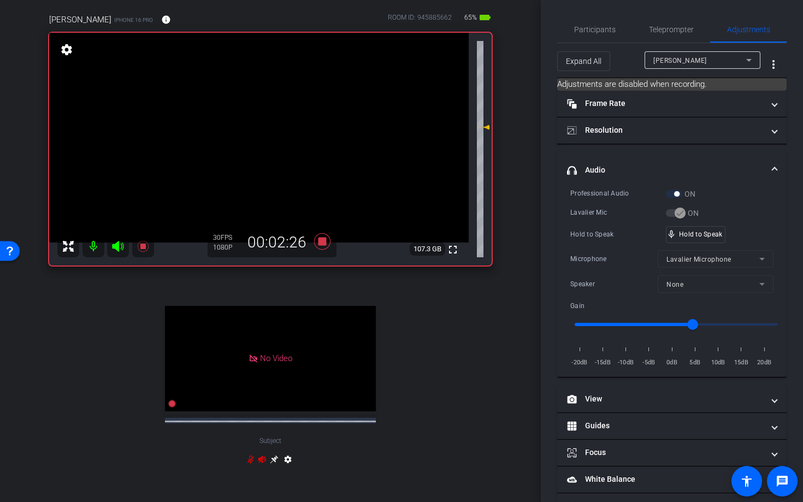
scroll to position [0, 0]
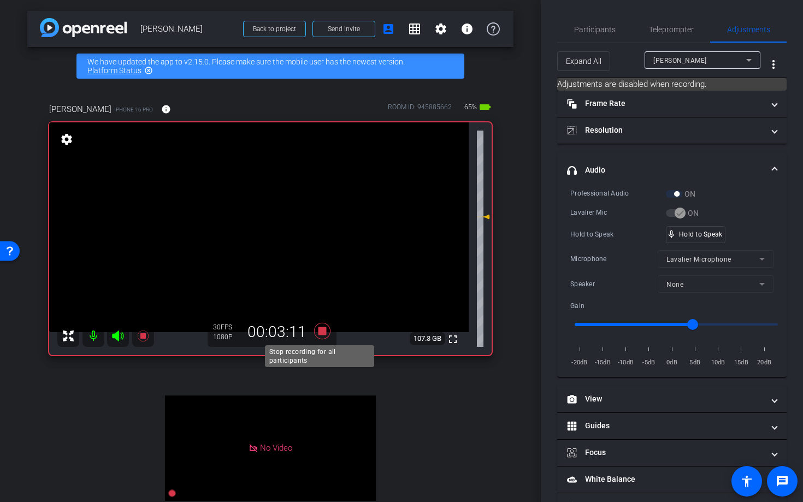
click at [322, 331] on icon at bounding box center [322, 331] width 16 height 16
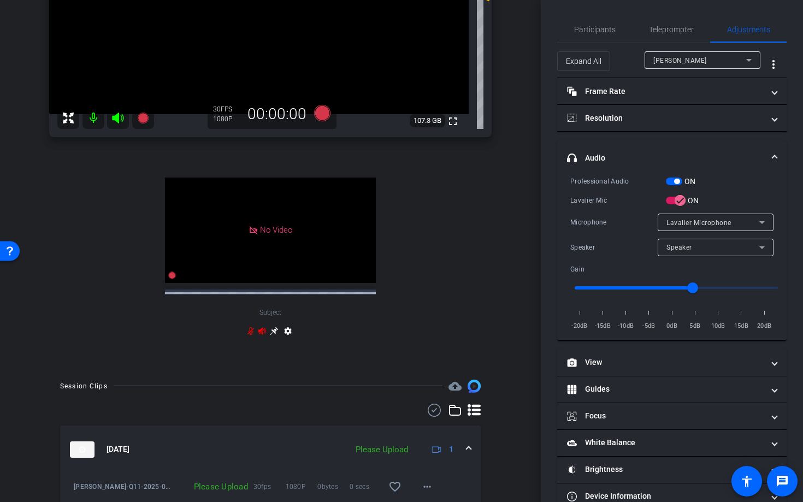
scroll to position [321, 0]
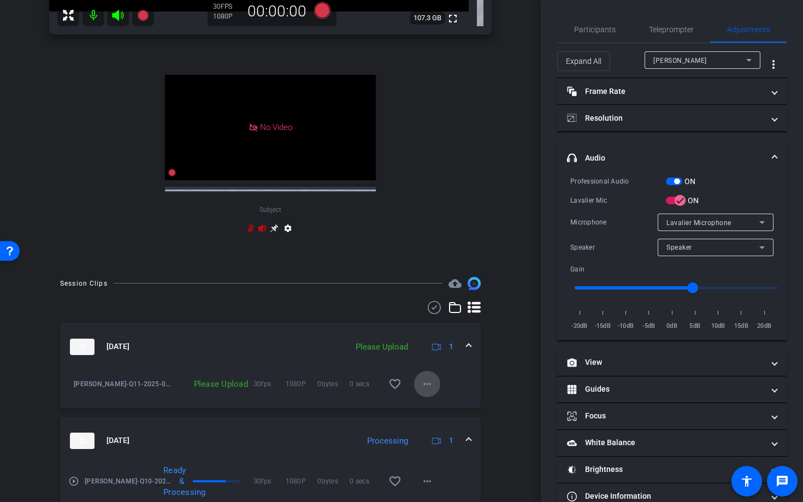
click at [421, 391] on mat-icon "more_horiz" at bounding box center [427, 384] width 13 height 13
click at [431, 415] on span "Upload" at bounding box center [439, 416] width 44 height 13
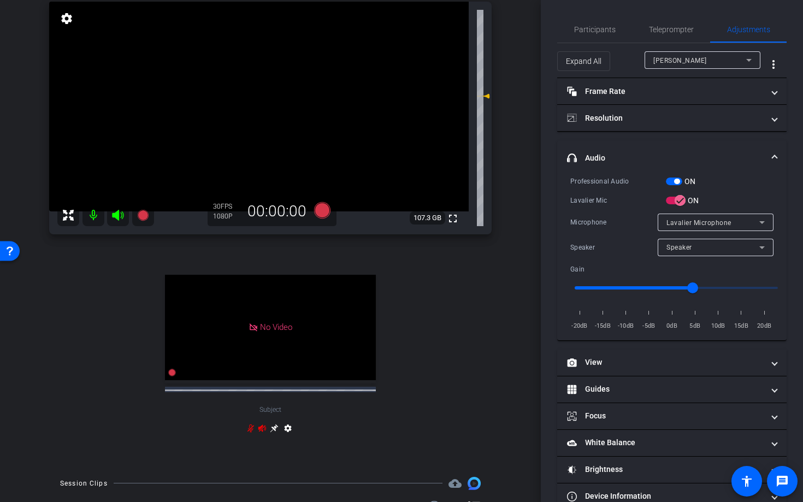
scroll to position [0, 0]
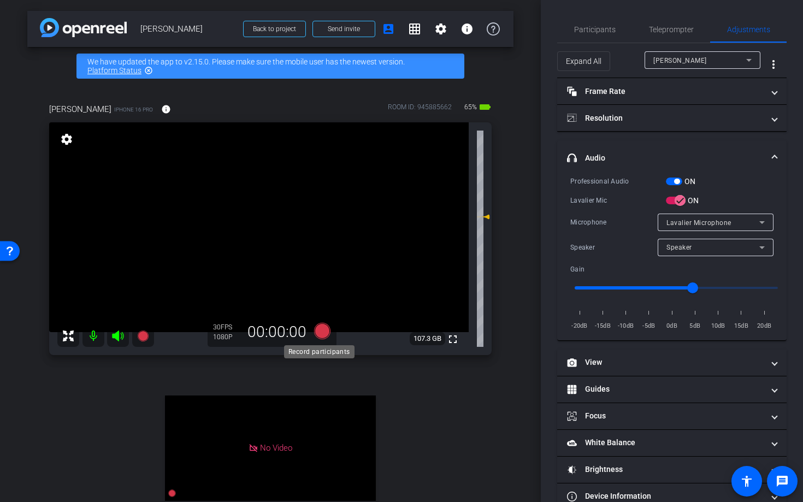
click at [322, 331] on icon at bounding box center [322, 331] width 16 height 16
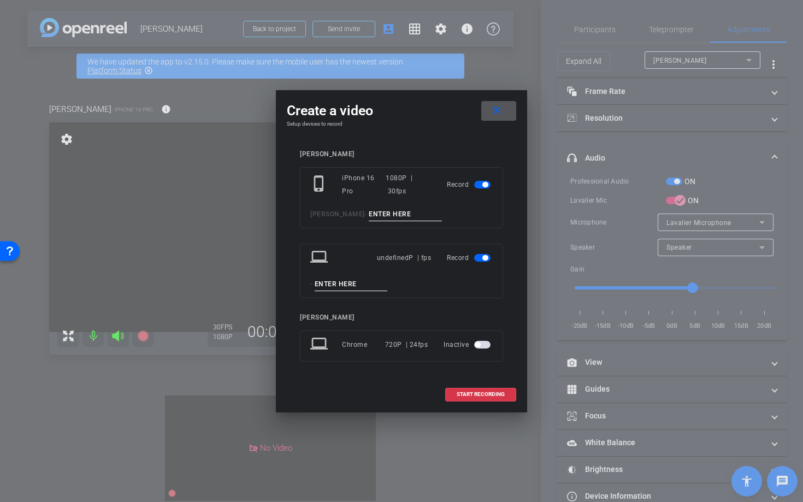
click at [484, 263] on mat-slide-toggle at bounding box center [483, 257] width 19 height 13
click at [487, 260] on span "button" at bounding box center [484, 257] width 5 height 5
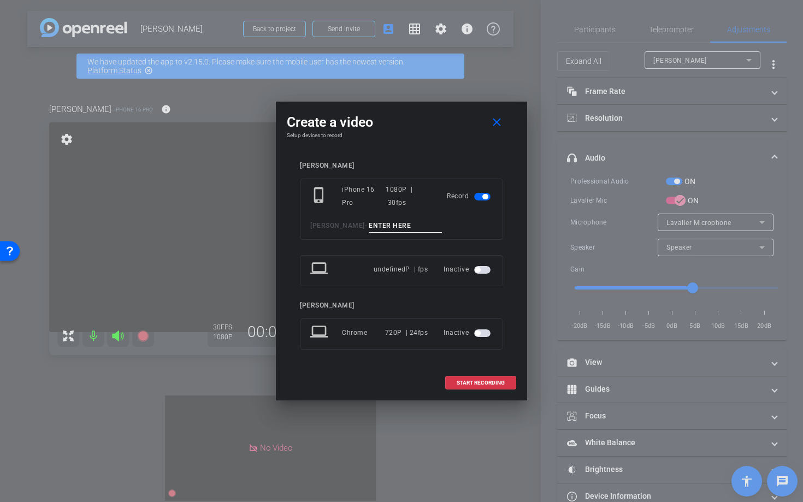
click at [369, 222] on input at bounding box center [405, 226] width 73 height 14
type input "Q12"
click at [472, 384] on span "START RECORDING" at bounding box center [481, 382] width 48 height 5
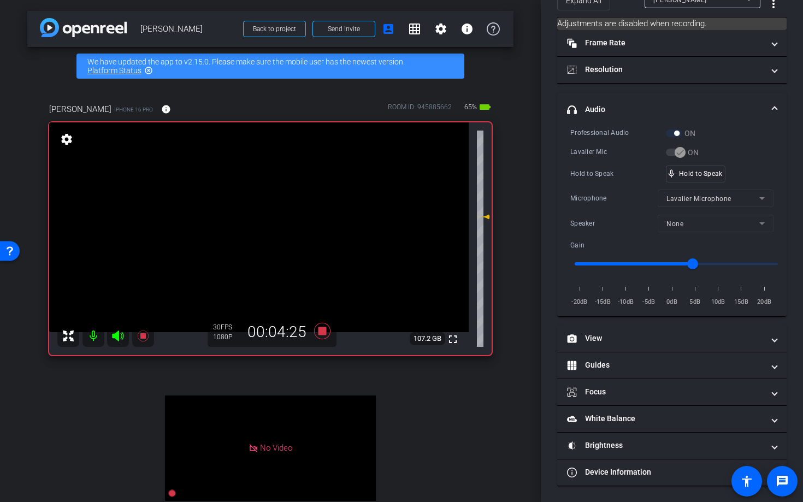
scroll to position [2, 0]
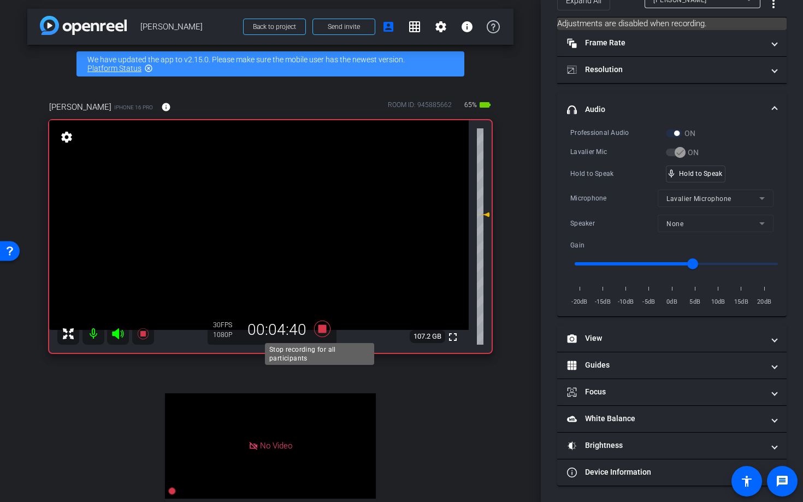
click at [320, 329] on icon at bounding box center [322, 329] width 16 height 16
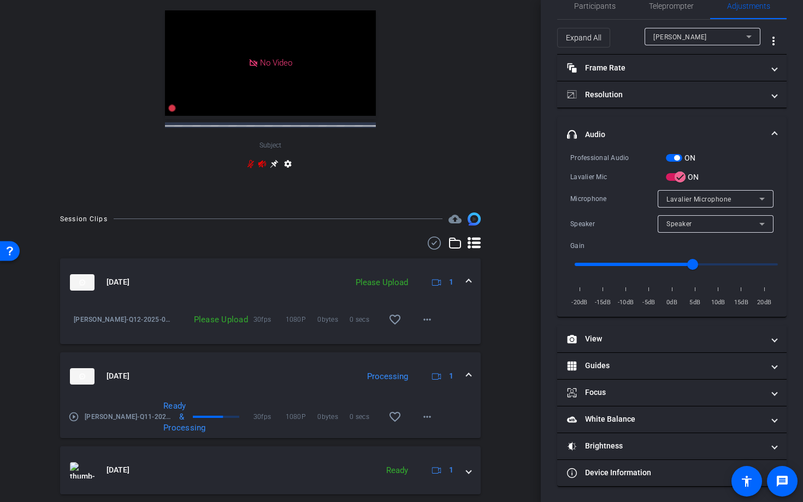
scroll to position [398, 0]
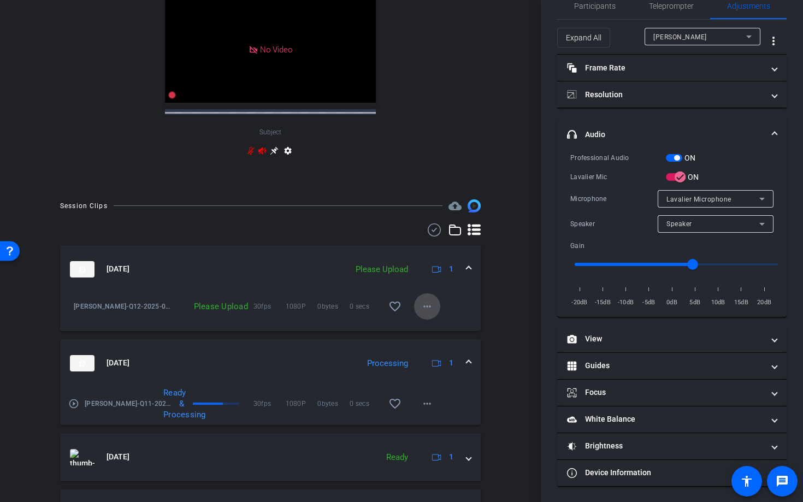
click at [422, 313] on mat-icon "more_horiz" at bounding box center [427, 306] width 13 height 13
click at [429, 340] on span "Upload" at bounding box center [439, 338] width 44 height 13
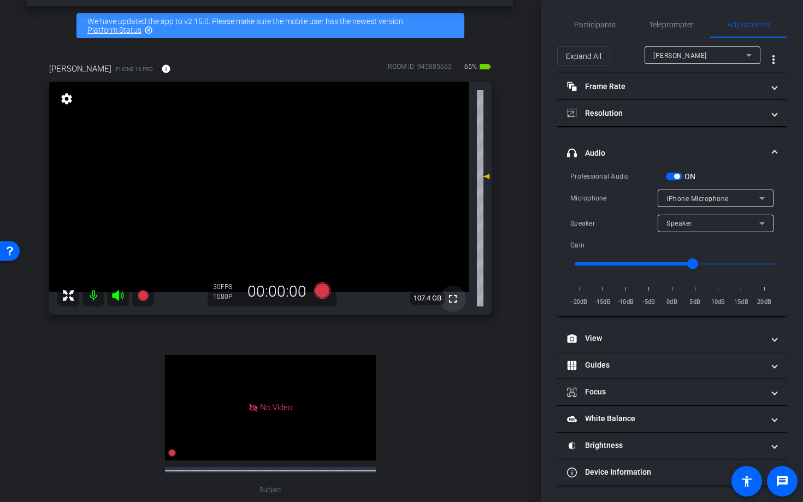
scroll to position [0, 0]
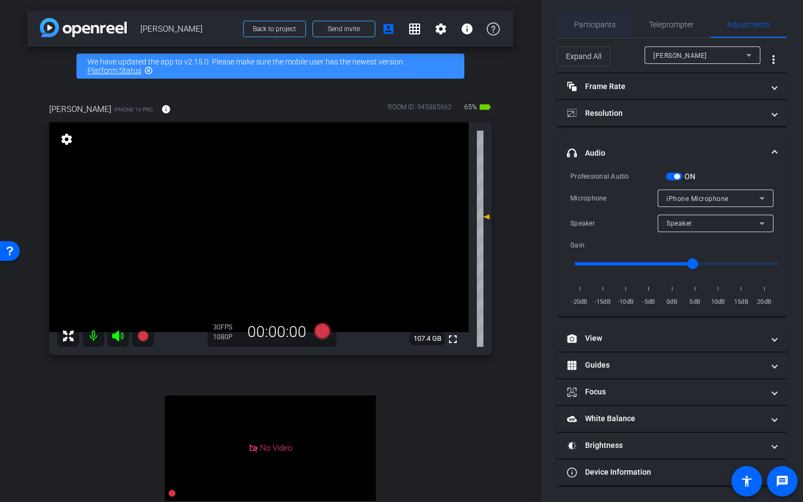
click at [582, 23] on span "Participants" at bounding box center [595, 25] width 42 height 8
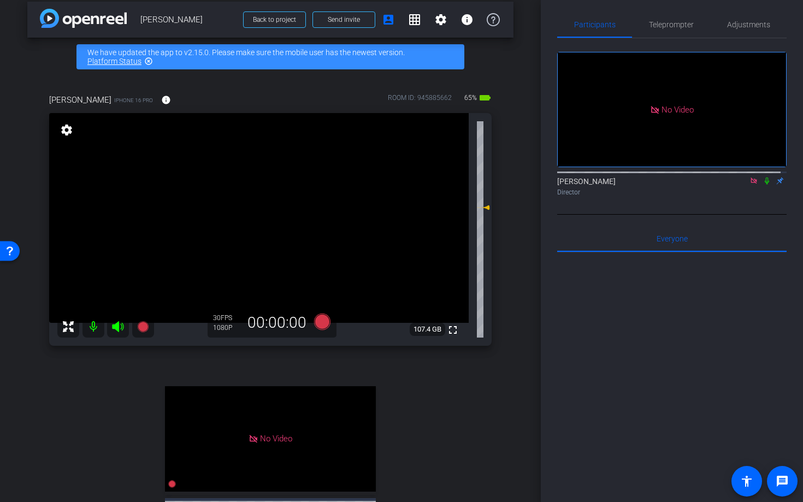
scroll to position [20, 0]
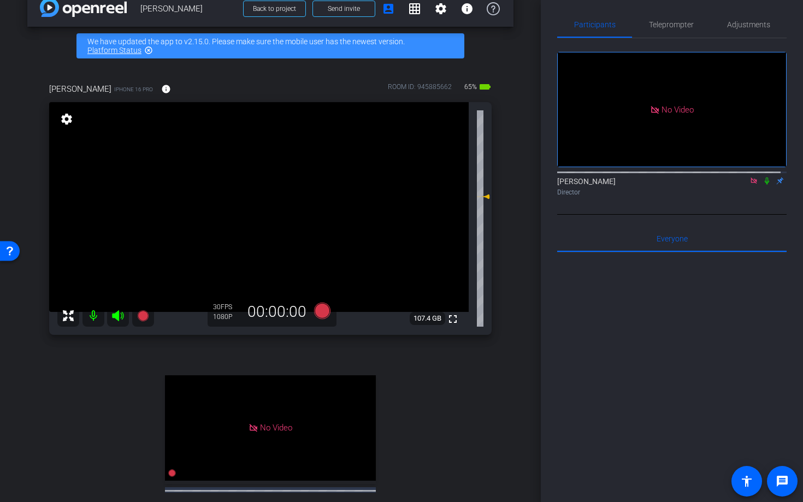
click at [91, 320] on mat-icon at bounding box center [94, 316] width 22 height 22
click at [117, 316] on icon at bounding box center [117, 315] width 11 height 11
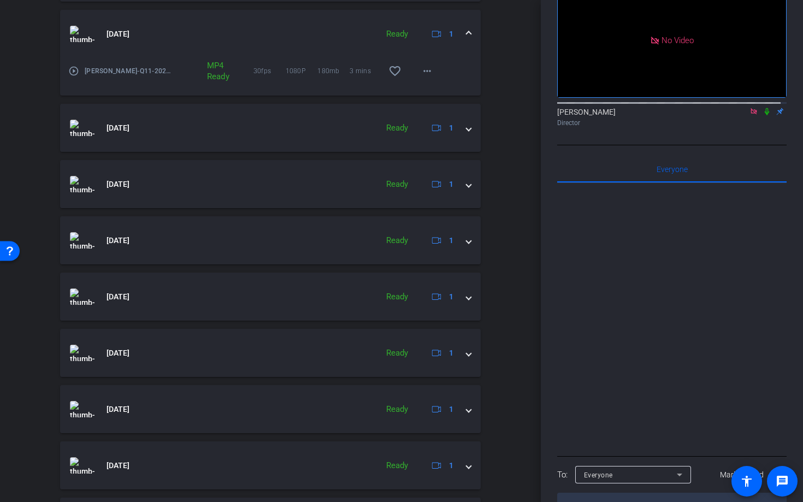
scroll to position [734, 0]
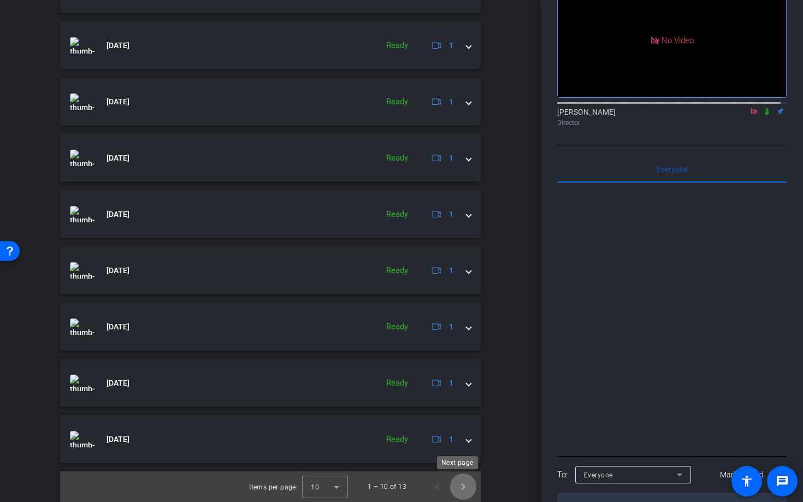
click at [455, 487] on span "Next page" at bounding box center [463, 487] width 26 height 26
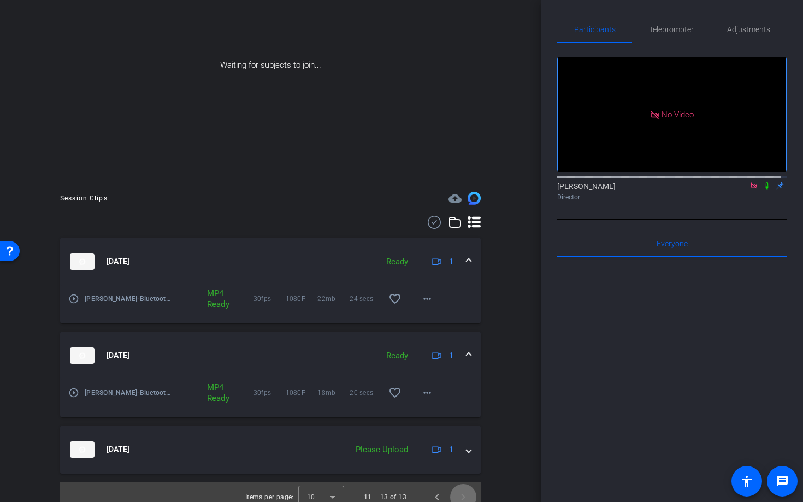
scroll to position [146, 0]
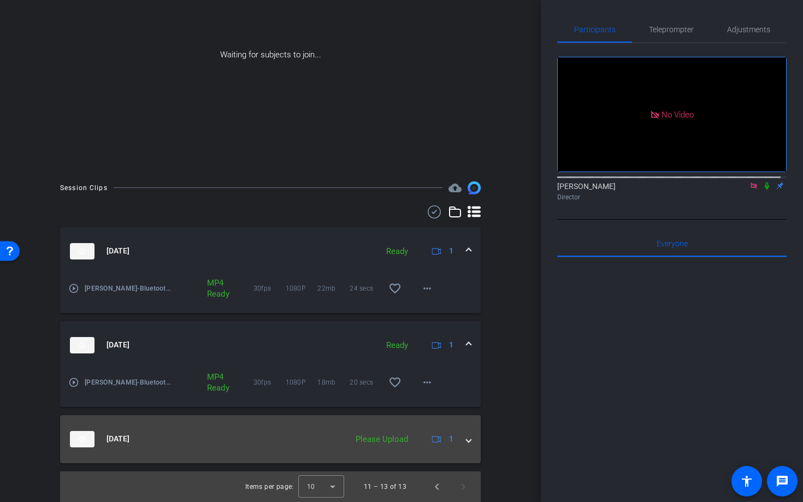
click at [467, 441] on span at bounding box center [469, 438] width 4 height 11
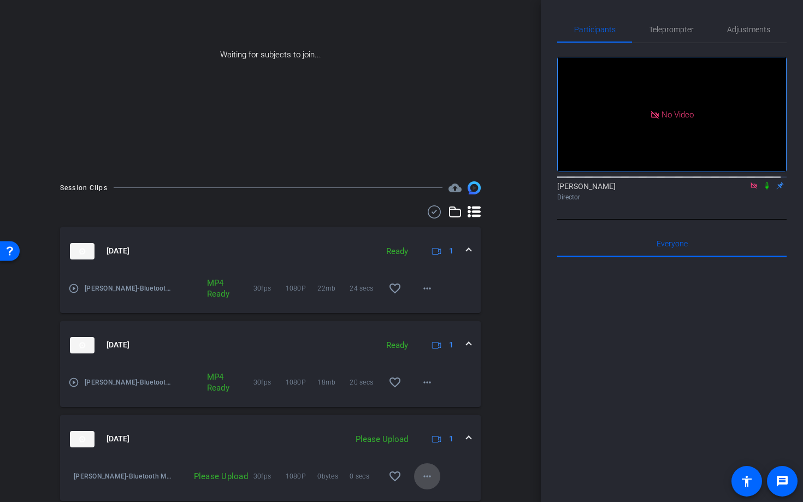
click at [421, 479] on mat-icon "more_horiz" at bounding box center [427, 476] width 13 height 13
click at [430, 427] on span "Upload" at bounding box center [439, 426] width 44 height 13
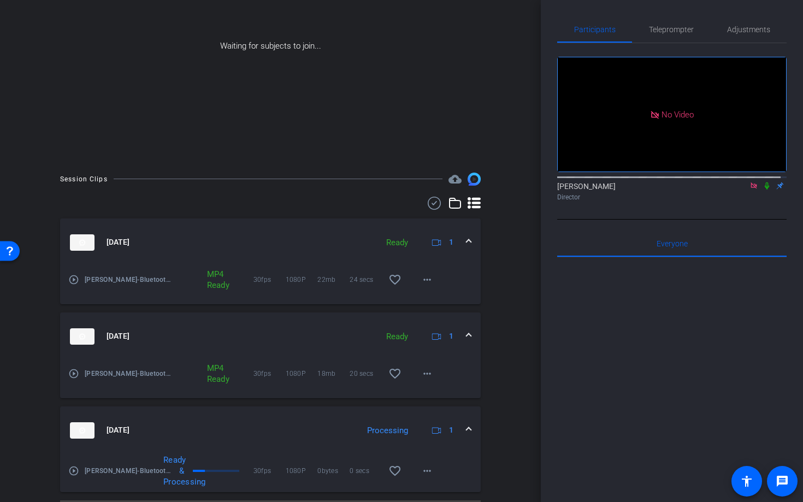
scroll to position [184, 0]
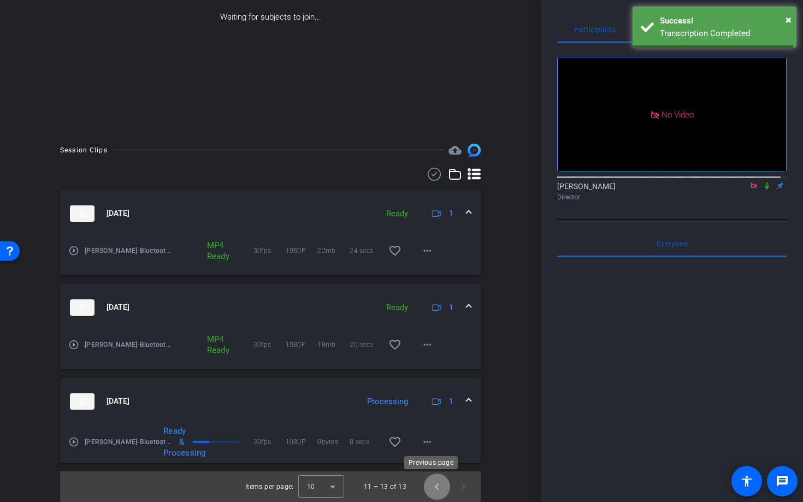
click at [433, 486] on span "Previous page" at bounding box center [437, 487] width 26 height 26
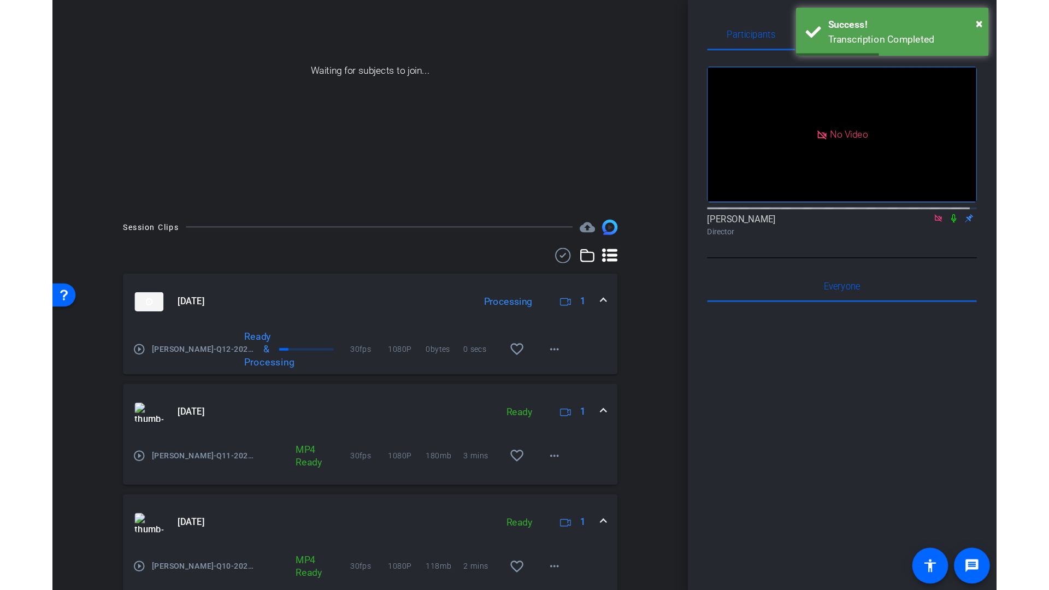
scroll to position [0, 0]
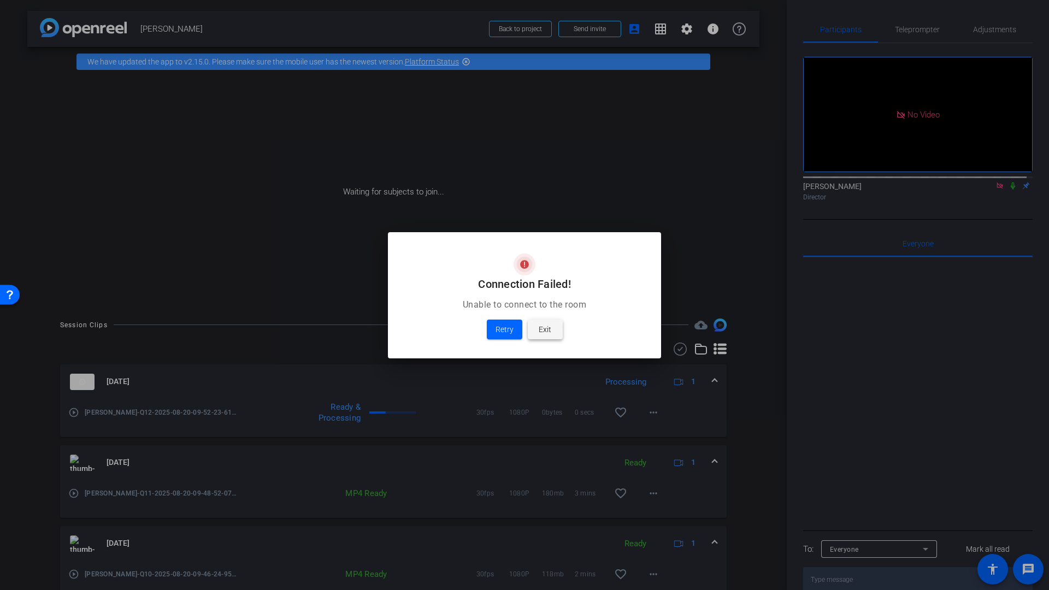
click at [545, 330] on span "Exit" at bounding box center [545, 329] width 13 height 13
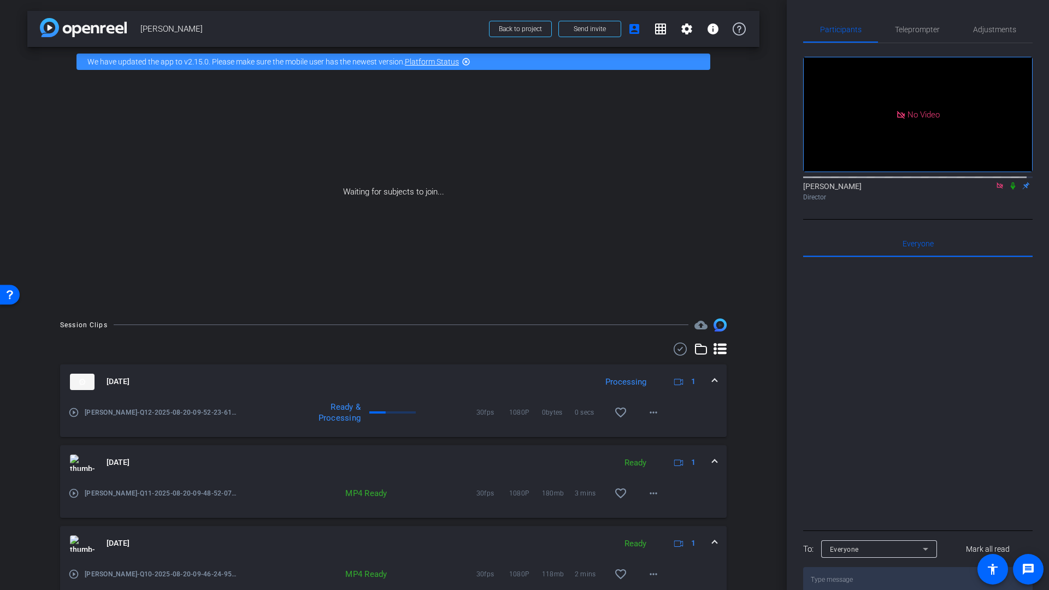
scroll to position [220, 0]
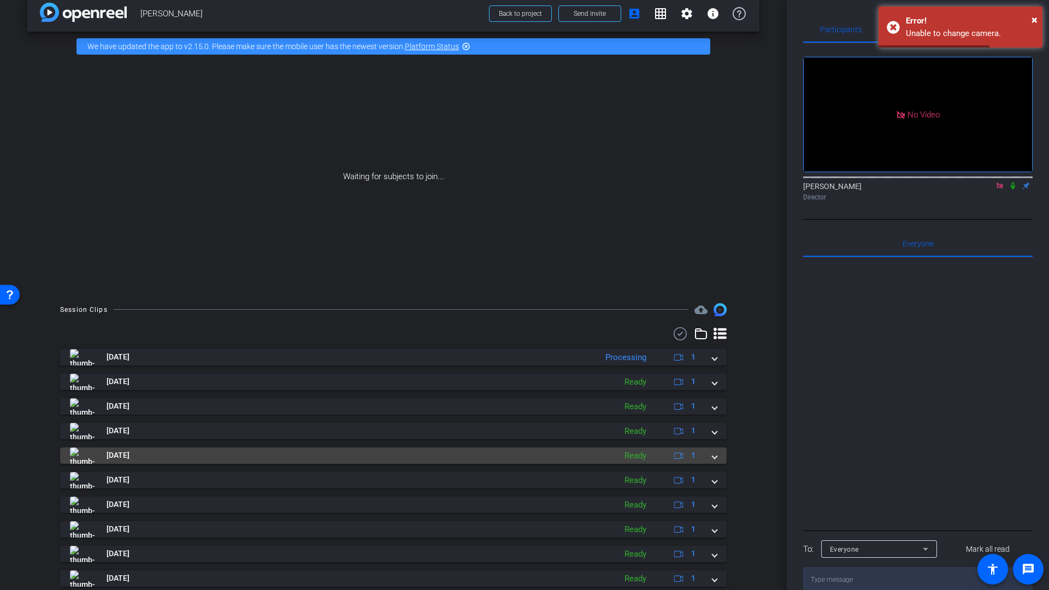
scroll to position [51, 0]
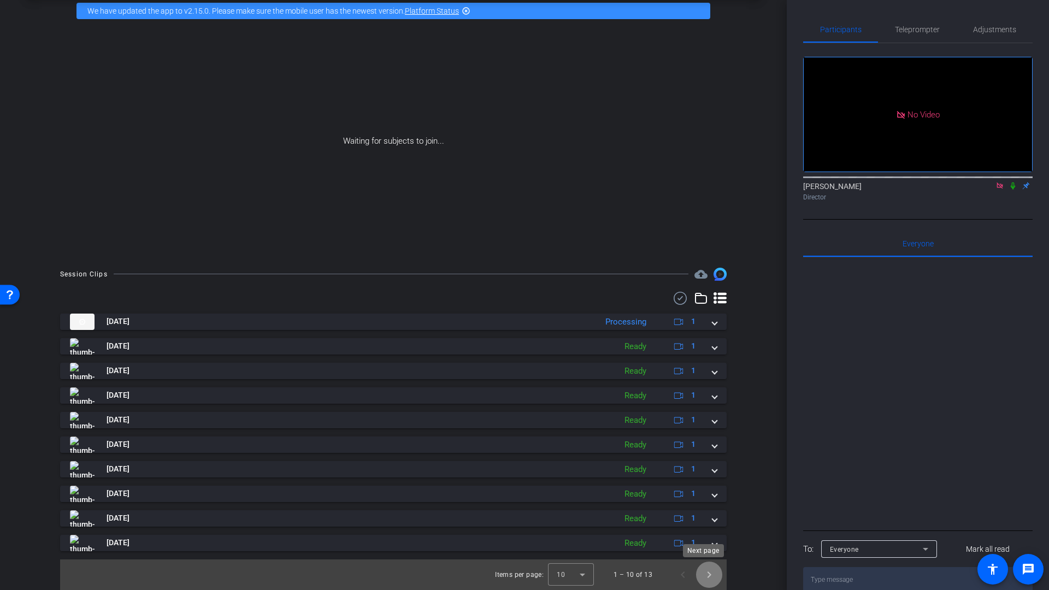
click at [703, 576] on span "Next page" at bounding box center [709, 575] width 26 height 26
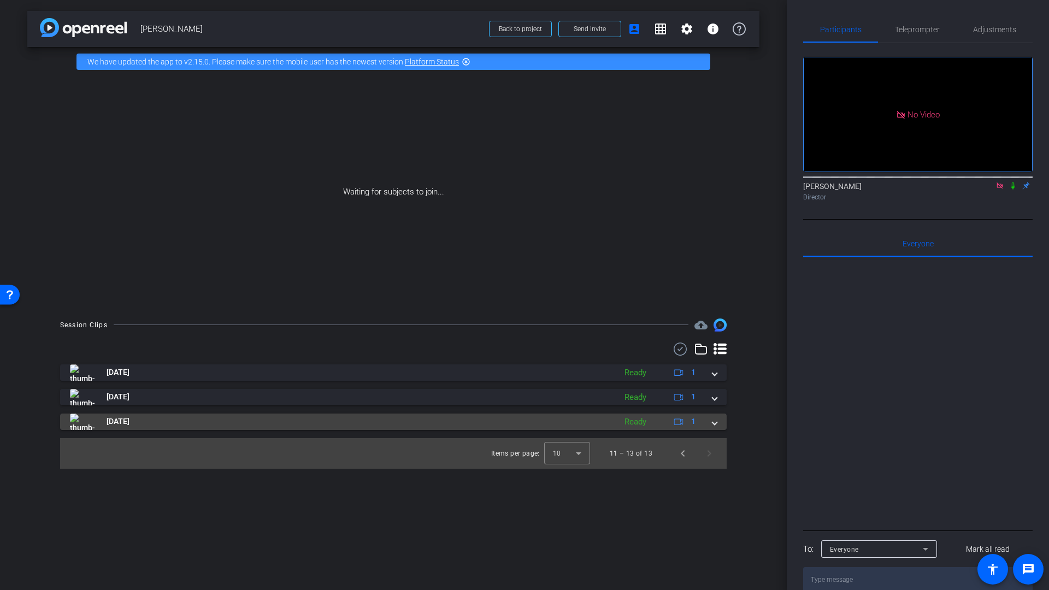
drag, startPoint x: 723, startPoint y: 421, endPoint x: 711, endPoint y: 423, distance: 11.7
click at [723, 421] on mat-expansion-panel-header "[DATE] Ready 1" at bounding box center [393, 422] width 667 height 16
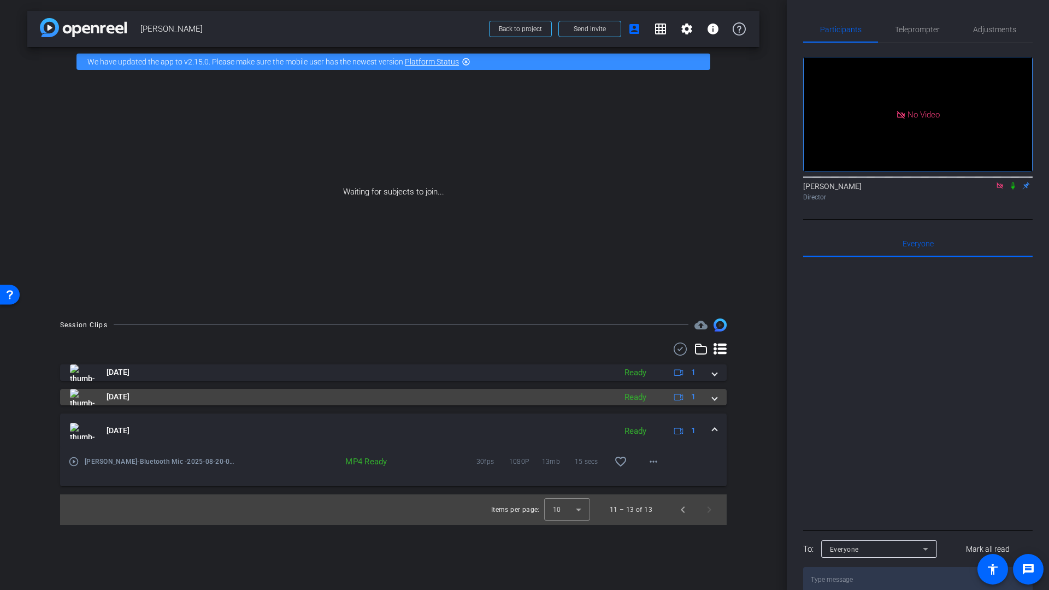
click at [716, 397] on span at bounding box center [715, 396] width 4 height 11
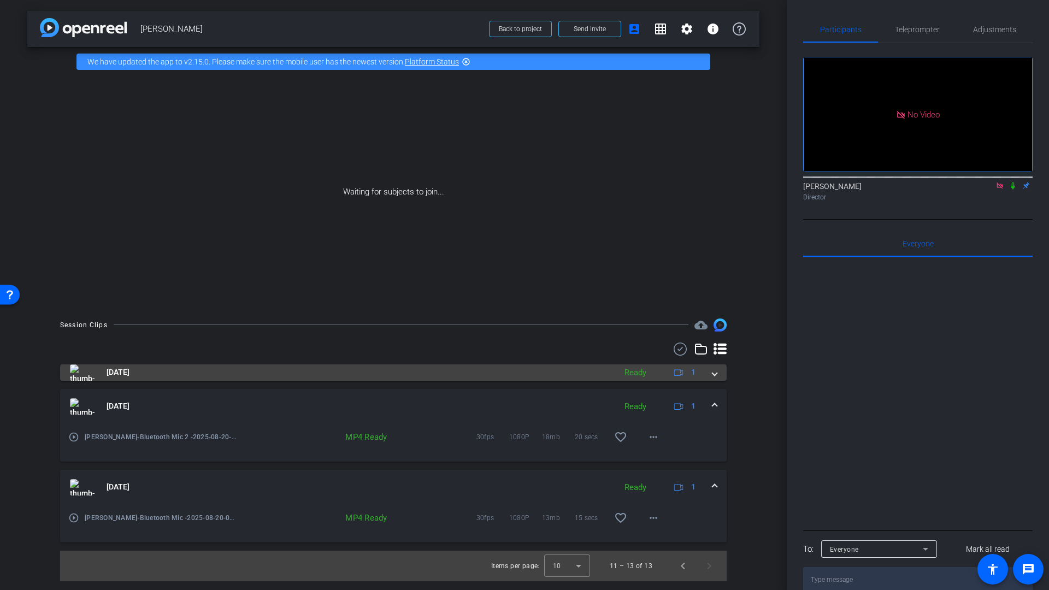
click at [714, 376] on span at bounding box center [715, 372] width 4 height 11
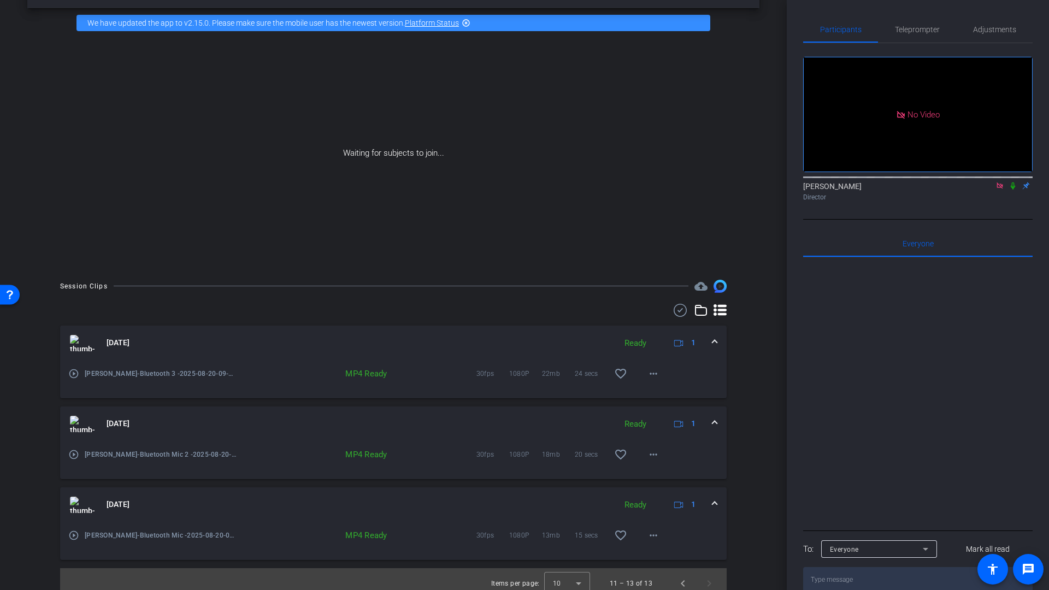
scroll to position [48, 0]
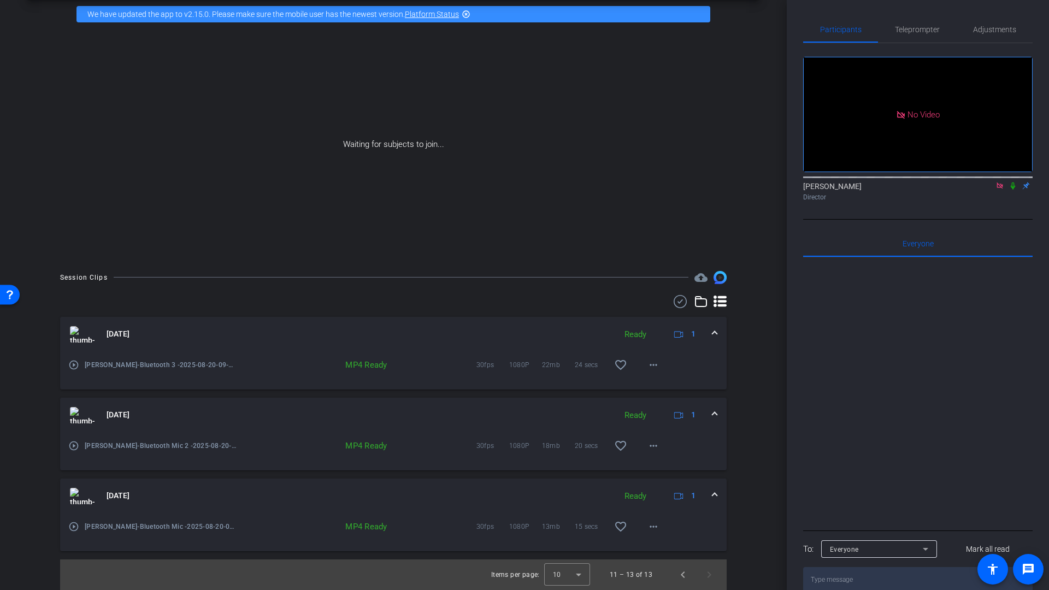
click at [708, 489] on mat-expansion-panel-header "[DATE] Ready 1" at bounding box center [393, 496] width 667 height 35
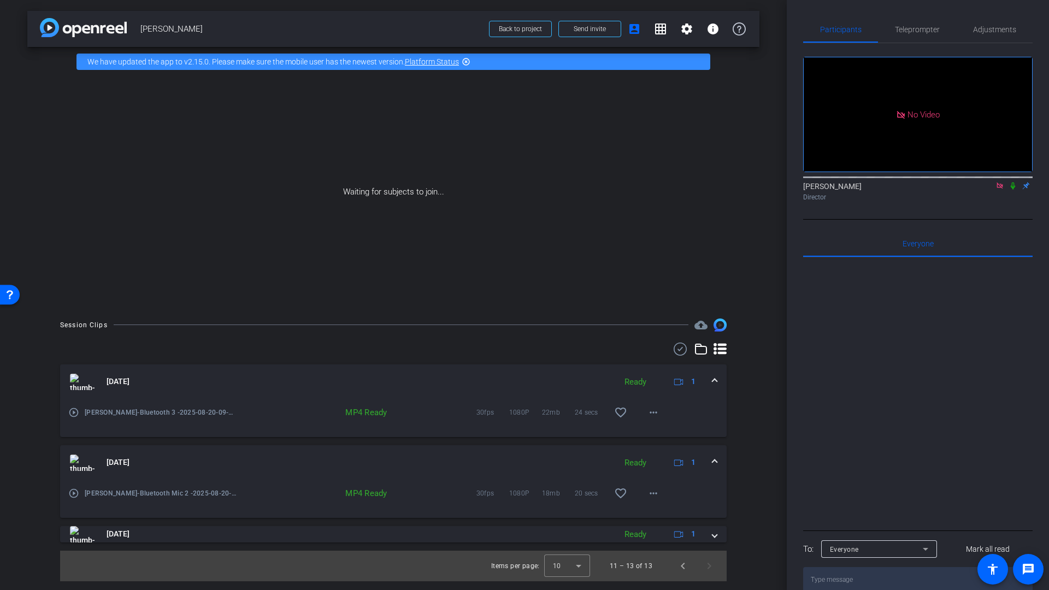
scroll to position [0, 0]
click at [714, 464] on span at bounding box center [715, 462] width 4 height 11
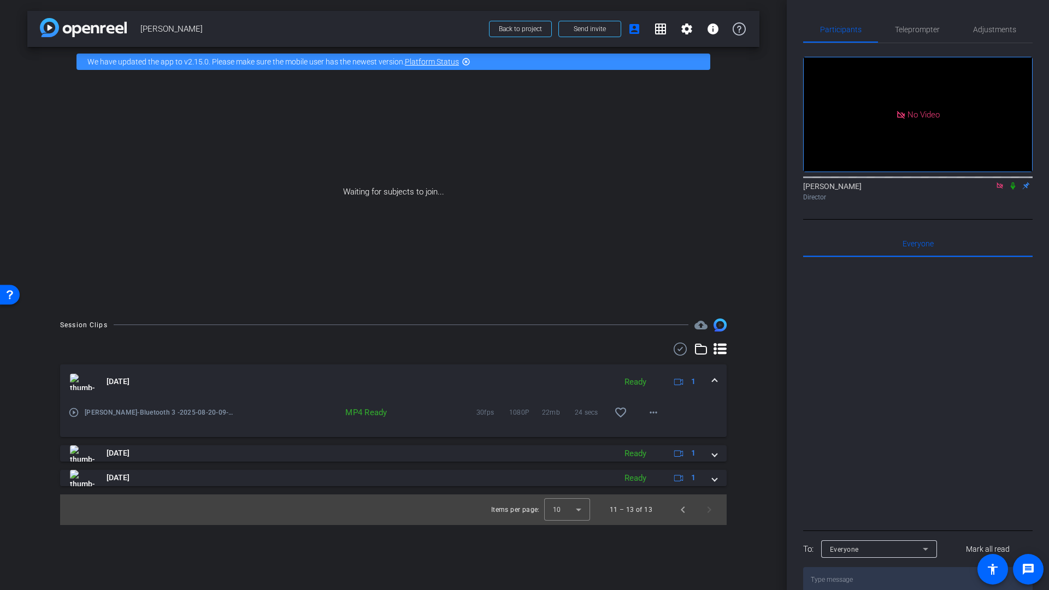
click at [714, 378] on span at bounding box center [715, 381] width 4 height 11
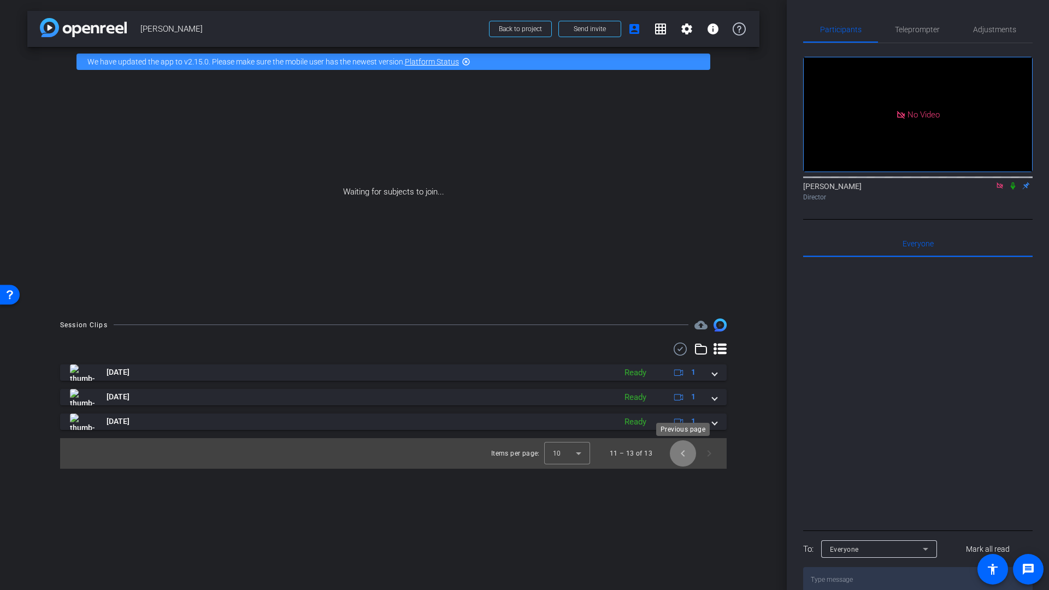
click at [684, 452] on span "Previous page" at bounding box center [683, 453] width 26 height 26
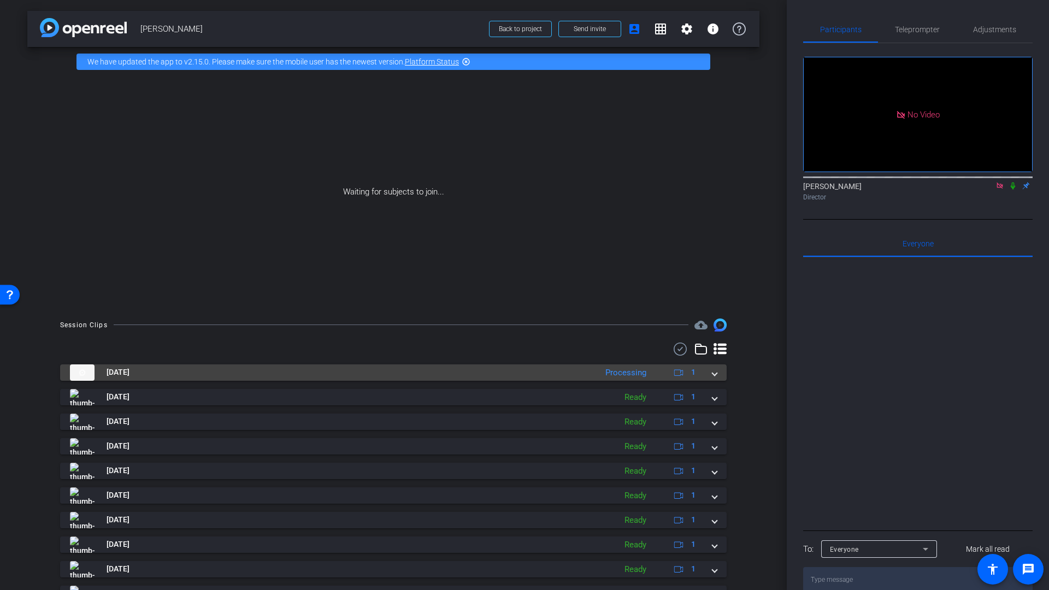
click at [713, 374] on span at bounding box center [715, 372] width 4 height 11
